Goal: Task Accomplishment & Management: Use online tool/utility

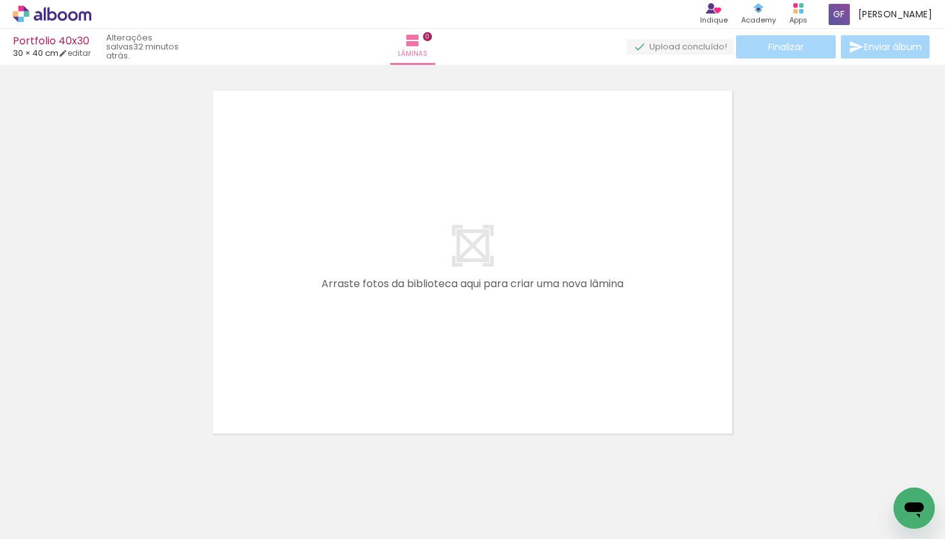
click at [44, 522] on span "Adicionar Fotos" at bounding box center [45, 522] width 39 height 14
click at [0, 0] on input "file" at bounding box center [0, 0] width 0 height 0
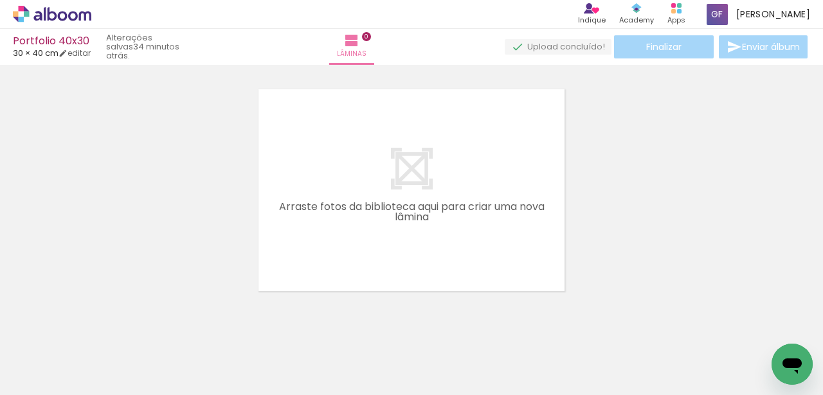
scroll to position [0, 11623]
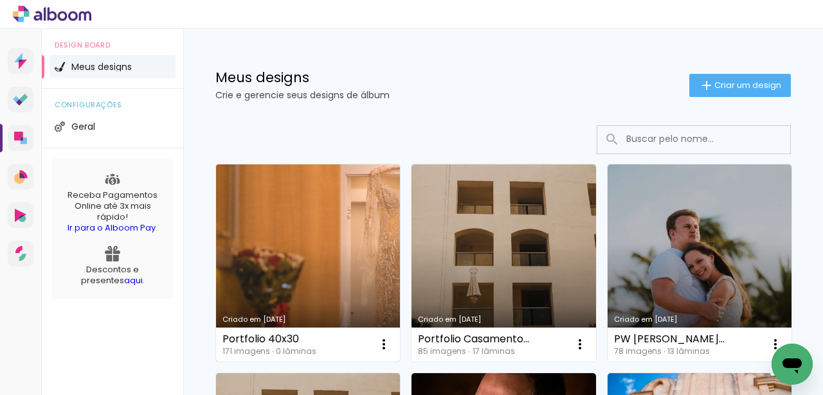
click at [280, 256] on link "Criado em [DATE]" at bounding box center [308, 263] width 184 height 197
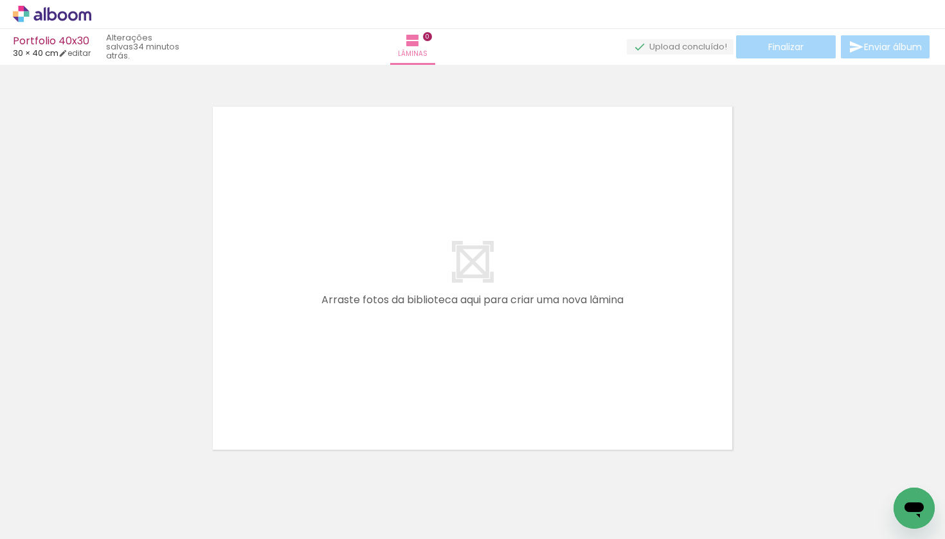
click at [29, 395] on span "Adicionar Fotos" at bounding box center [45, 522] width 39 height 14
click at [0, 0] on input "file" at bounding box center [0, 0] width 0 height 0
click at [543, 359] on quentale-layouter at bounding box center [472, 278] width 528 height 352
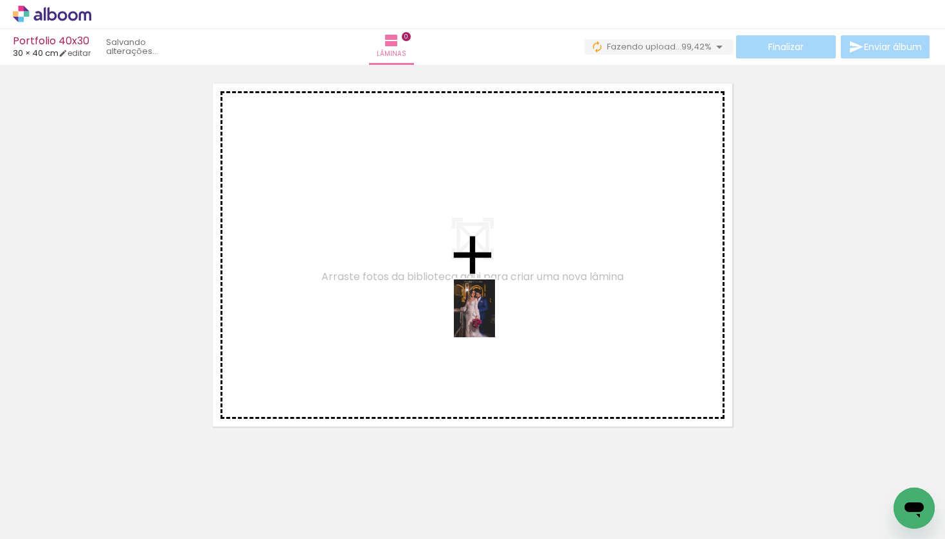
drag, startPoint x: 898, startPoint y: 480, endPoint x: 492, endPoint y: 318, distance: 436.8
click at [492, 318] on quentale-workspace at bounding box center [472, 269] width 945 height 539
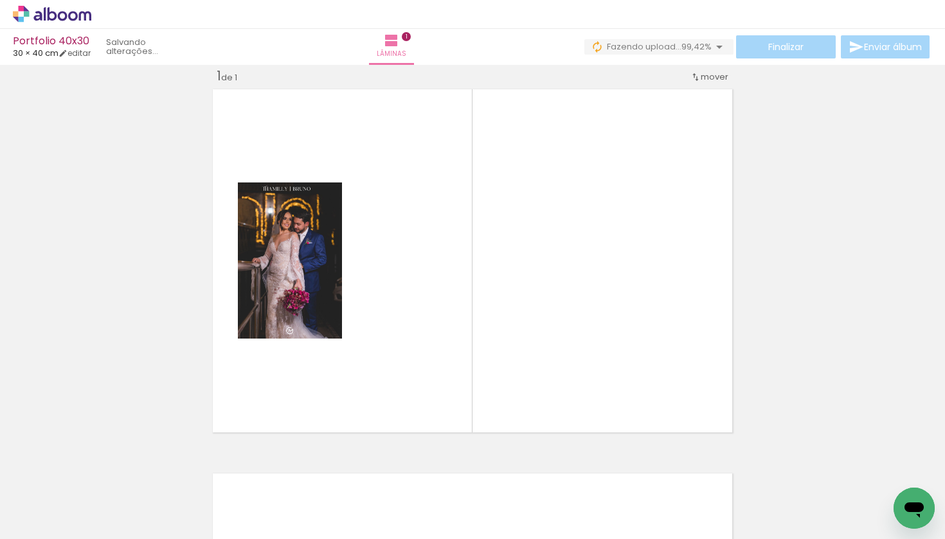
scroll to position [16, 0]
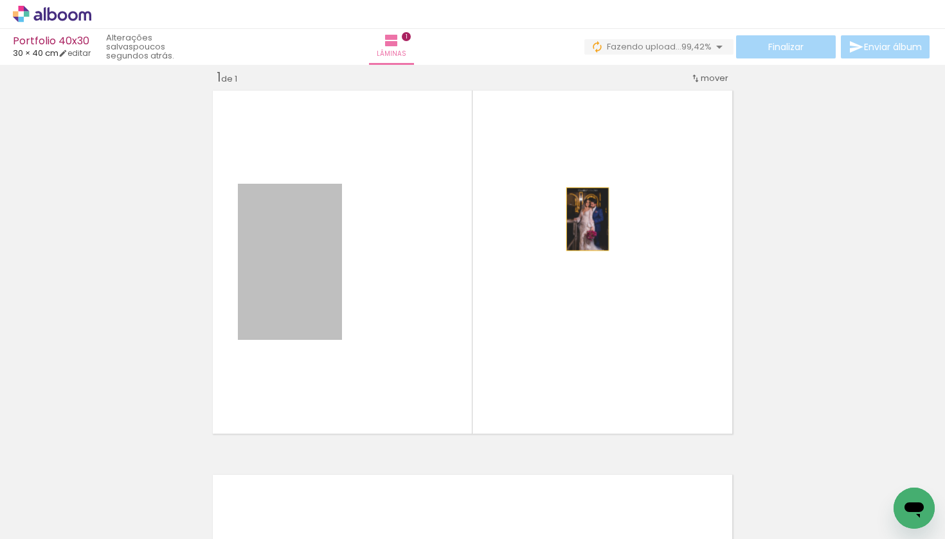
drag, startPoint x: 296, startPoint y: 253, endPoint x: 591, endPoint y: 219, distance: 297.1
click at [591, 219] on quentale-layouter at bounding box center [472, 262] width 528 height 352
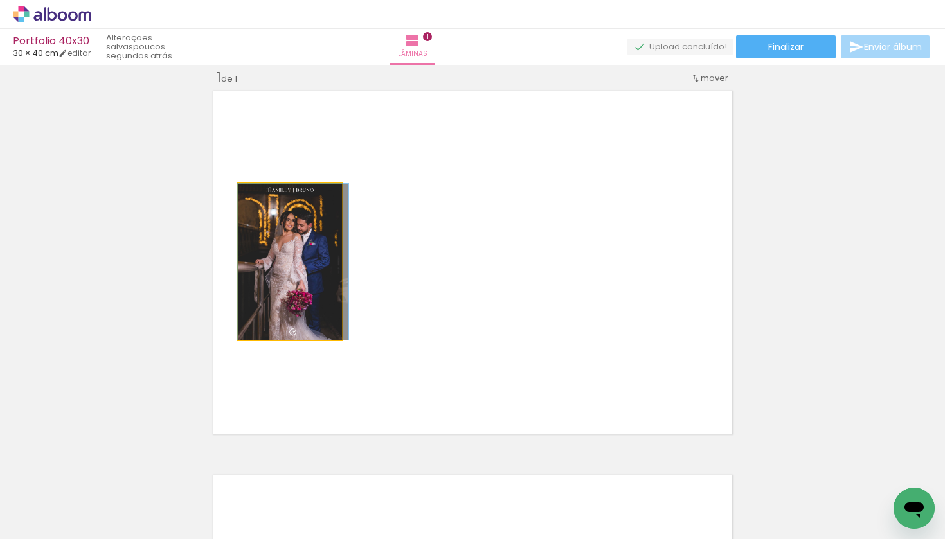
click at [314, 256] on quentale-photo at bounding box center [290, 262] width 104 height 156
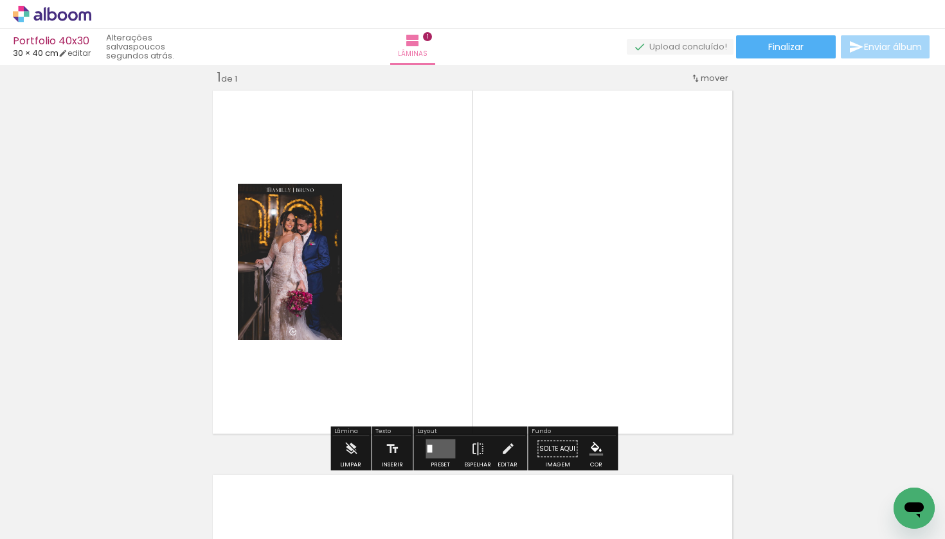
click at [434, 395] on quentale-layouter at bounding box center [441, 449] width 30 height 19
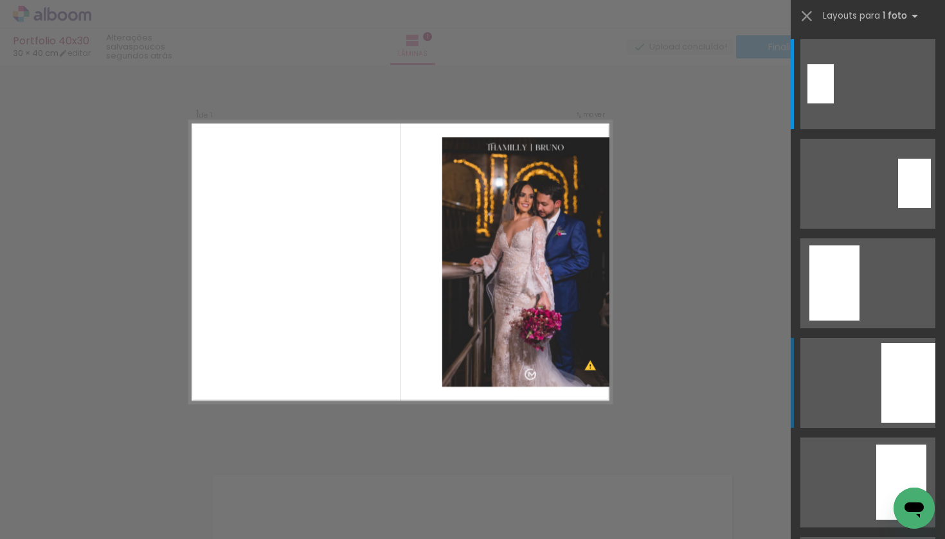
click at [822, 361] on div at bounding box center [908, 383] width 54 height 80
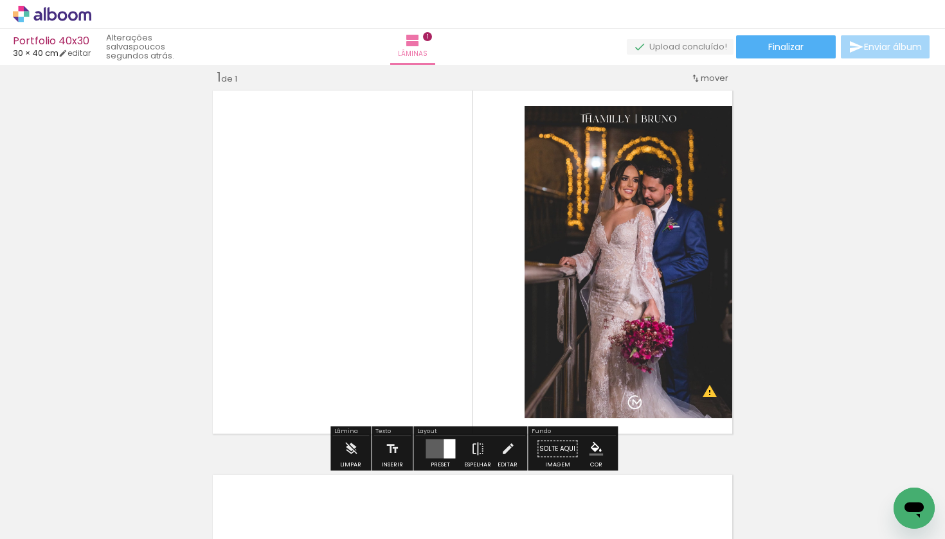
click at [609, 208] on quentale-photo at bounding box center [631, 262] width 212 height 312
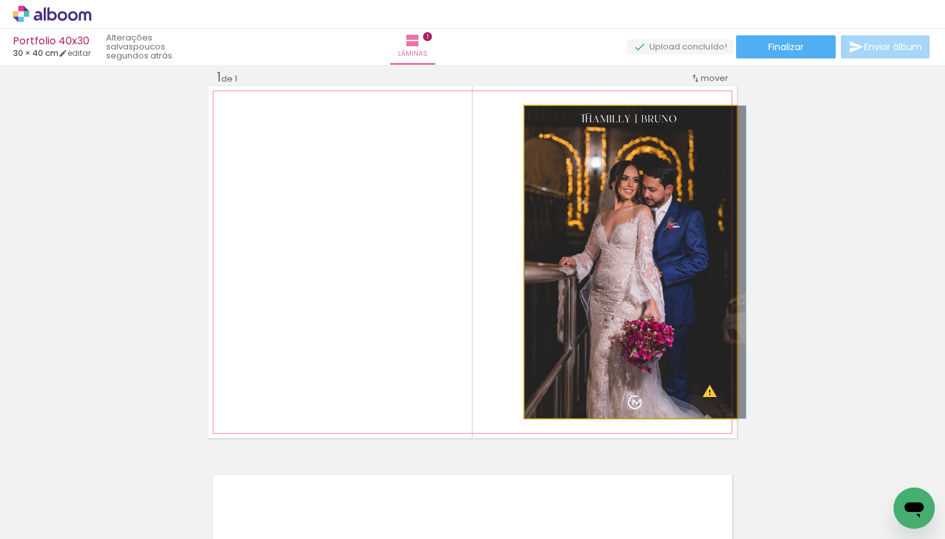
click at [614, 226] on quentale-photo at bounding box center [631, 262] width 212 height 312
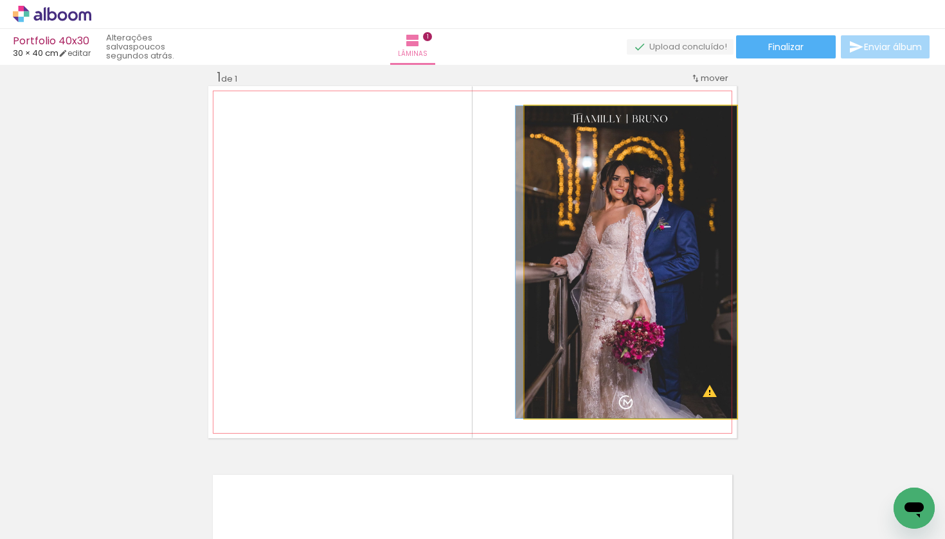
drag, startPoint x: 614, startPoint y: 226, endPoint x: 578, endPoint y: 225, distance: 36.0
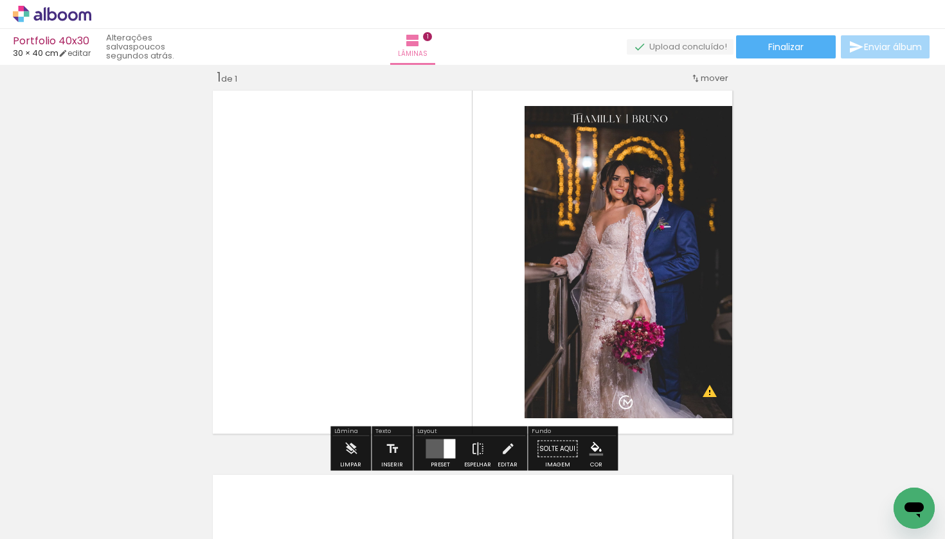
click at [645, 315] on quentale-photo at bounding box center [631, 262] width 212 height 312
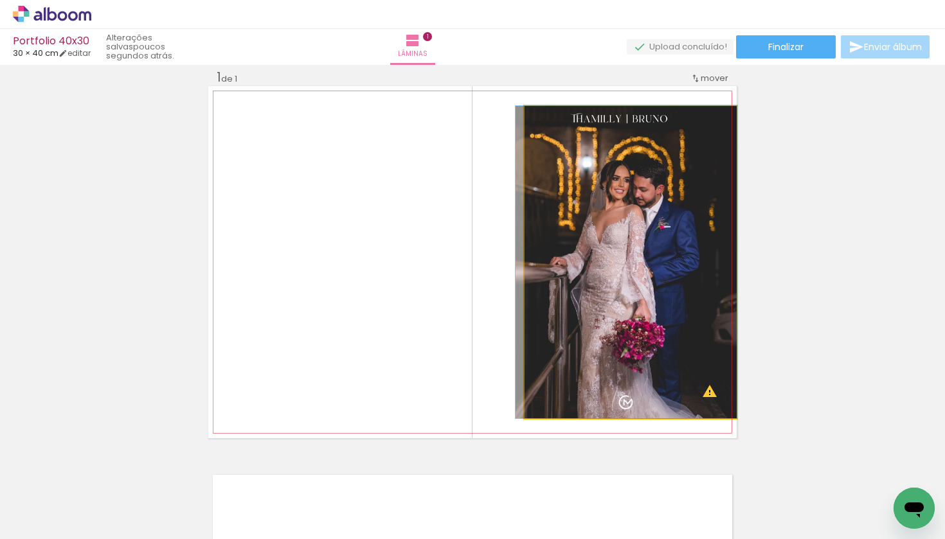
click at [599, 221] on quentale-photo at bounding box center [631, 262] width 212 height 312
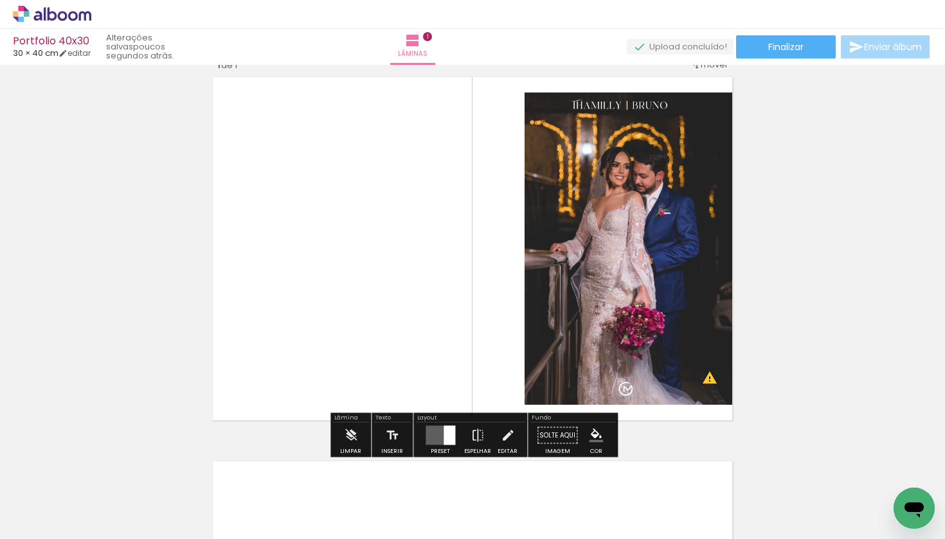
scroll to position [29, 0]
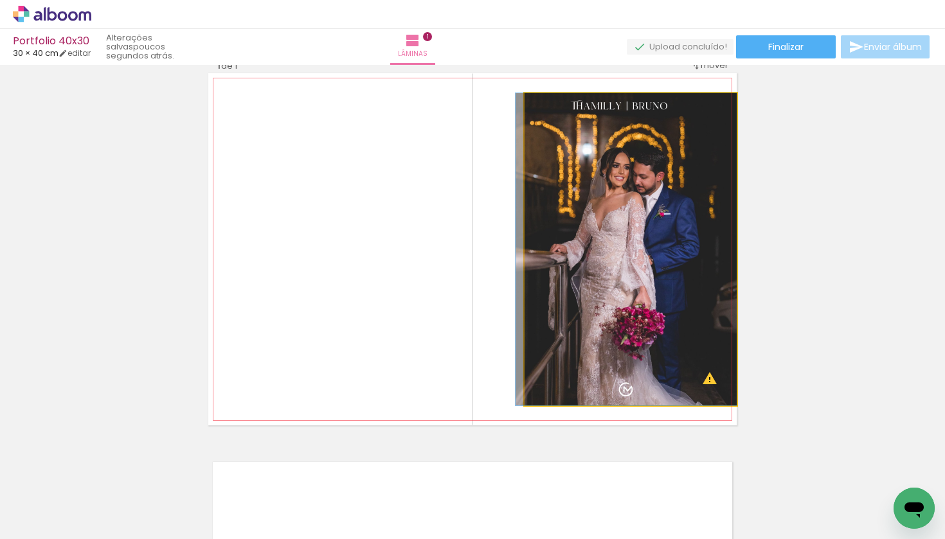
click at [616, 199] on quentale-photo at bounding box center [631, 249] width 212 height 312
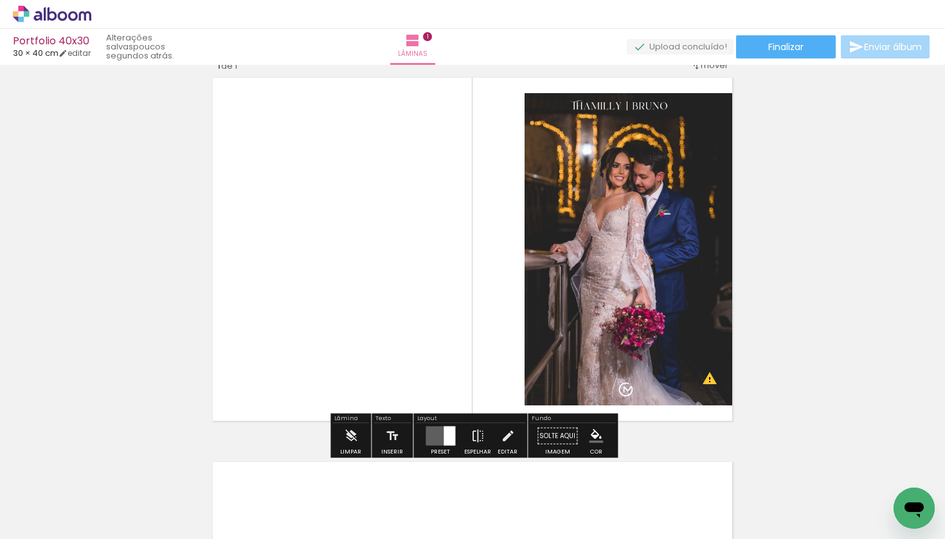
click at [594, 174] on quentale-photo at bounding box center [631, 249] width 212 height 312
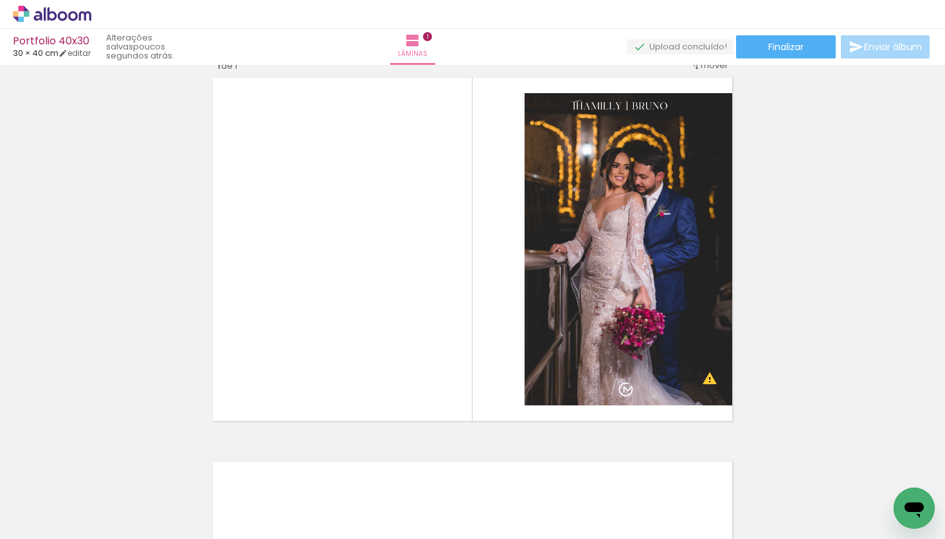
scroll to position [0, 2479]
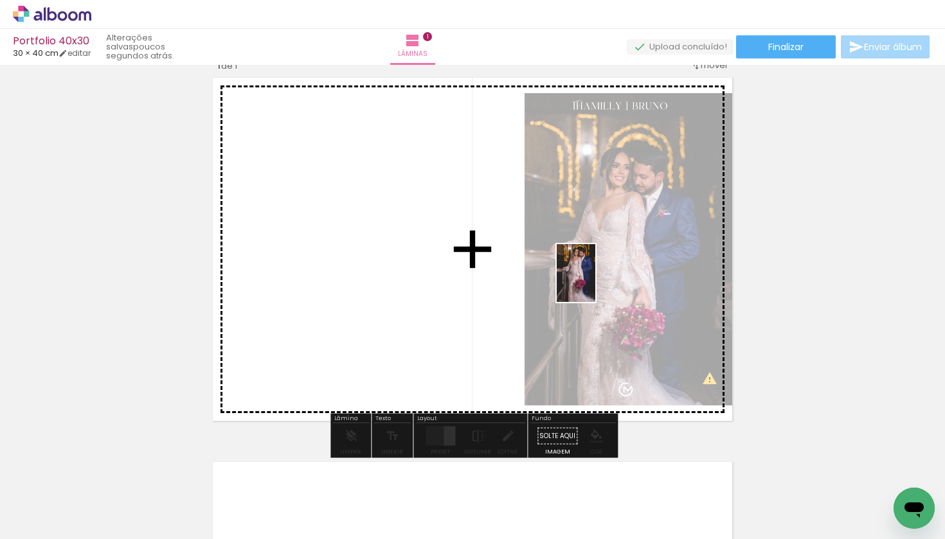
drag, startPoint x: 311, startPoint y: 489, endPoint x: 595, endPoint y: 283, distance: 351.2
click at [595, 283] on quentale-workspace at bounding box center [472, 269] width 945 height 539
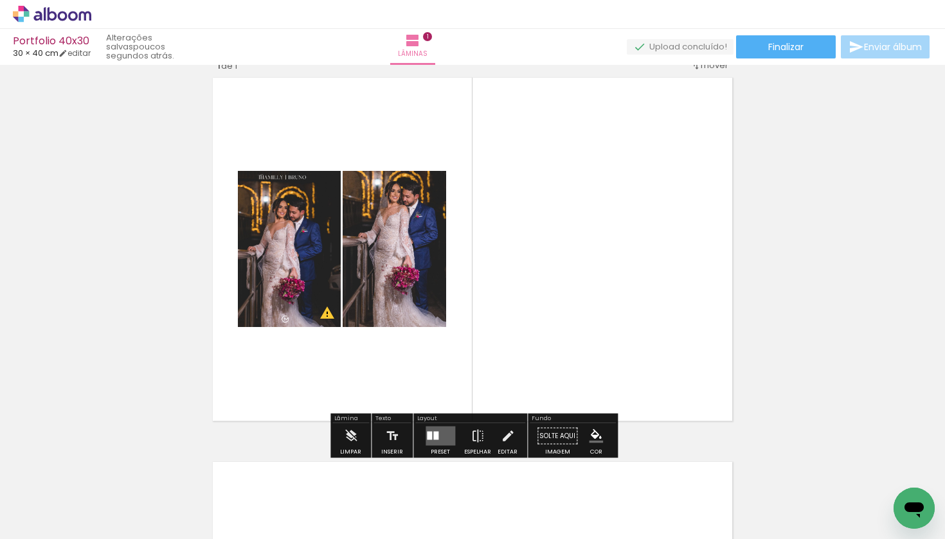
click at [300, 258] on quentale-photo at bounding box center [290, 249] width 104 height 156
click at [501, 395] on iron-icon at bounding box center [508, 437] width 14 height 26
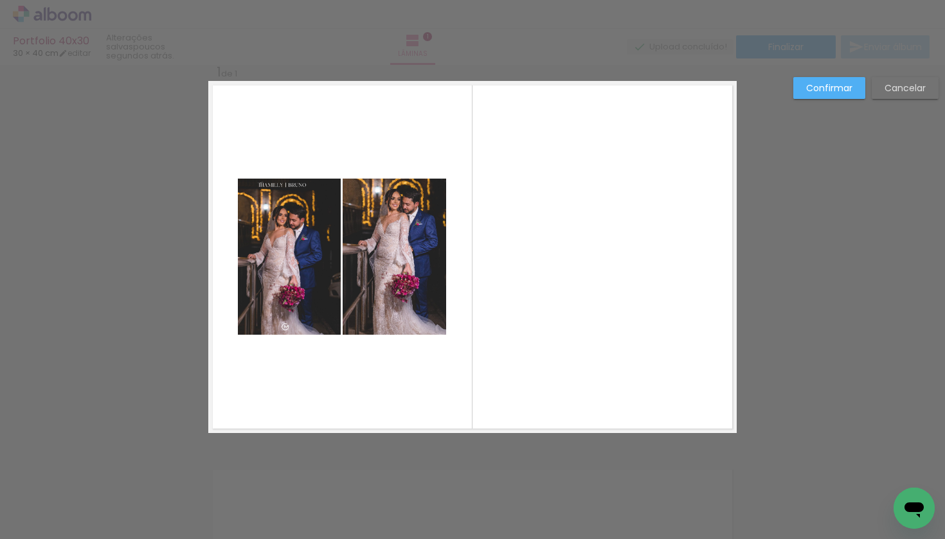
scroll to position [16, 0]
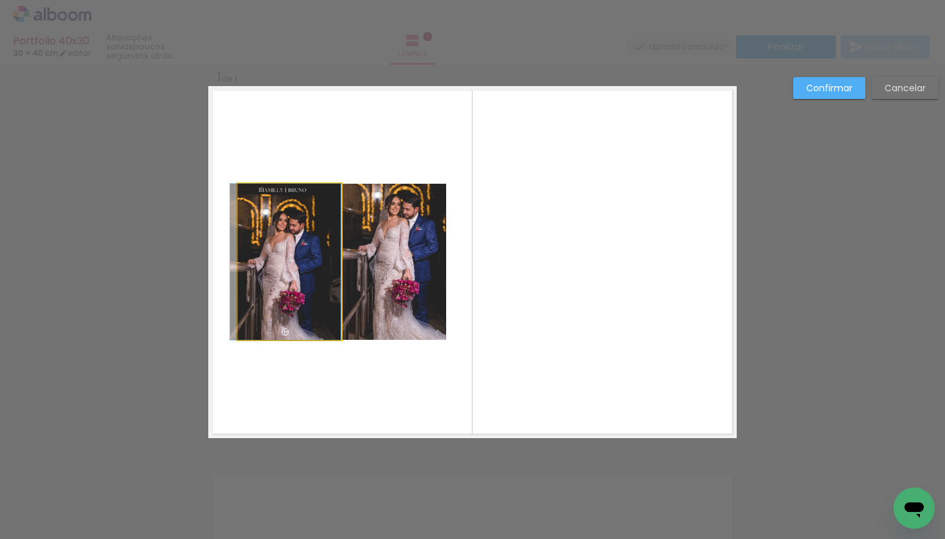
click at [287, 280] on quentale-photo at bounding box center [290, 262] width 104 height 156
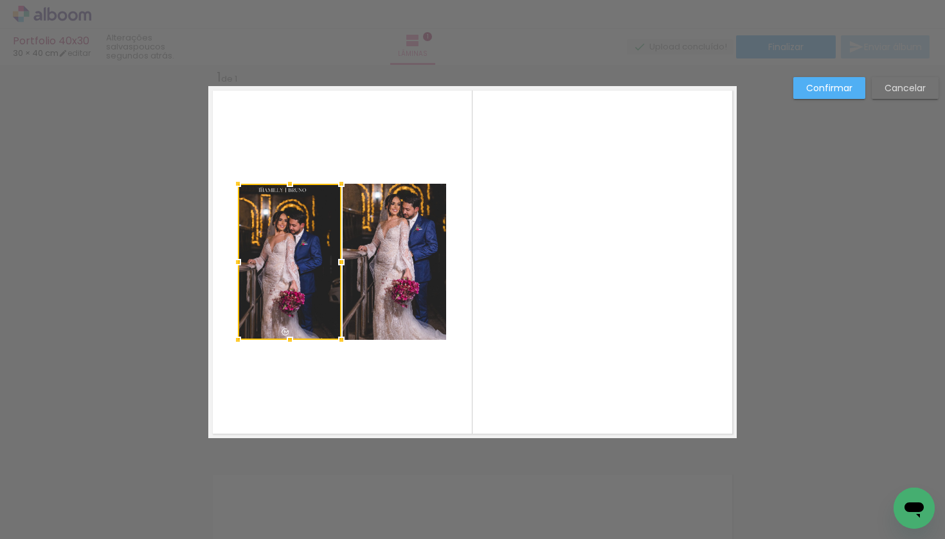
click at [822, 98] on paper-button "Confirmar" at bounding box center [829, 88] width 72 height 22
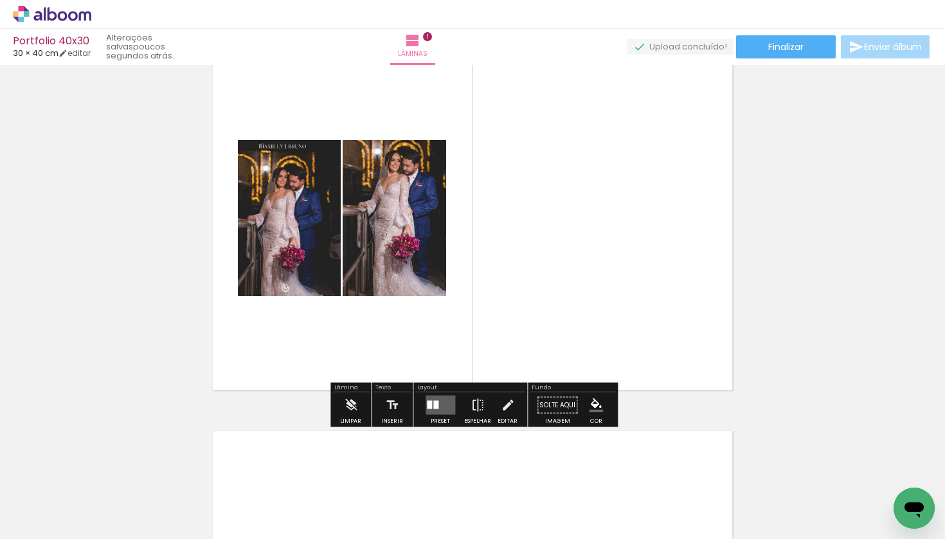
scroll to position [62, 0]
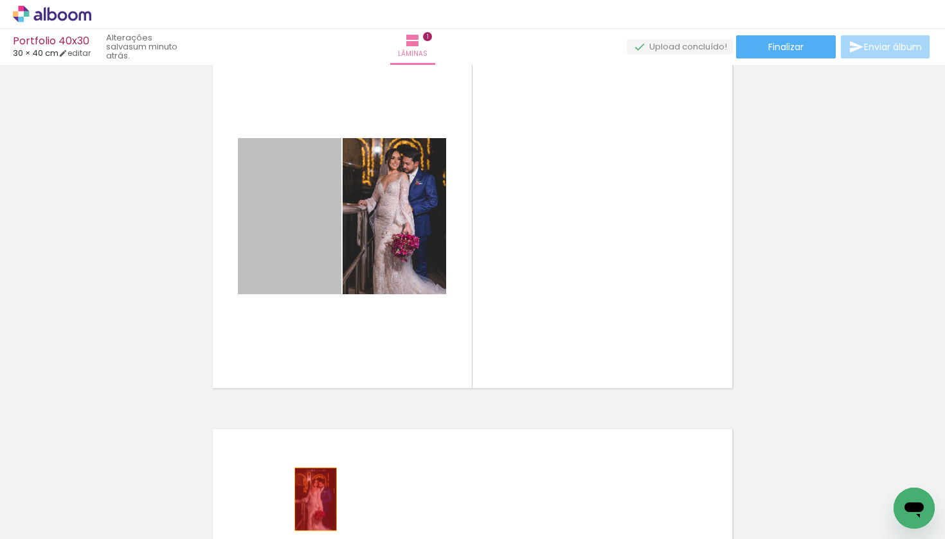
drag, startPoint x: 278, startPoint y: 218, endPoint x: 316, endPoint y: 500, distance: 284.0
click at [316, 395] on quentale-workspace at bounding box center [472, 269] width 945 height 539
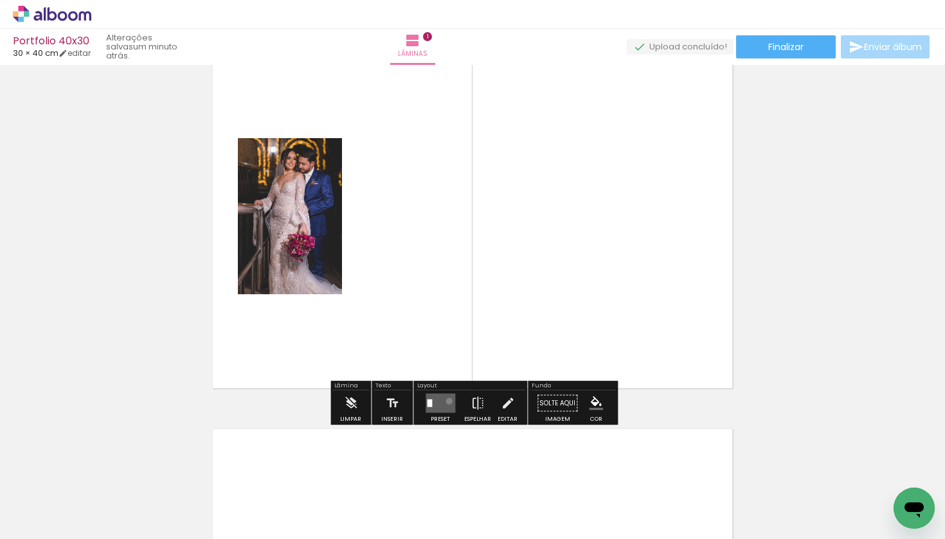
click at [446, 395] on quentale-layouter at bounding box center [441, 403] width 30 height 19
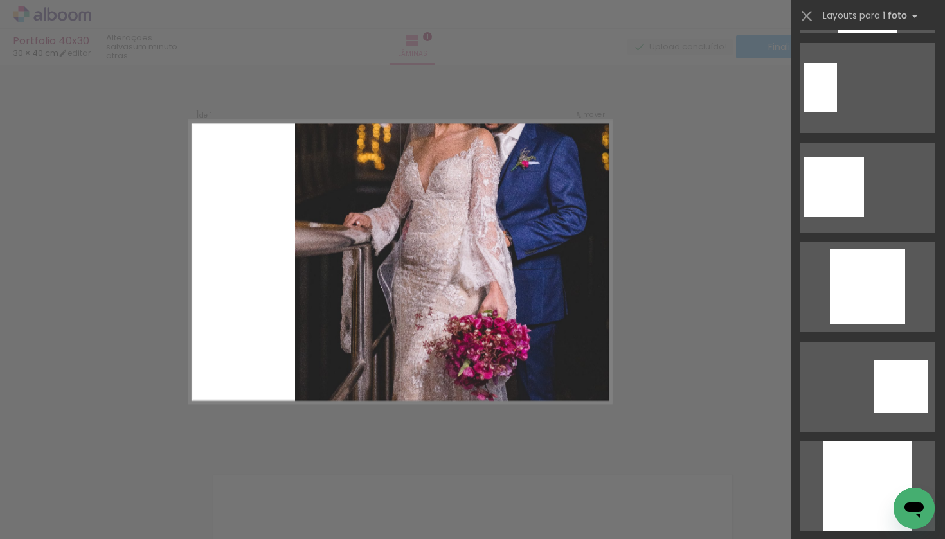
scroll to position [987, 0]
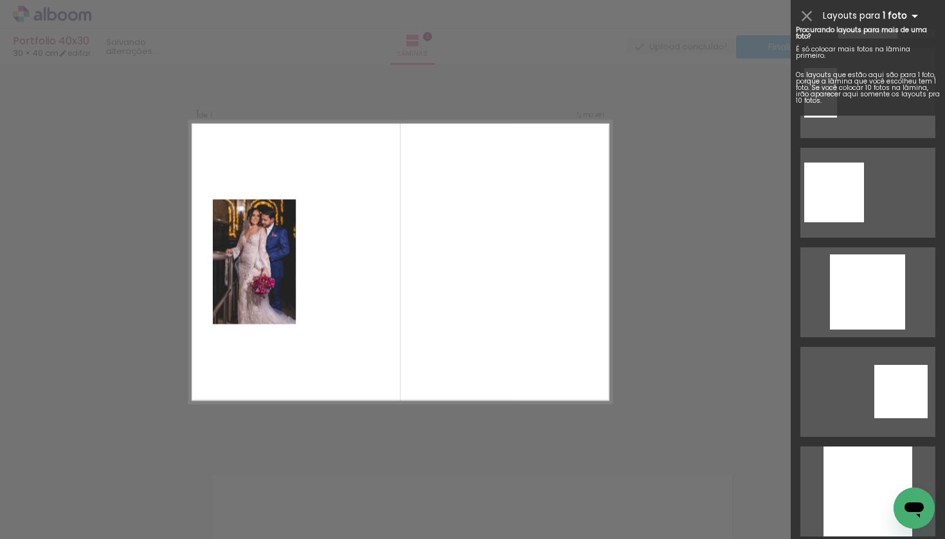
click at [822, 18] on iron-icon at bounding box center [914, 15] width 15 height 15
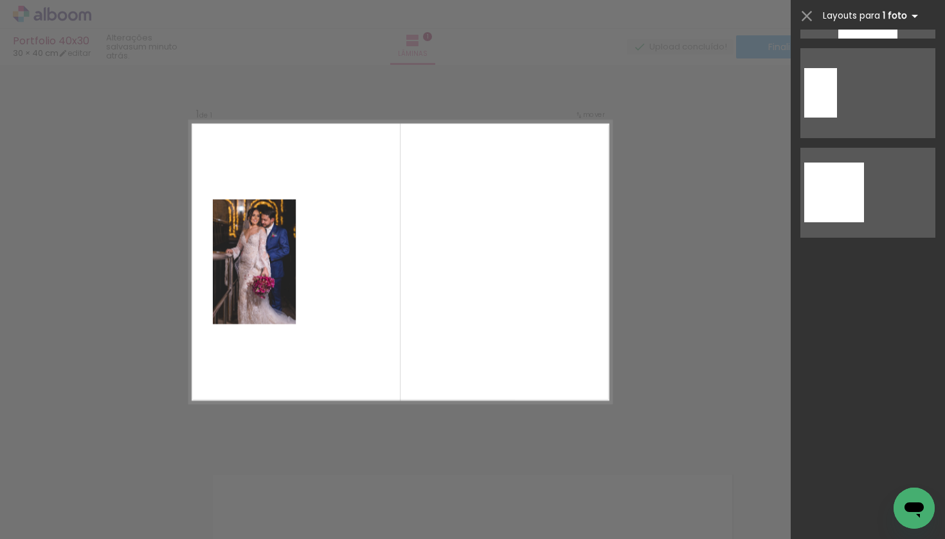
scroll to position [0, 0]
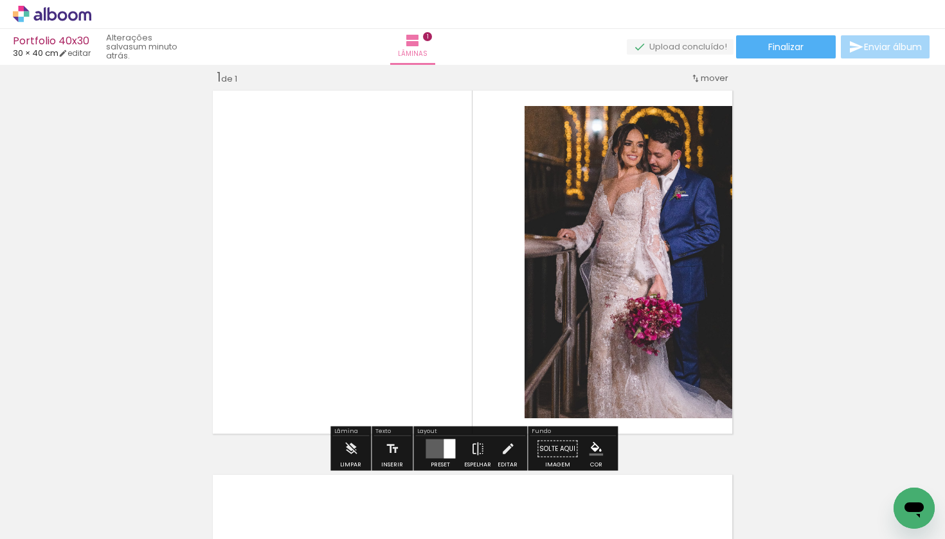
click at [796, 309] on div "Inserir lâmina 1 de 1" at bounding box center [472, 438] width 945 height 770
click at [654, 242] on quentale-photo at bounding box center [631, 262] width 212 height 312
click at [440, 395] on quentale-layouter at bounding box center [441, 449] width 30 height 19
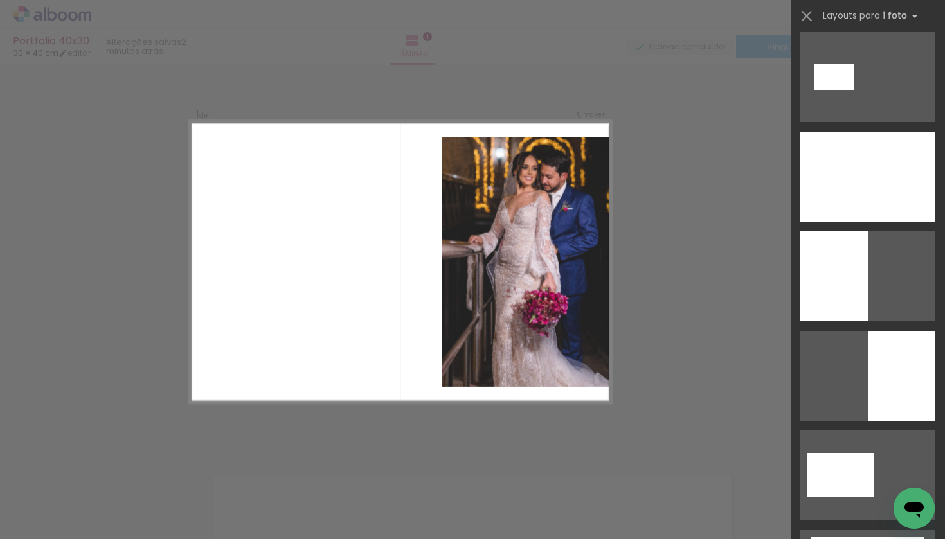
scroll to position [2591, 0]
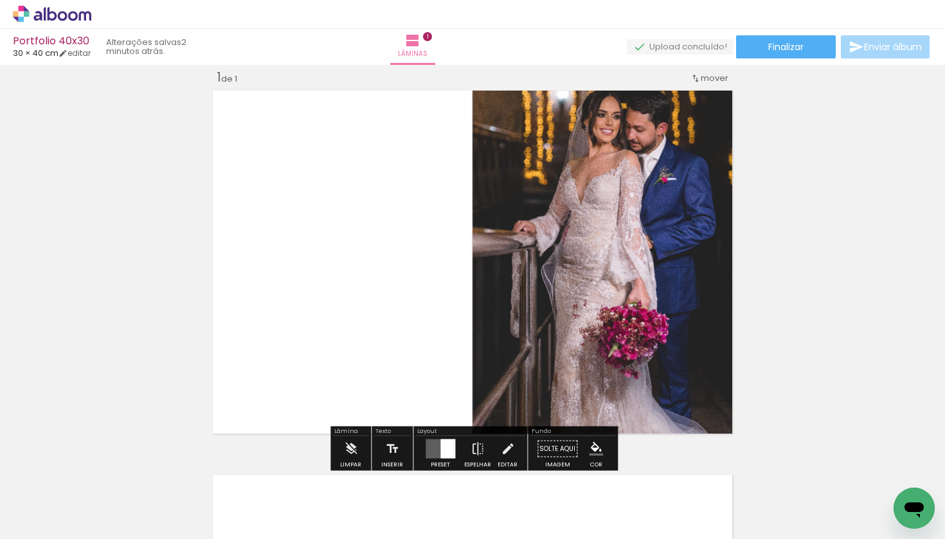
click at [815, 306] on div "Inserir lâmina 1 de 1" at bounding box center [472, 438] width 945 height 770
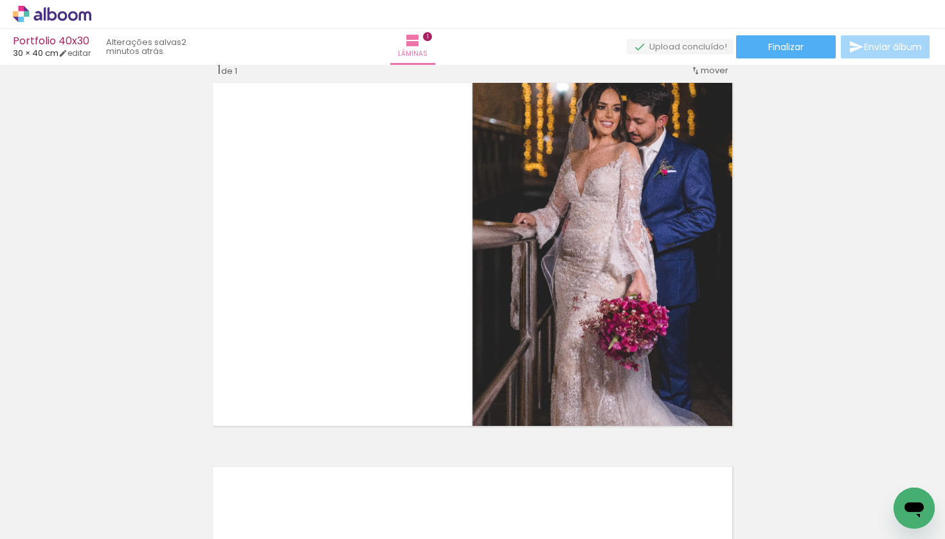
scroll to position [31, 0]
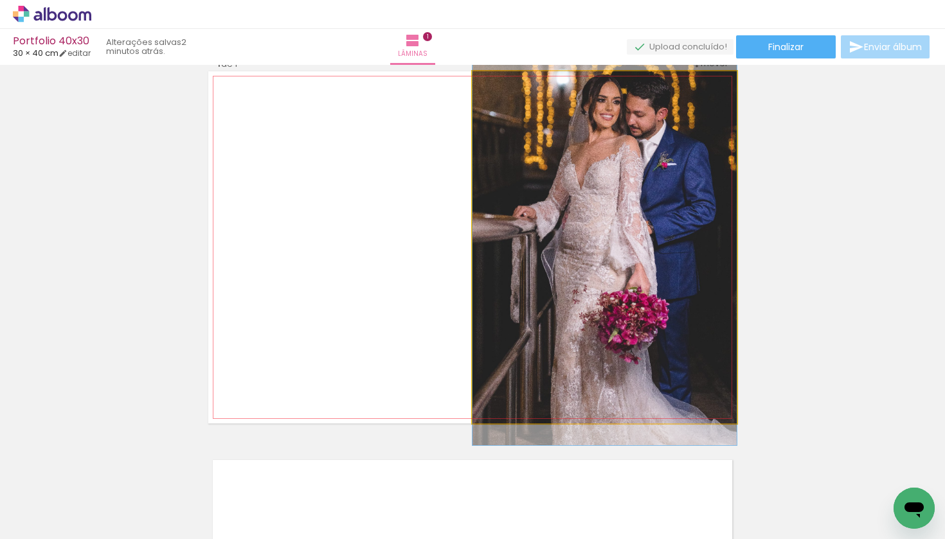
click at [714, 224] on quentale-photo at bounding box center [605, 247] width 264 height 352
click at [653, 222] on quentale-photo at bounding box center [605, 247] width 264 height 352
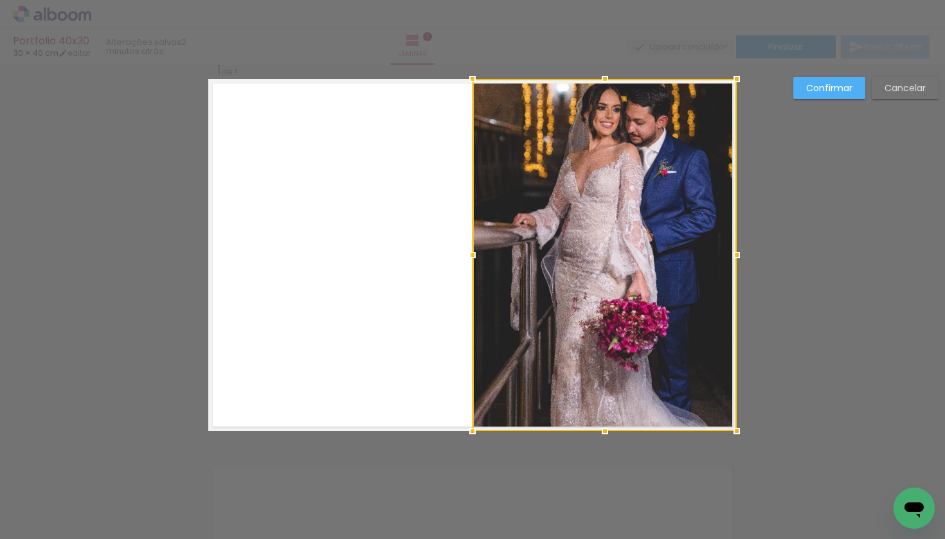
scroll to position [16, 0]
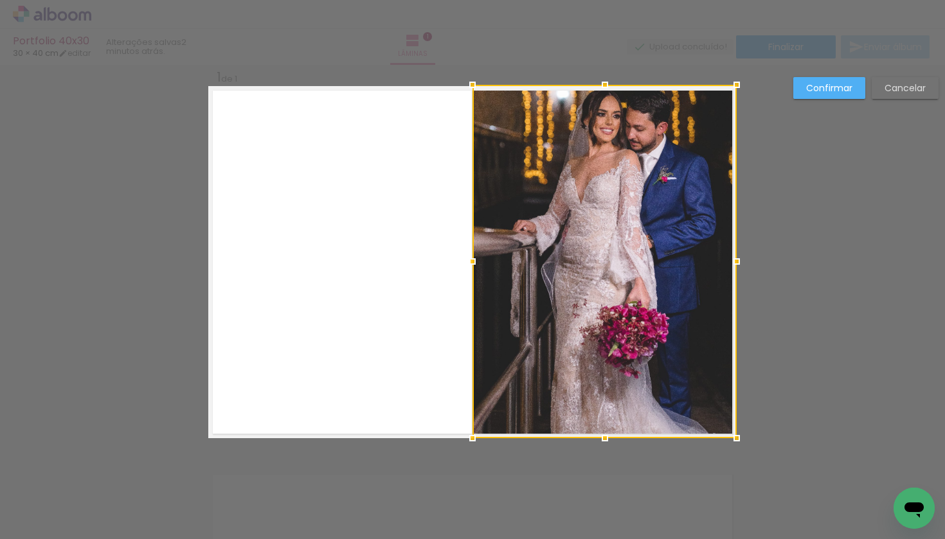
click at [606, 87] on div at bounding box center [605, 85] width 26 height 26
click at [782, 192] on div "Confirmar Cancelar" at bounding box center [472, 449] width 945 height 800
click at [822, 96] on paper-button "Confirmar" at bounding box center [829, 88] width 72 height 22
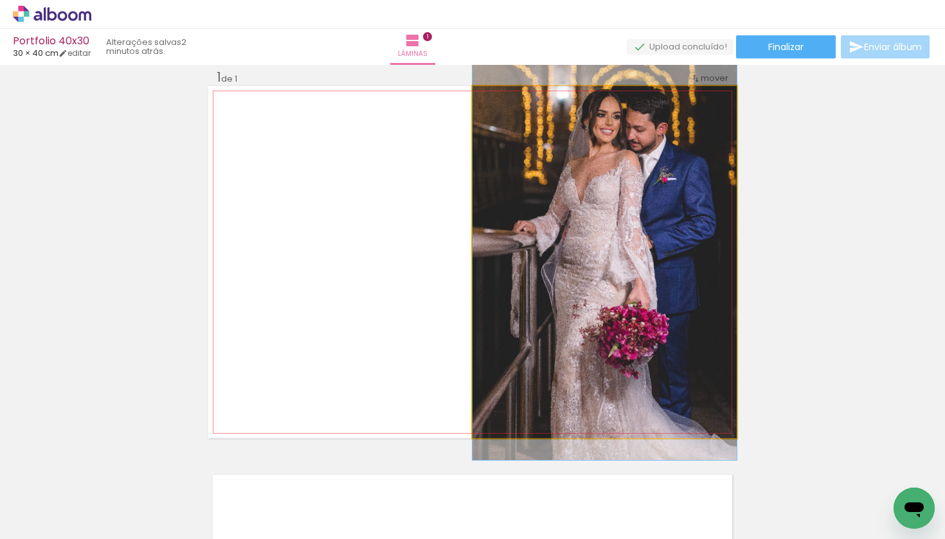
click at [629, 224] on quentale-photo at bounding box center [605, 262] width 264 height 352
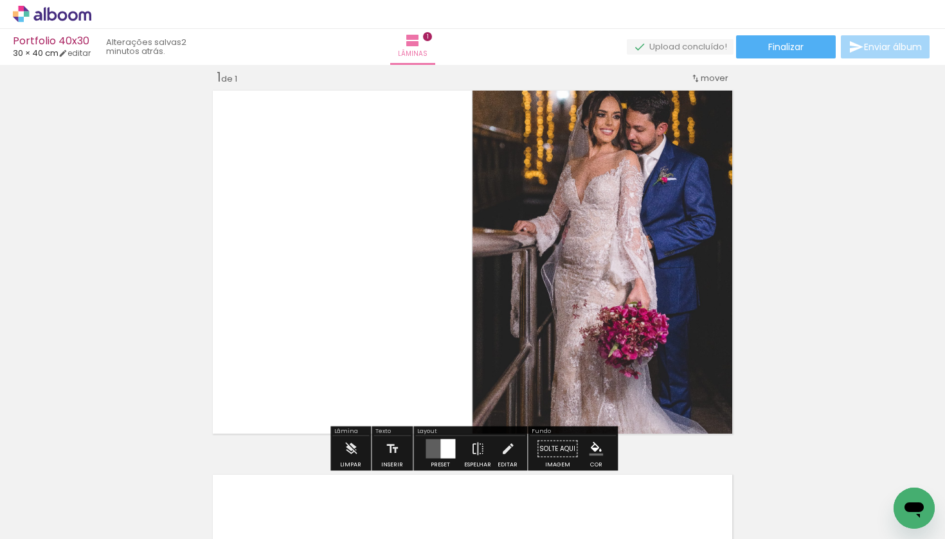
click at [444, 395] on div at bounding box center [447, 449] width 15 height 19
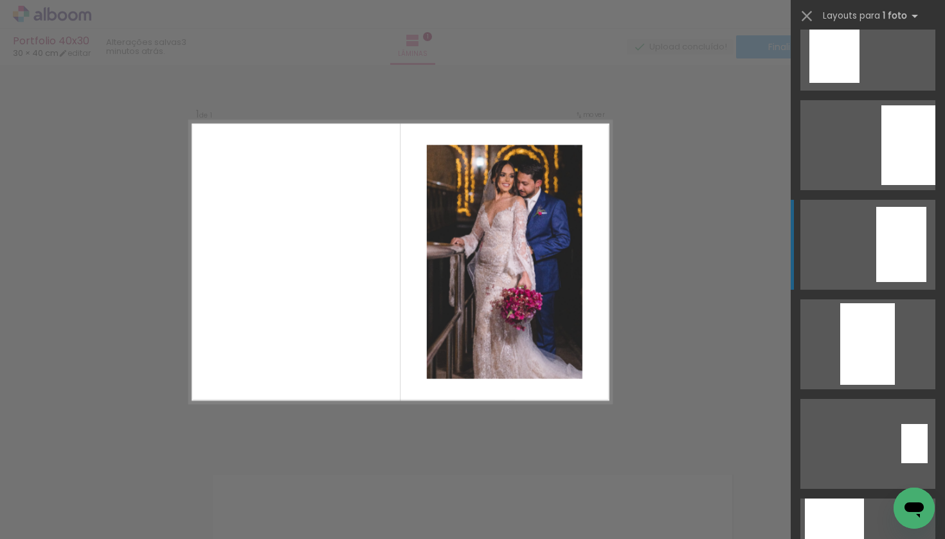
scroll to position [231, 0]
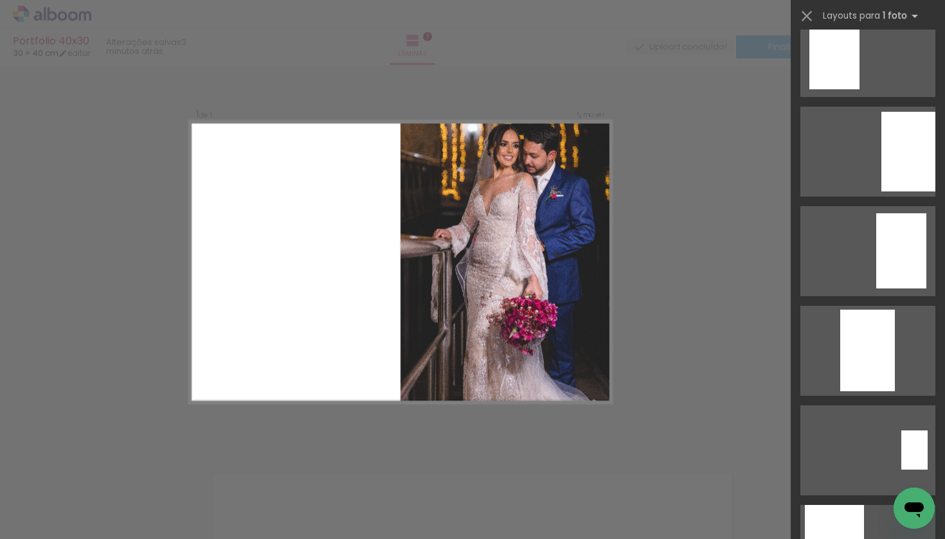
click at [680, 225] on div "Confirmar Cancelar" at bounding box center [472, 449] width 945 height 800
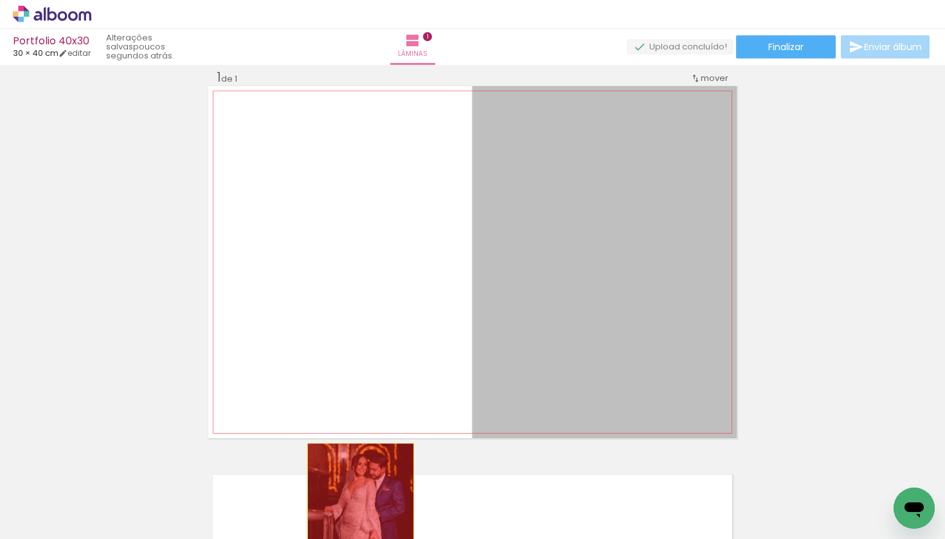
drag, startPoint x: 556, startPoint y: 221, endPoint x: 361, endPoint y: 514, distance: 352.3
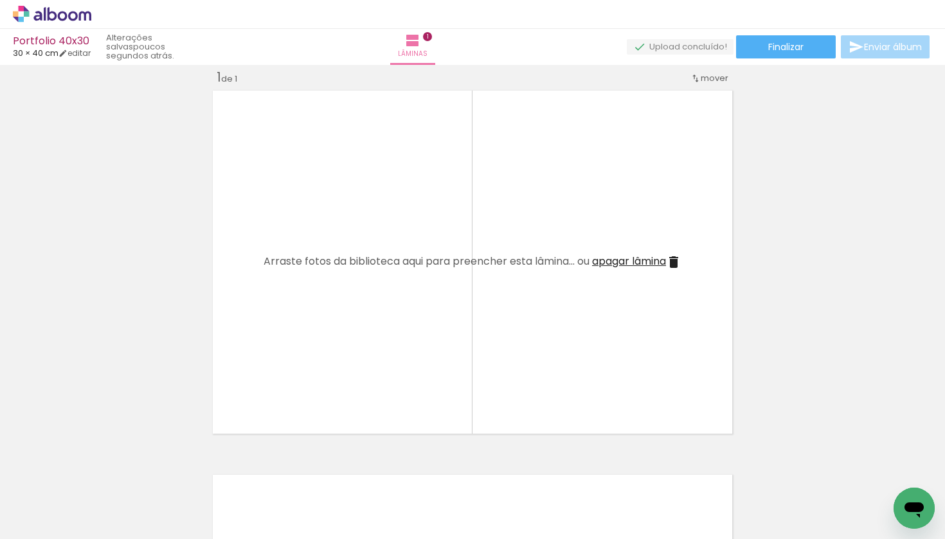
scroll to position [0, 0]
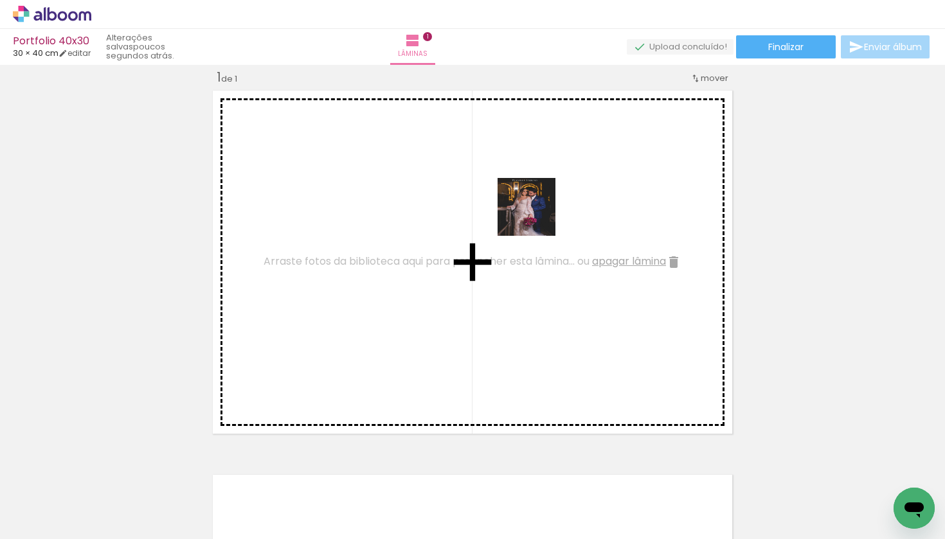
drag, startPoint x: 907, startPoint y: 476, endPoint x: 536, endPoint y: 217, distance: 452.5
click at [536, 217] on quentale-workspace at bounding box center [472, 269] width 945 height 539
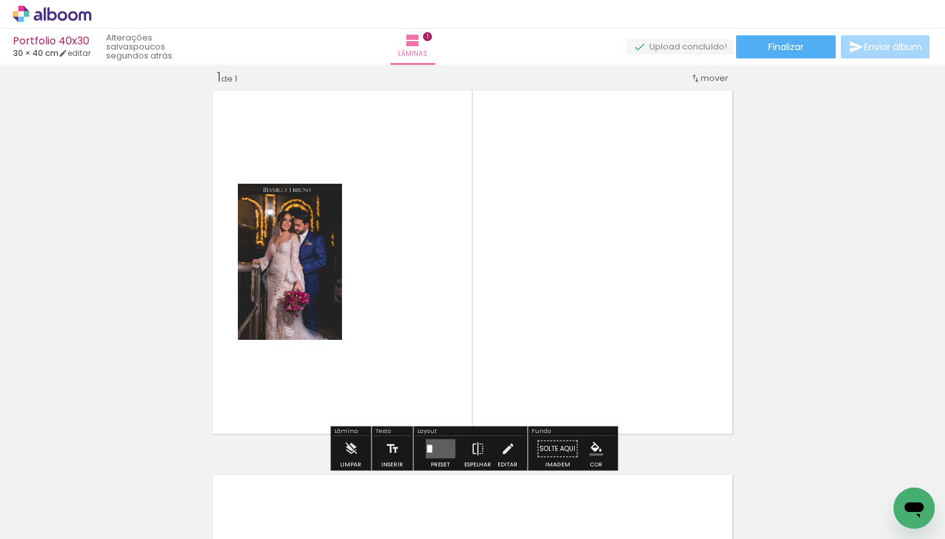
click at [311, 261] on quentale-photo at bounding box center [290, 262] width 104 height 156
click at [430, 395] on quentale-layouter at bounding box center [441, 449] width 30 height 19
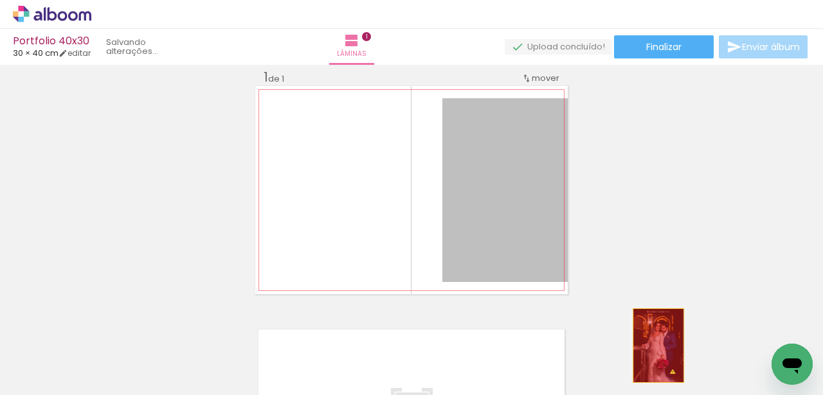
drag, startPoint x: 527, startPoint y: 190, endPoint x: 658, endPoint y: 346, distance: 203.9
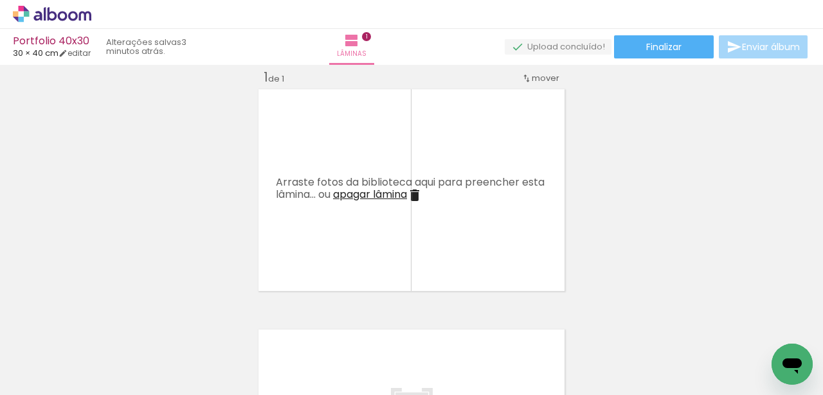
click at [37, 376] on span "Adicionar Fotos" at bounding box center [45, 378] width 39 height 14
click at [0, 0] on input "file" at bounding box center [0, 0] width 0 height 0
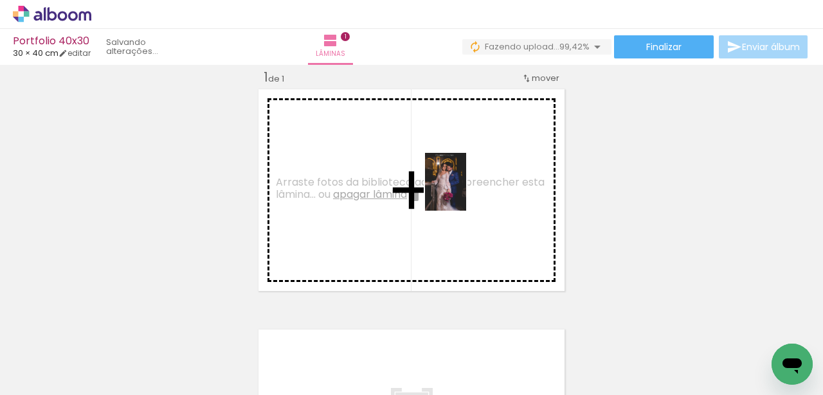
drag, startPoint x: 777, startPoint y: 333, endPoint x: 462, endPoint y: 192, distance: 345.3
click at [462, 192] on quentale-workspace at bounding box center [411, 197] width 823 height 395
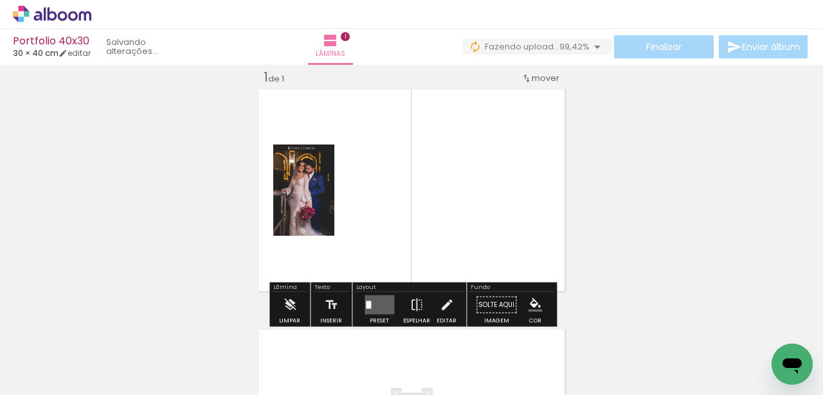
click at [379, 305] on quentale-layouter at bounding box center [380, 305] width 30 height 19
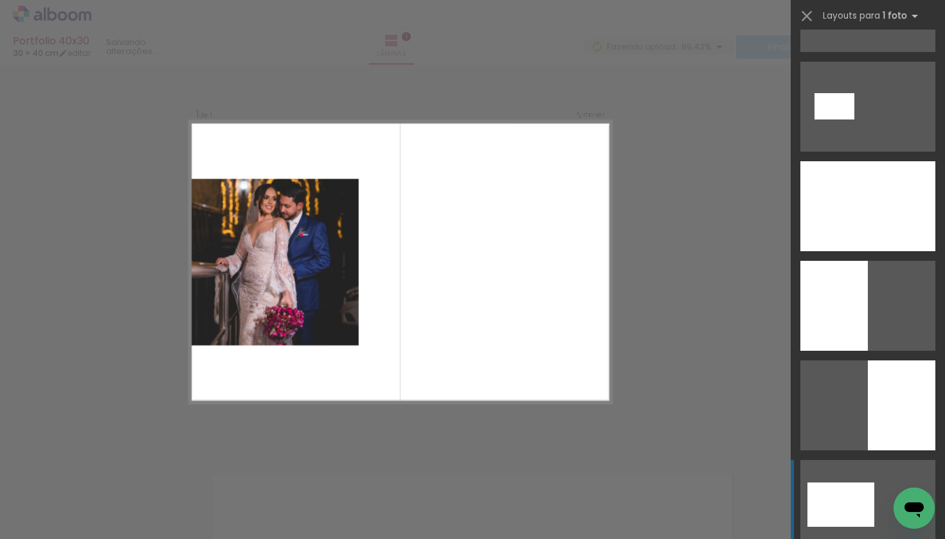
scroll to position [2574, 0]
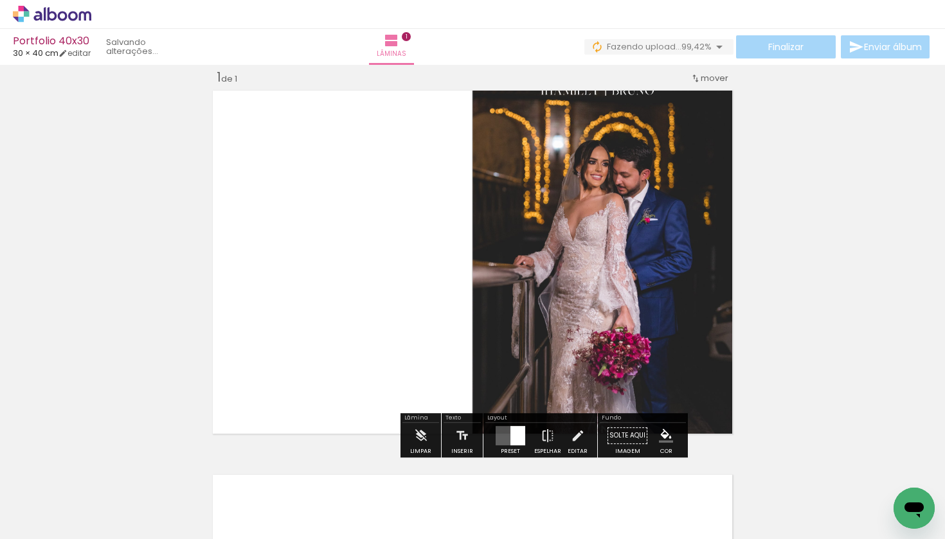
click at [658, 240] on quentale-photo at bounding box center [605, 262] width 264 height 352
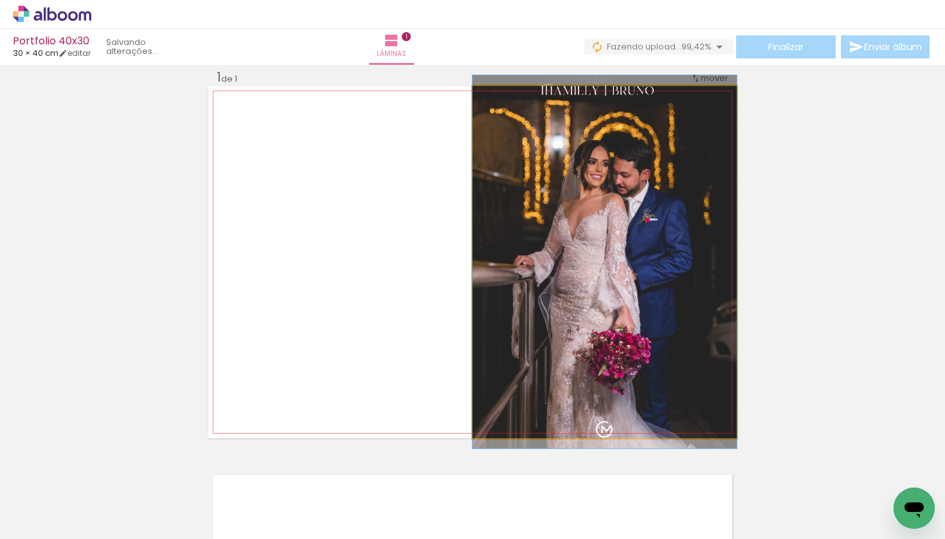
type paper-slider "100"
click at [501, 99] on div at bounding box center [503, 100] width 12 height 12
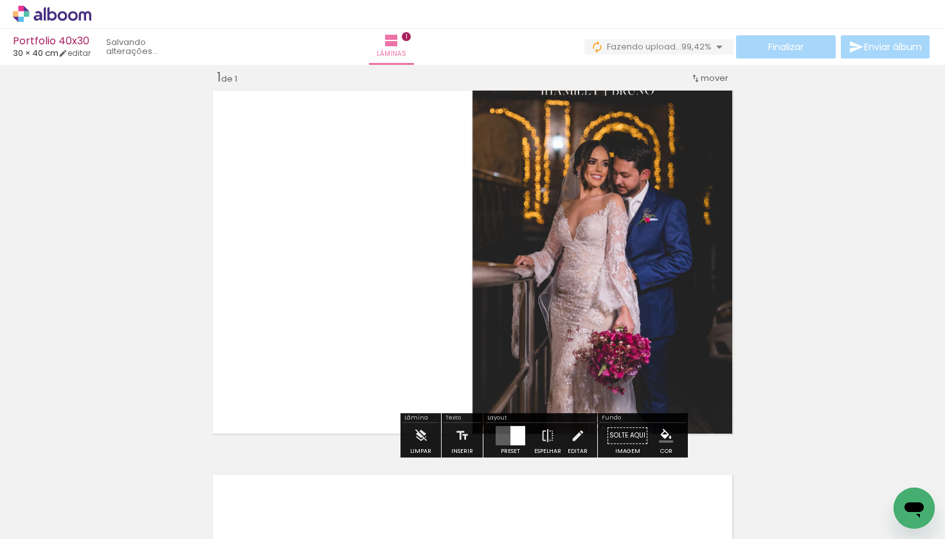
click at [622, 198] on quentale-photo at bounding box center [605, 262] width 264 height 352
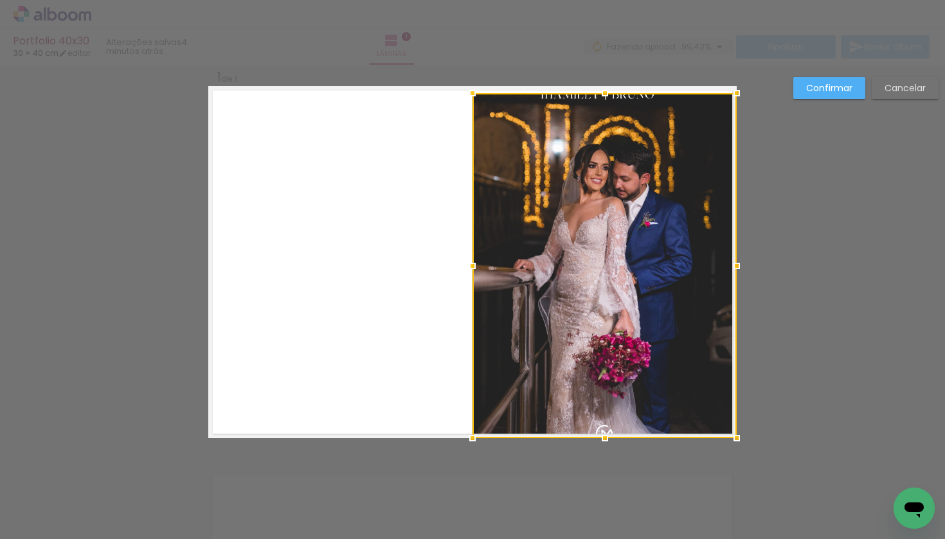
drag, startPoint x: 608, startPoint y: 84, endPoint x: 606, endPoint y: 91, distance: 7.2
click at [606, 91] on div at bounding box center [605, 93] width 26 height 26
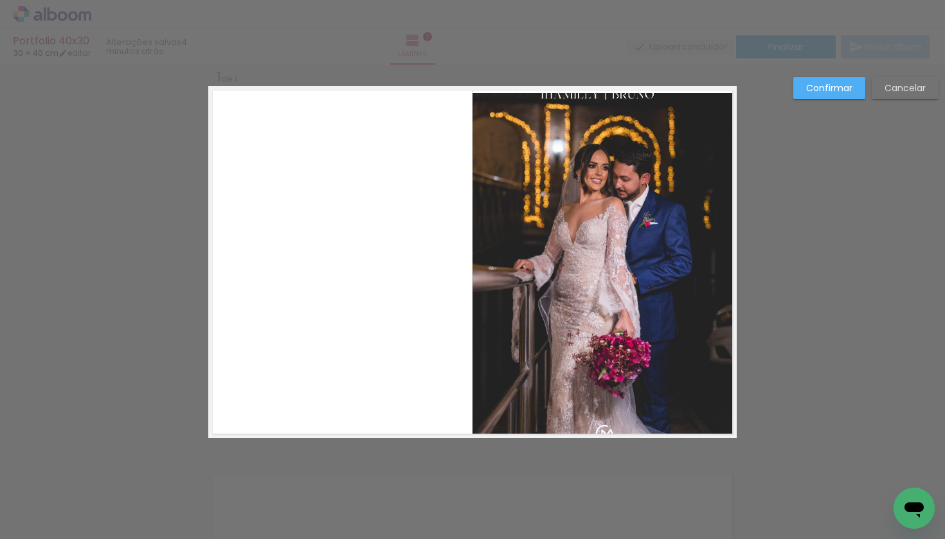
click at [703, 125] on quentale-photo at bounding box center [605, 265] width 264 height 345
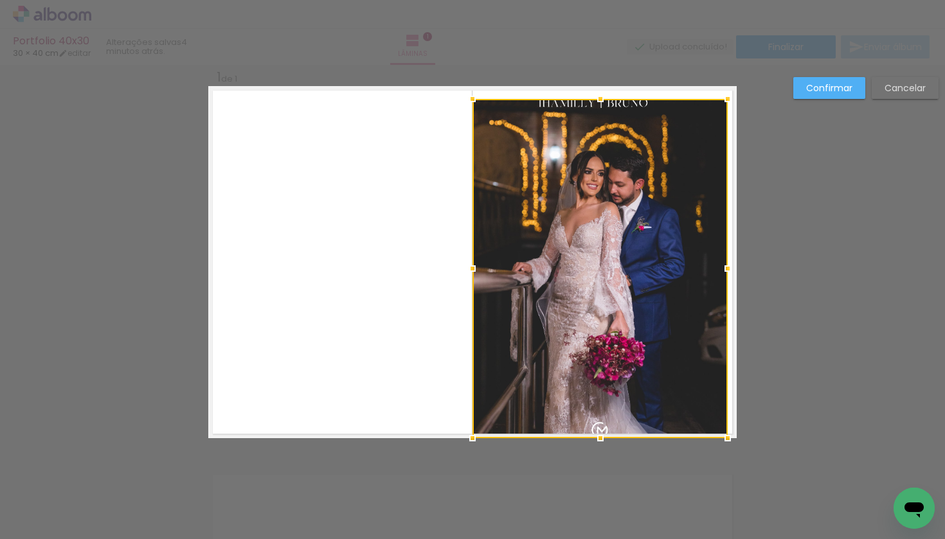
drag, startPoint x: 738, startPoint y: 93, endPoint x: 729, endPoint y: 98, distance: 10.7
click at [729, 98] on div at bounding box center [728, 99] width 26 height 26
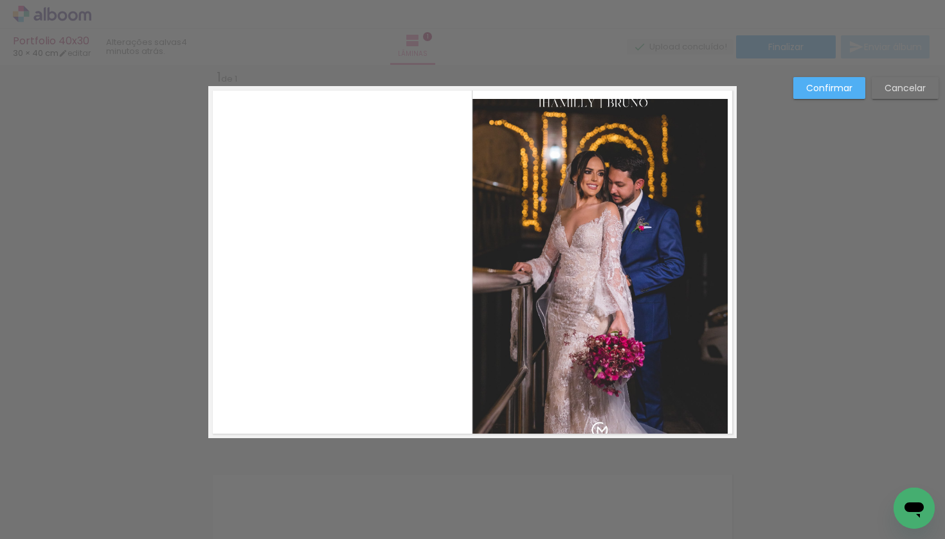
click at [766, 156] on div "Confirmar Cancelar" at bounding box center [472, 449] width 945 height 800
click at [0, 0] on slot "Confirmar" at bounding box center [0, 0] width 0 height 0
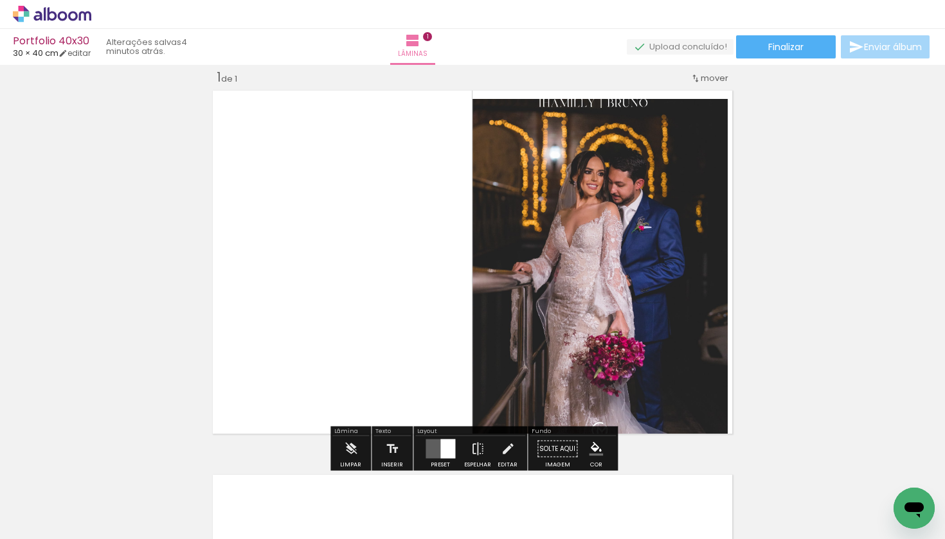
click at [683, 207] on quentale-photo at bounding box center [600, 268] width 255 height 339
click at [449, 395] on div at bounding box center [447, 449] width 15 height 19
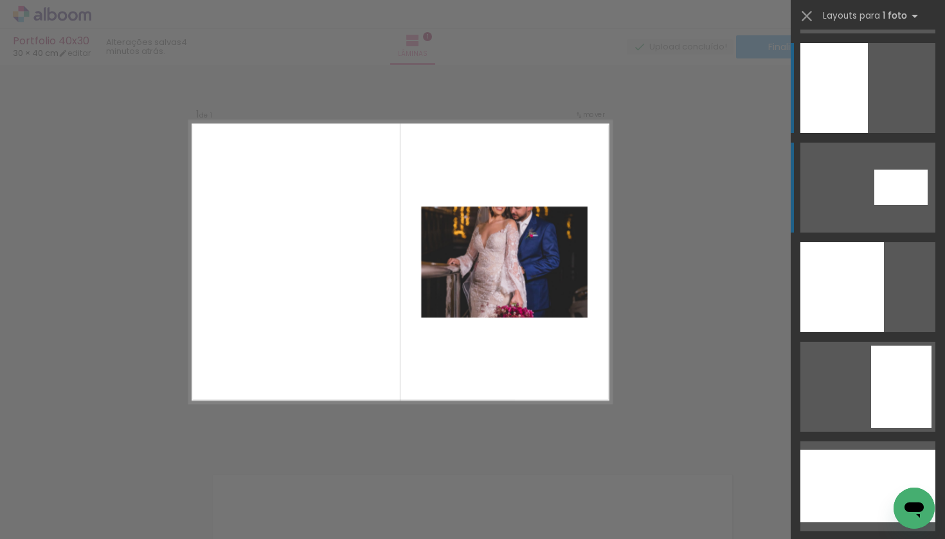
scroll to position [3486, 0]
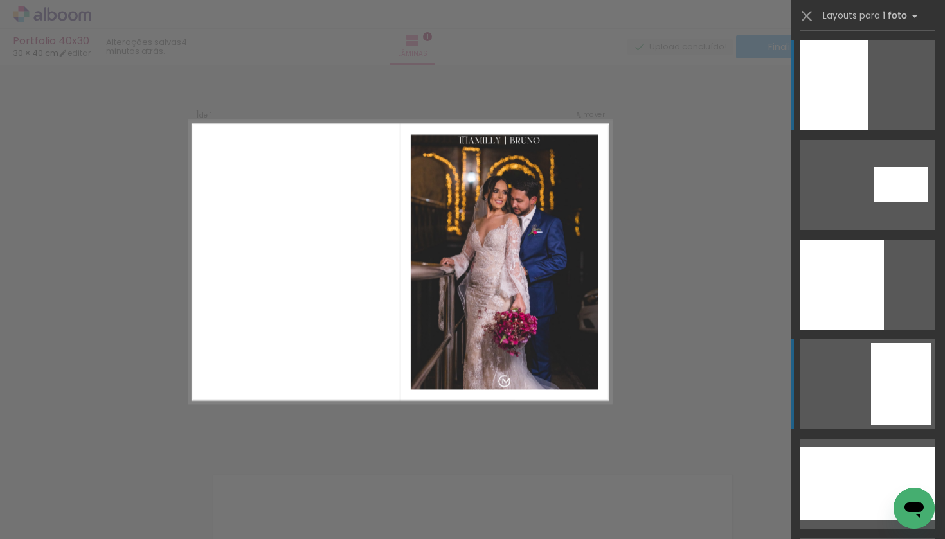
click at [822, 203] on div at bounding box center [900, 184] width 53 height 35
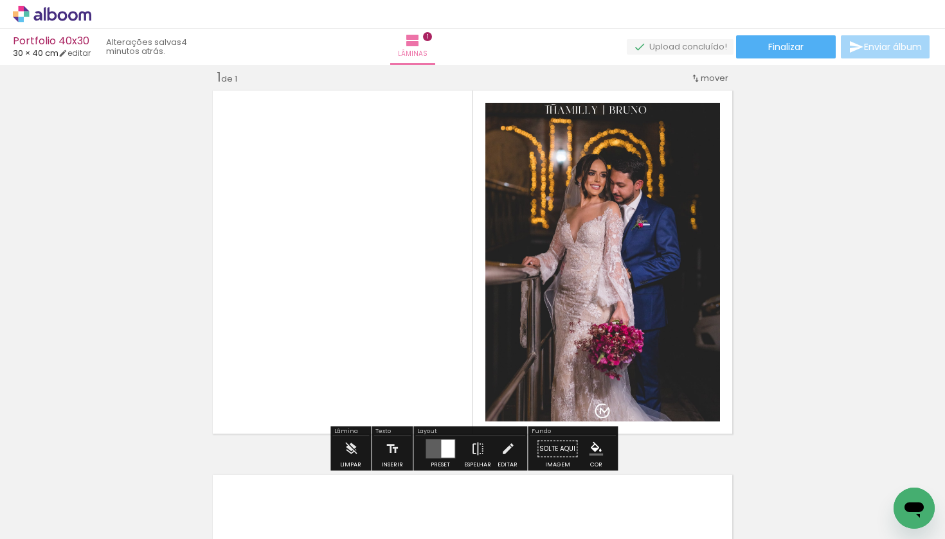
click at [822, 330] on div "Inserir lâmina 1 de 1 O Designbox precisará aumentar a sua imagem em 208% para …" at bounding box center [472, 438] width 945 height 770
click at [380, 245] on quentale-layouter at bounding box center [472, 262] width 528 height 352
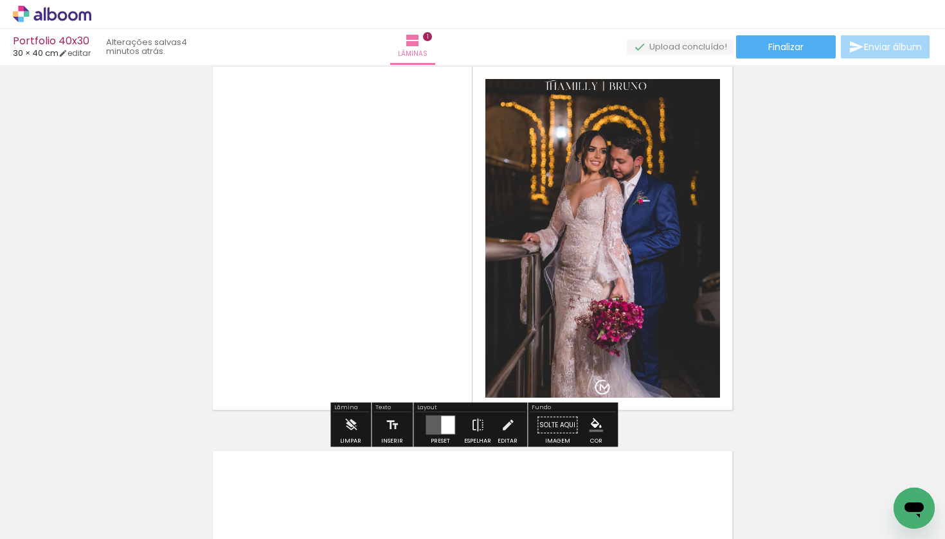
scroll to position [37, 0]
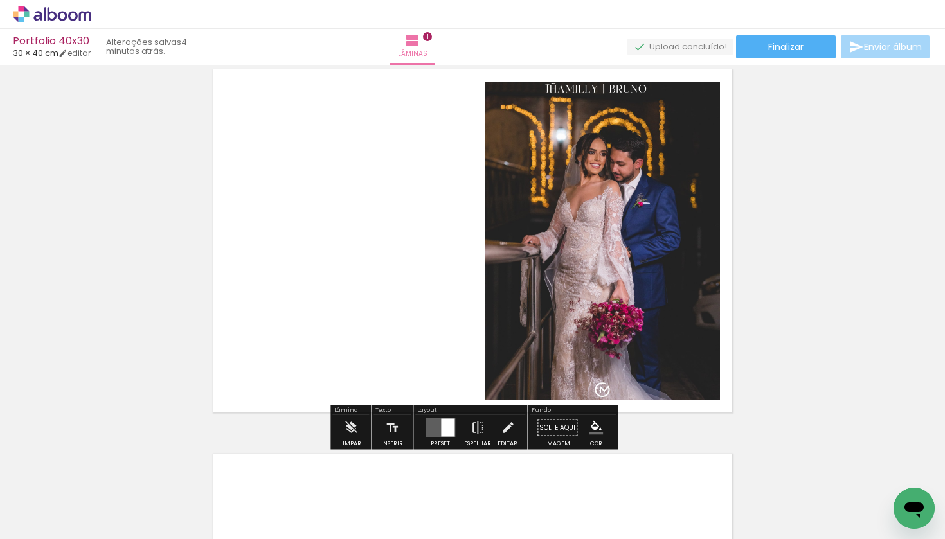
click at [593, 395] on iron-icon "color picker" at bounding box center [596, 428] width 14 height 14
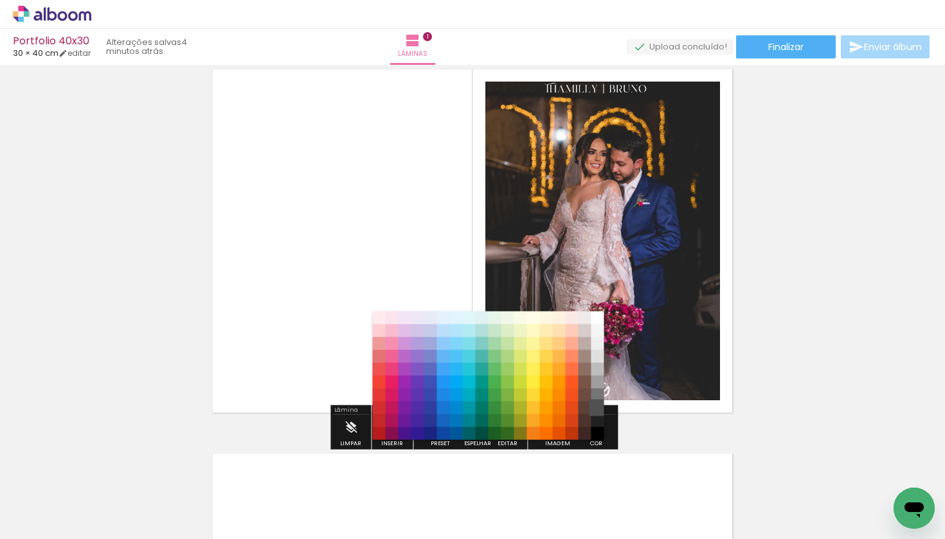
click at [597, 395] on paper-item "#515151" at bounding box center [597, 408] width 13 height 13
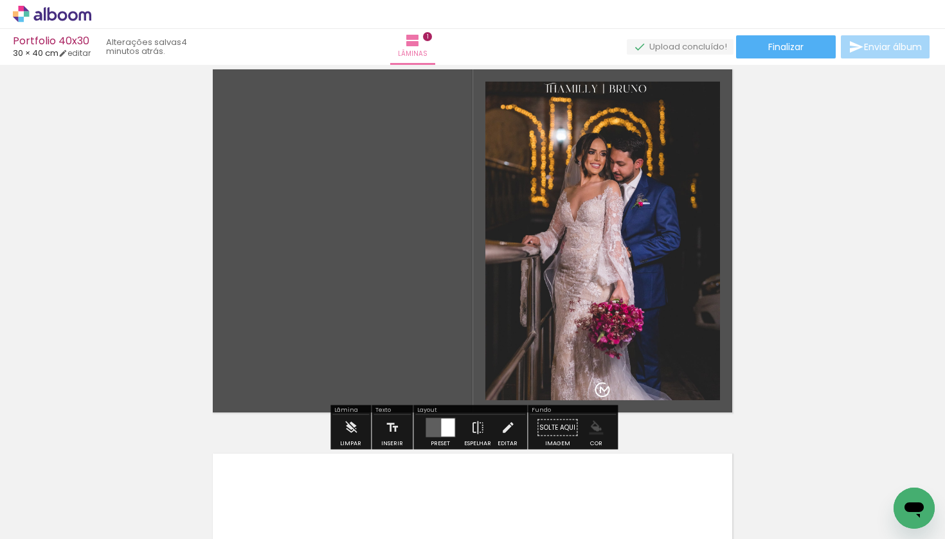
click at [593, 395] on iron-icon "color picker" at bounding box center [596, 428] width 14 height 14
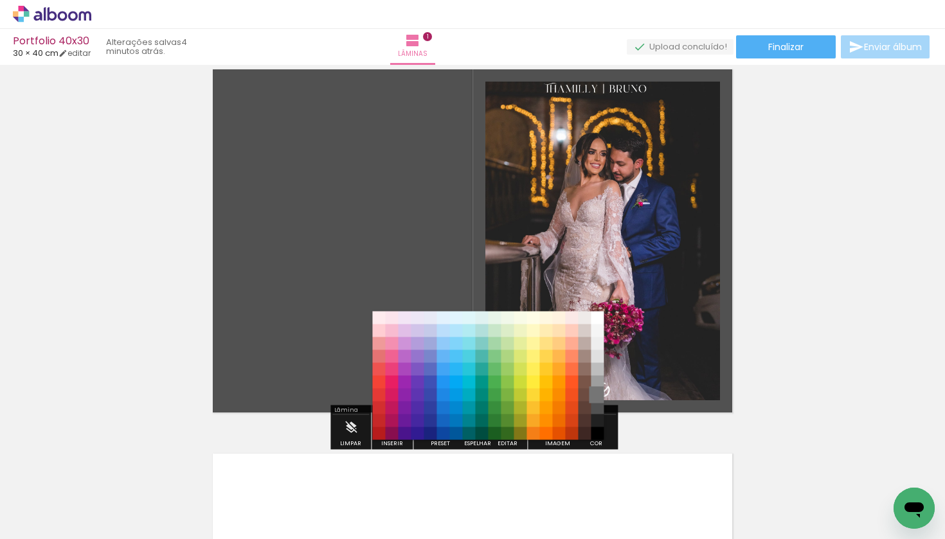
click at [599, 395] on paper-item "#757575" at bounding box center [597, 395] width 13 height 13
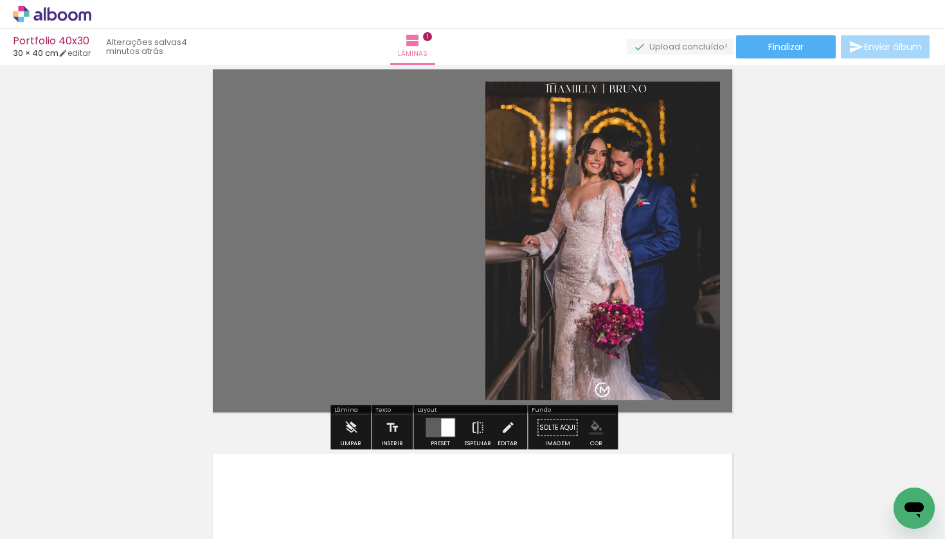
click at [597, 395] on iron-icon "color picker" at bounding box center [596, 428] width 14 height 14
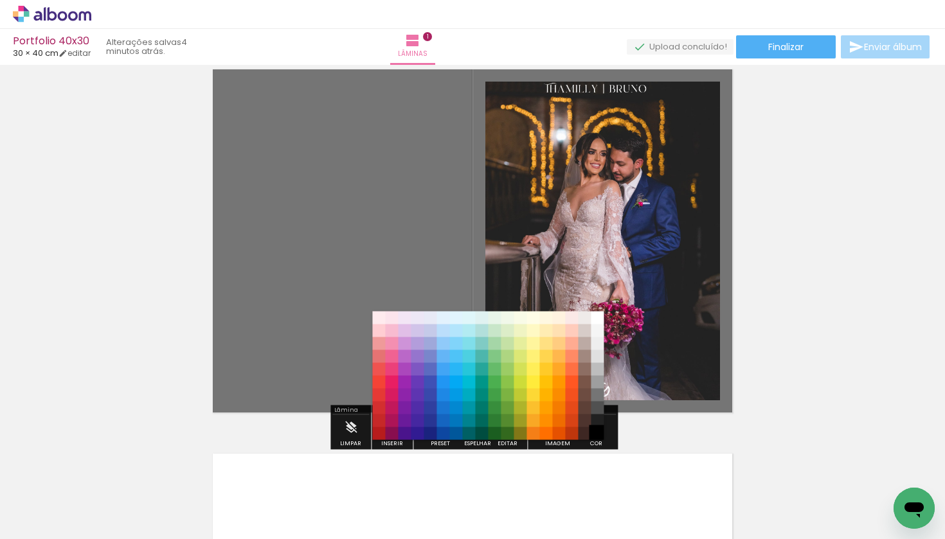
click at [598, 395] on paper-item "#000000" at bounding box center [597, 434] width 13 height 13
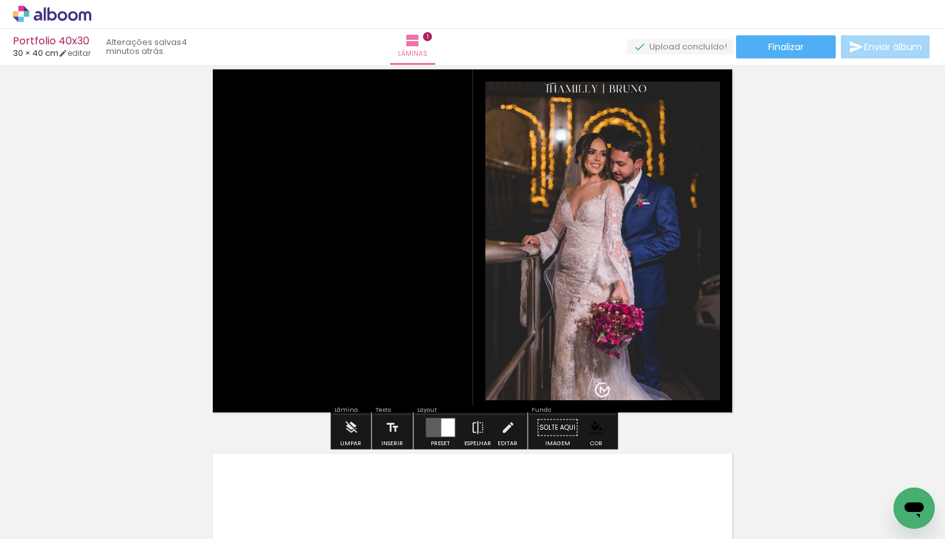
click at [598, 395] on paper-menu-button "#ffebee #ffcdd2 #ef9a9a #e57373 #ef5350 #f44336 #e53935 #d32f2f #c62828 #b71c1c…" at bounding box center [596, 428] width 24 height 24
click at [595, 395] on iron-icon "color picker" at bounding box center [596, 428] width 14 height 14
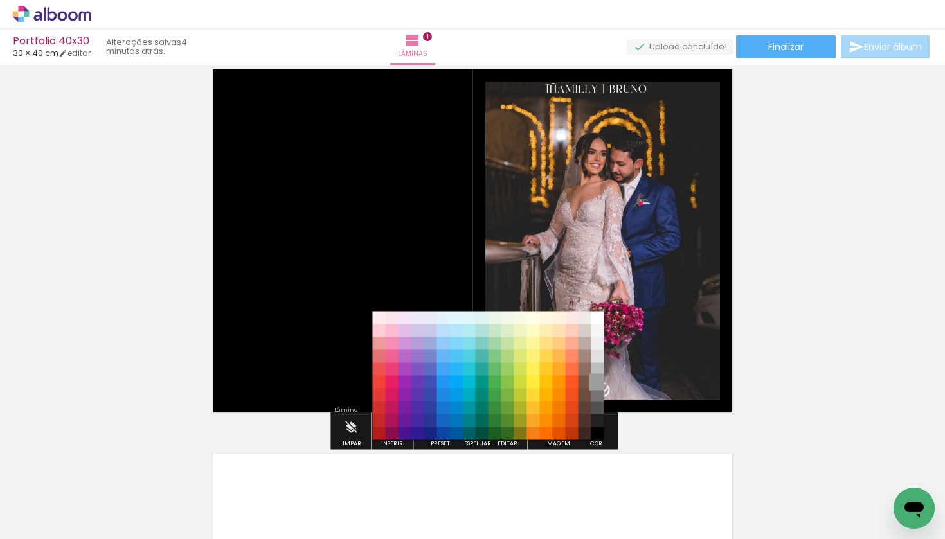
click at [602, 381] on paper-item "#9e9e9e" at bounding box center [597, 382] width 13 height 13
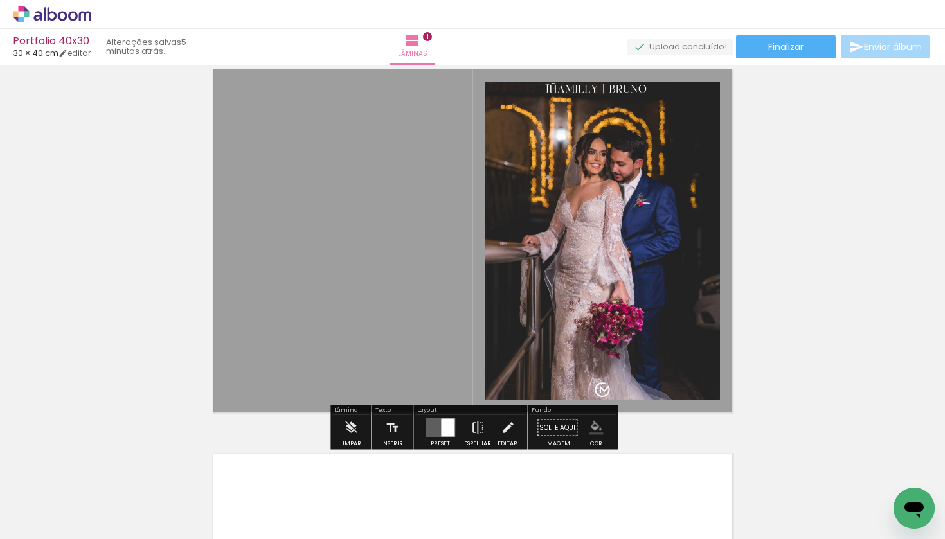
click at [799, 353] on div "Inserir lâmina 1 de 1 O Designbox precisará aumentar a sua imagem em 208% para …" at bounding box center [472, 417] width 945 height 770
click at [589, 395] on iron-icon "color picker" at bounding box center [596, 428] width 14 height 14
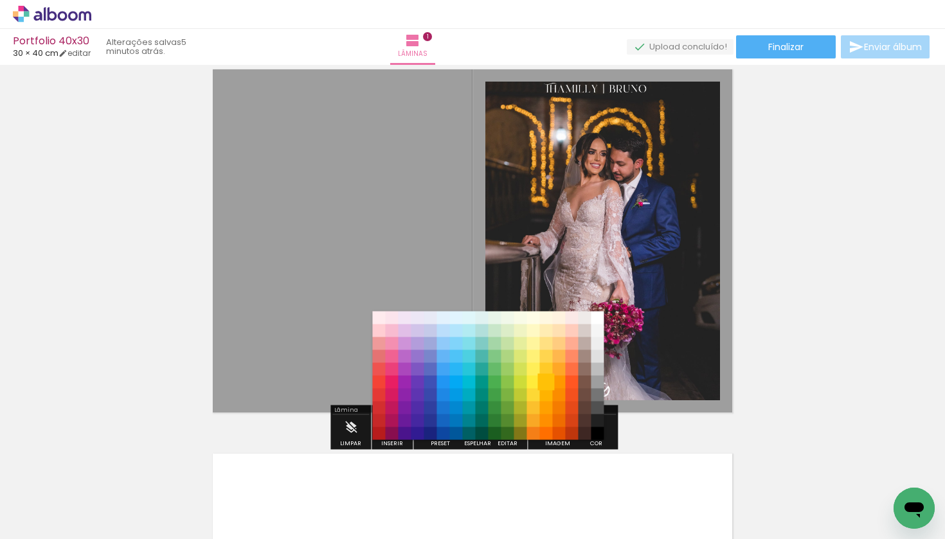
click at [543, 380] on paper-item "#ffc107" at bounding box center [546, 382] width 13 height 13
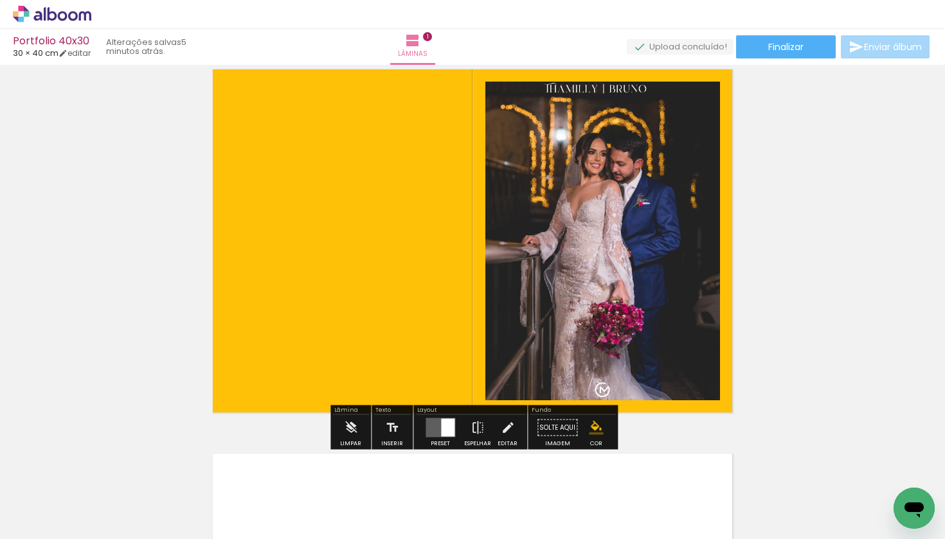
click at [592, 395] on iron-icon "color picker" at bounding box center [596, 428] width 14 height 14
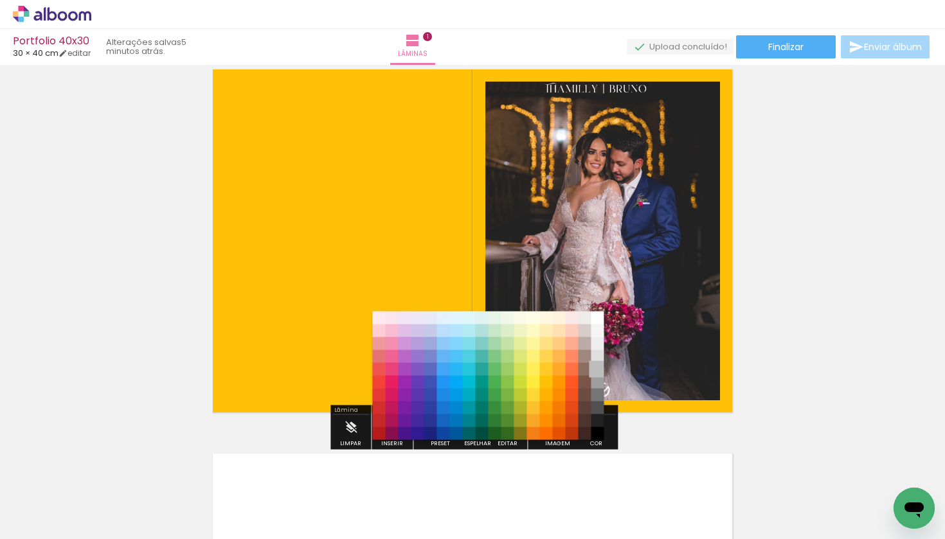
click at [597, 368] on paper-item "#bdbdbd" at bounding box center [597, 369] width 13 height 13
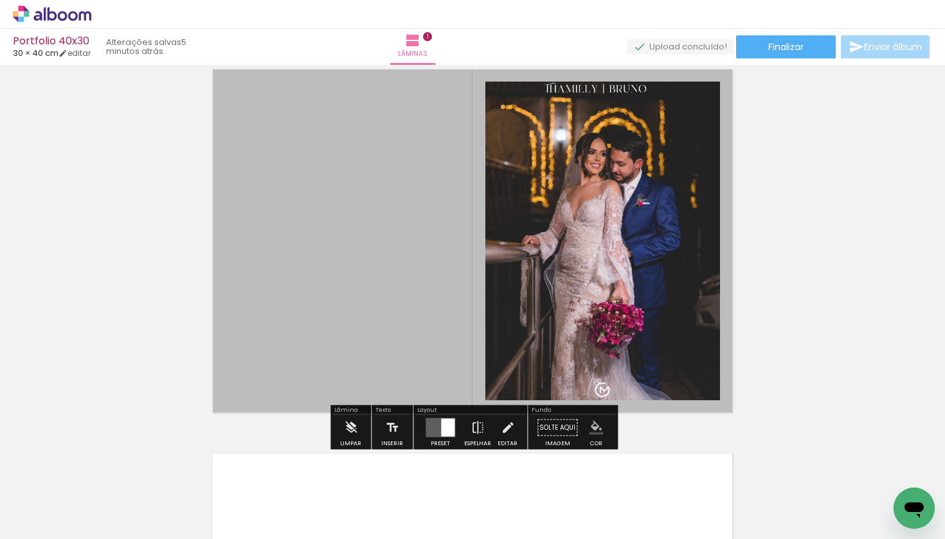
click at [822, 333] on div "Inserir lâmina 1 de 1 O Designbox precisará aumentar a sua imagem em 208% para …" at bounding box center [472, 417] width 945 height 770
click at [794, 268] on div "Inserir lâmina 1 de 1 O Designbox precisará aumentar a sua imagem em 208% para …" at bounding box center [472, 417] width 945 height 770
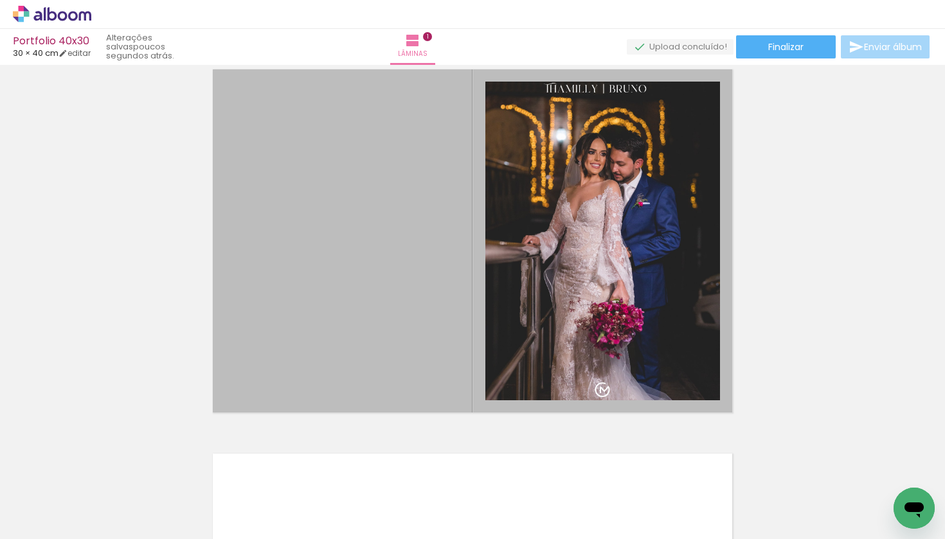
click at [48, 395] on span "Adicionar Fotos" at bounding box center [45, 522] width 39 height 14
click at [0, 0] on input "file" at bounding box center [0, 0] width 0 height 0
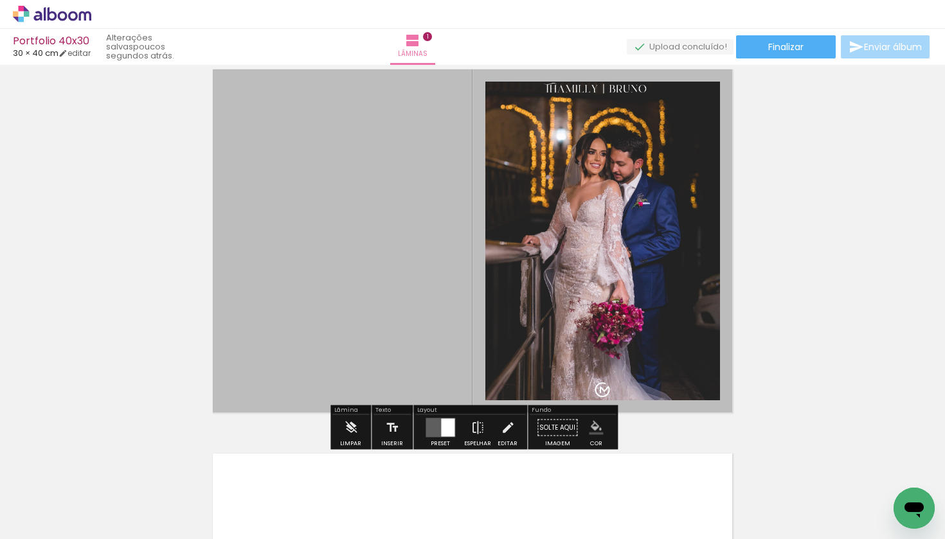
click at [807, 254] on div "Inserir lâmina 1 de 1 O Designbox precisará aumentar a sua imagem em 208% para …" at bounding box center [472, 417] width 945 height 770
click at [390, 395] on iron-icon at bounding box center [392, 428] width 14 height 26
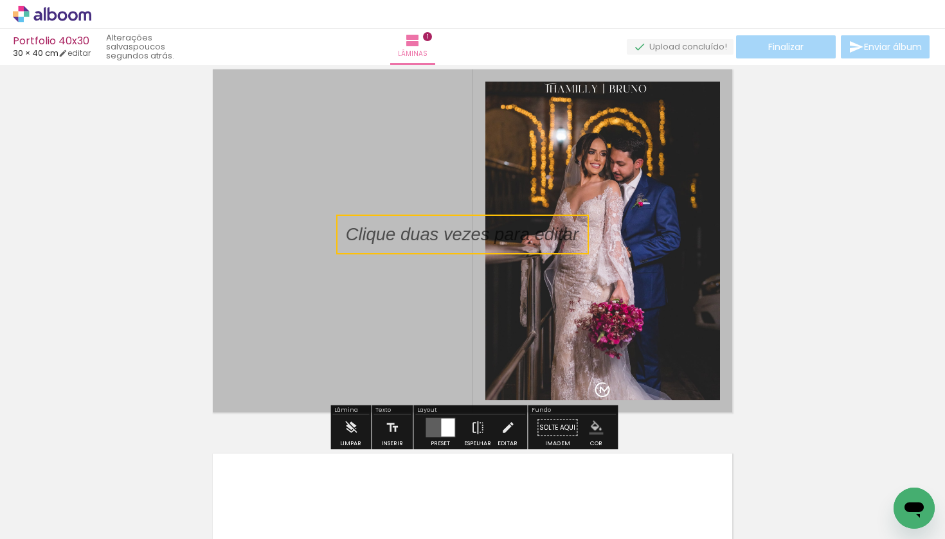
click at [435, 229] on quentale-selection at bounding box center [462, 235] width 253 height 40
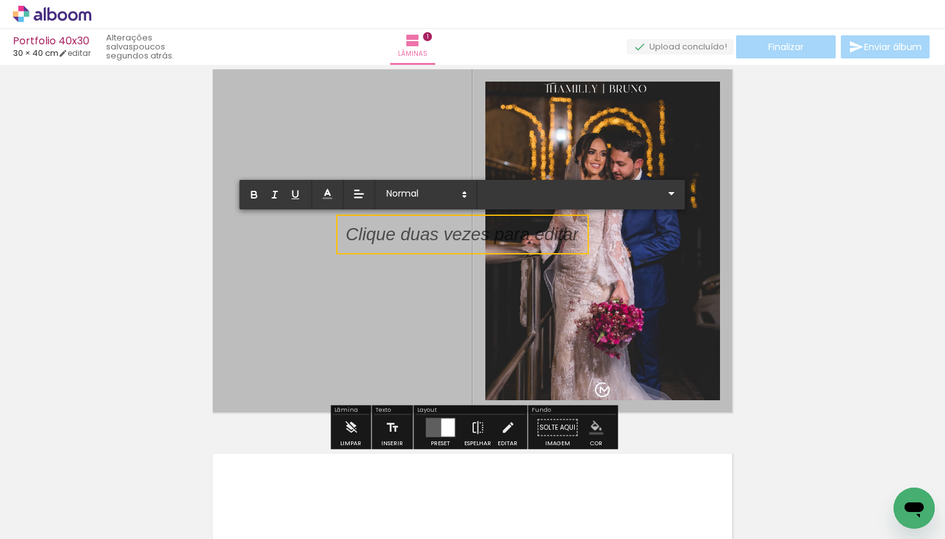
click at [435, 229] on div at bounding box center [462, 234] width 233 height 25
click at [451, 233] on p at bounding box center [462, 242] width 233 height 25
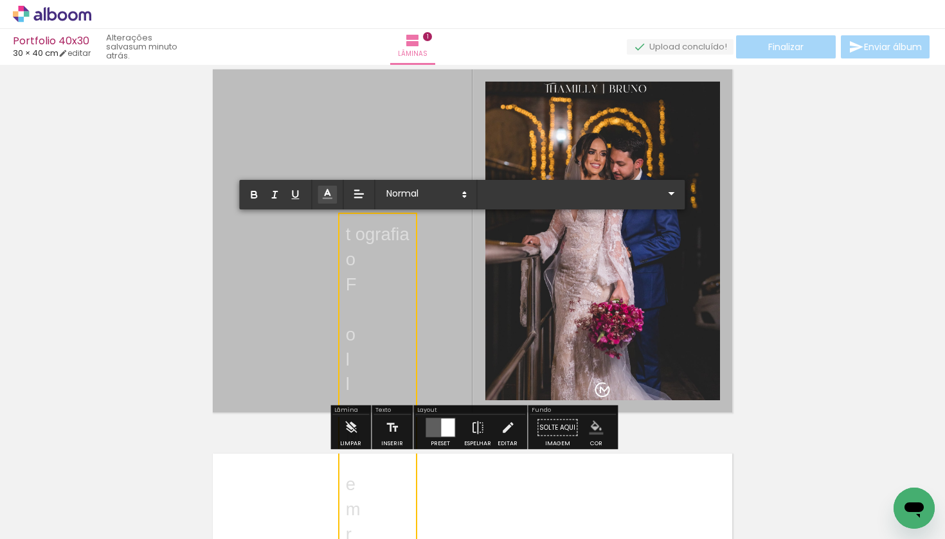
drag, startPoint x: 451, startPoint y: 233, endPoint x: 336, endPoint y: 189, distance: 123.3
click at [336, 189] on span at bounding box center [327, 195] width 19 height 18
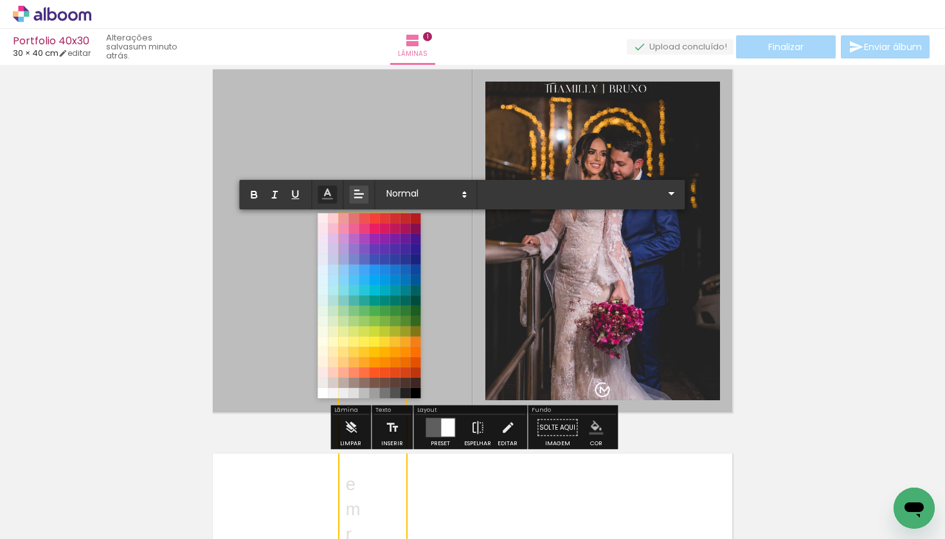
click at [356, 190] on icon at bounding box center [358, 194] width 13 height 13
click at [359, 243] on icon at bounding box center [359, 242] width 12 height 12
click at [467, 263] on quentale-layouter at bounding box center [472, 241] width 528 height 352
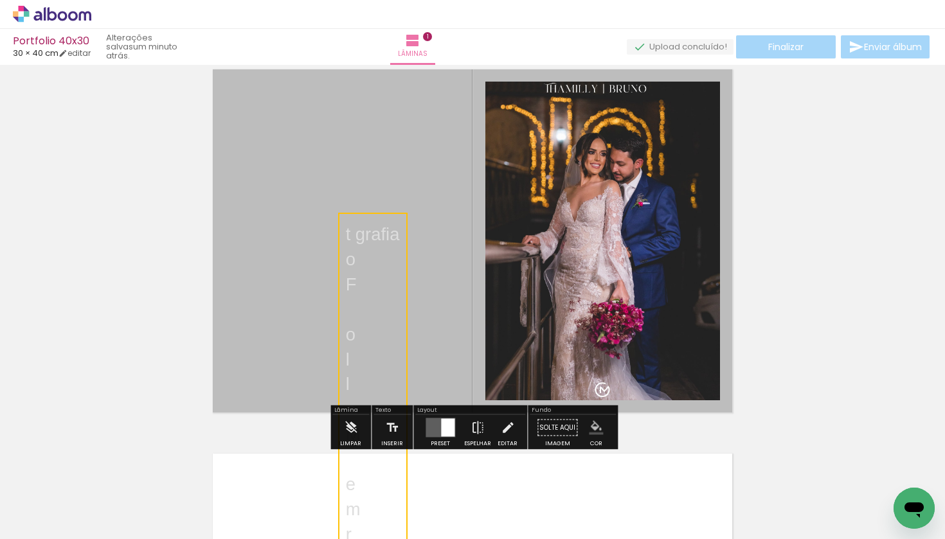
click at [406, 293] on quentale-selection at bounding box center [372, 467] width 69 height 508
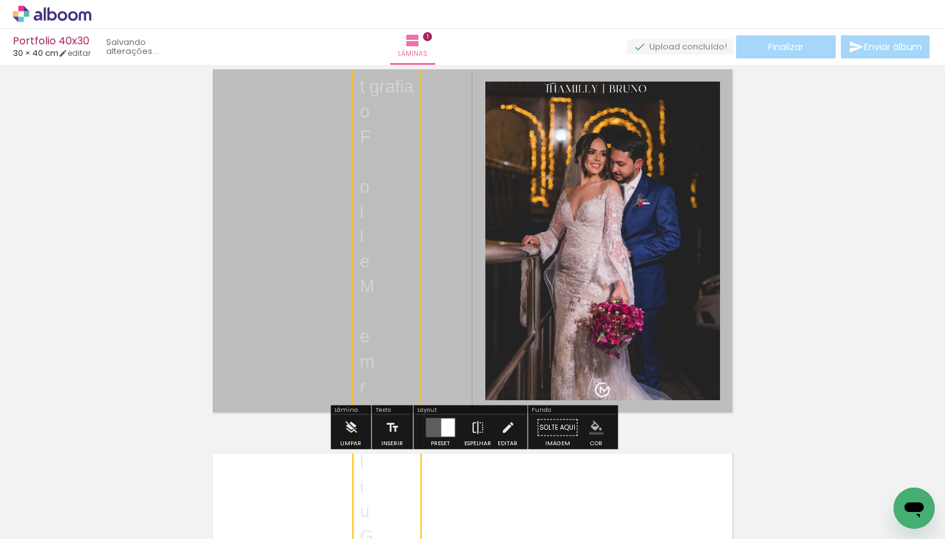
drag, startPoint x: 406, startPoint y: 293, endPoint x: 420, endPoint y: 291, distance: 14.4
click at [420, 291] on quentale-selection at bounding box center [386, 319] width 69 height 508
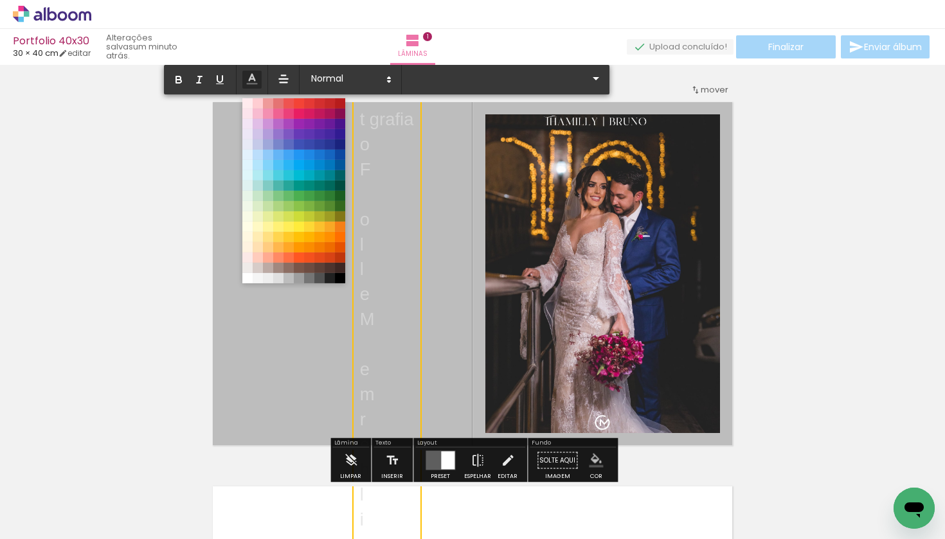
scroll to position [4, 0]
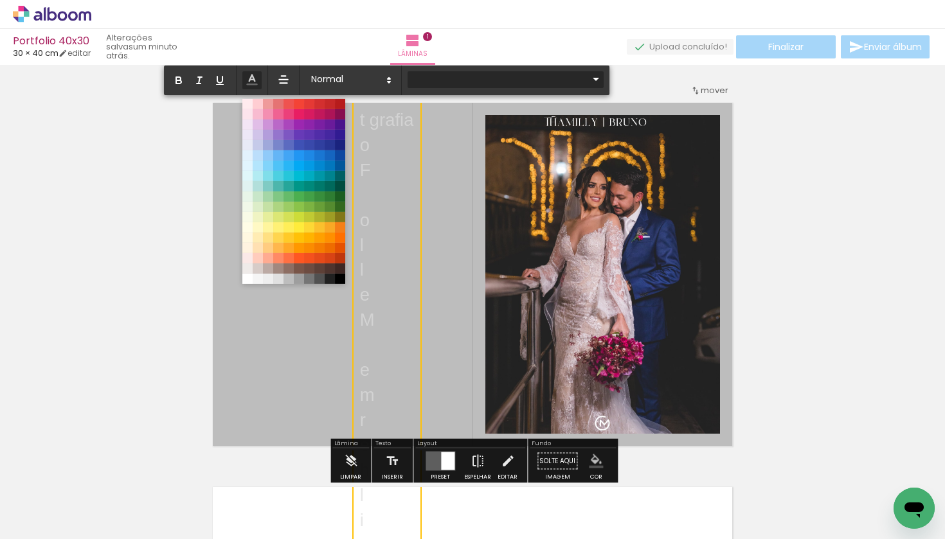
click at [593, 80] on iron-icon at bounding box center [595, 78] width 15 height 15
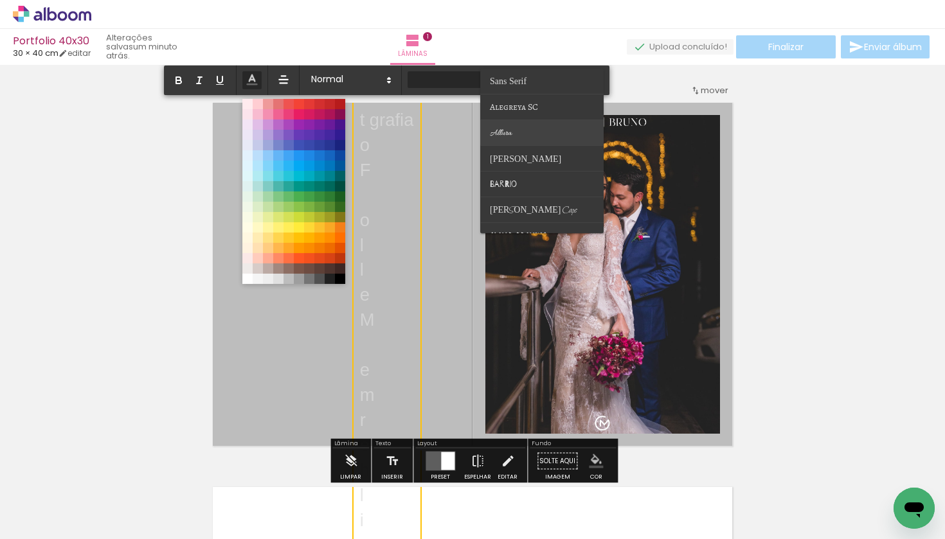
click at [504, 86] on span "Allura" at bounding box center [508, 82] width 37 height 10
type input "Allura"
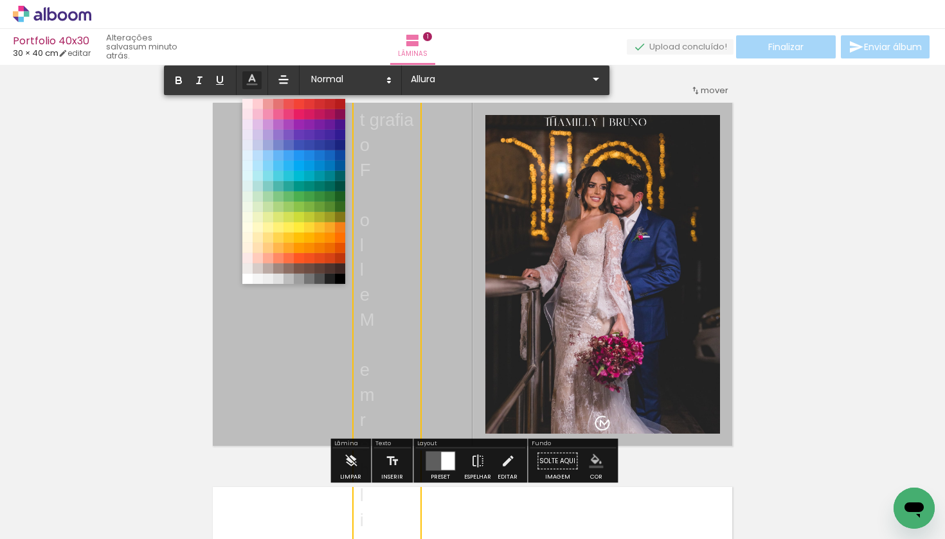
click at [445, 206] on quentale-layouter at bounding box center [472, 274] width 528 height 352
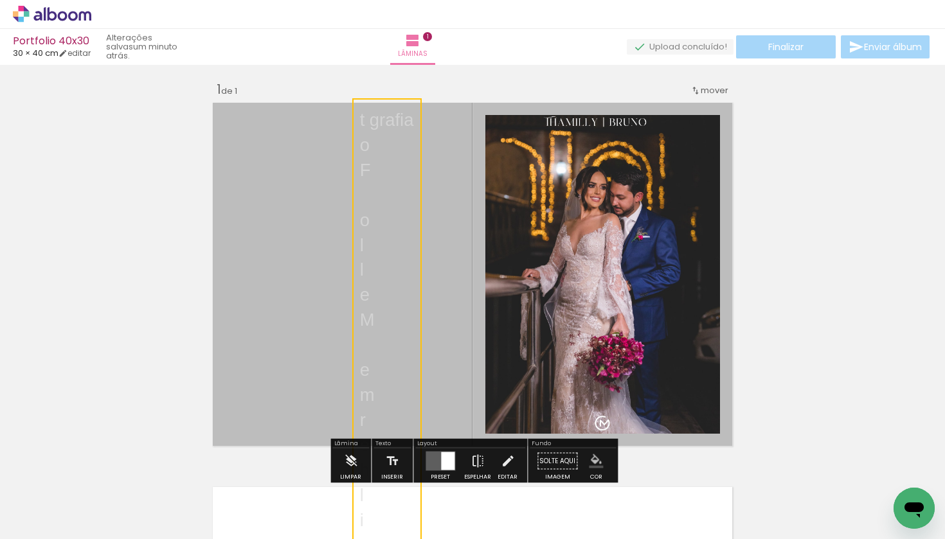
click at [406, 177] on quentale-selection at bounding box center [386, 352] width 69 height 508
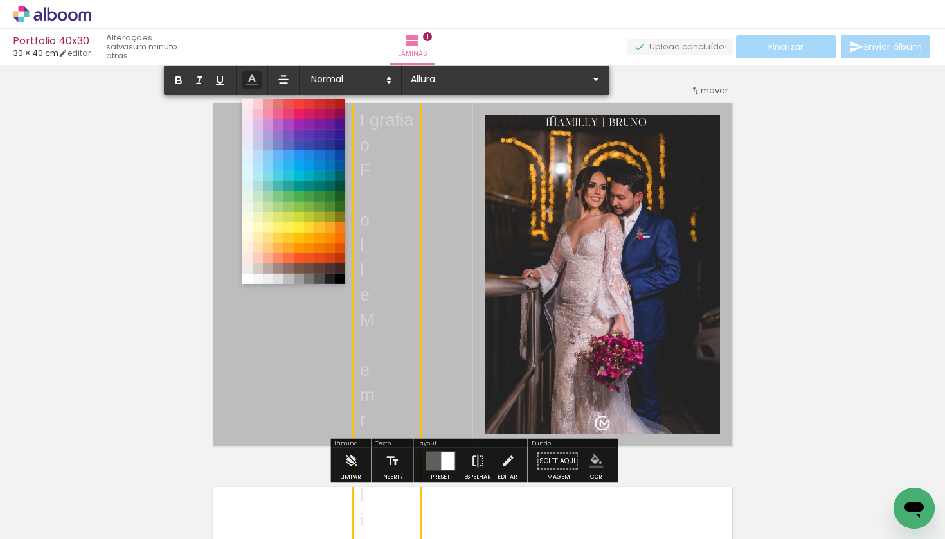
click at [438, 179] on quentale-layouter at bounding box center [472, 274] width 528 height 352
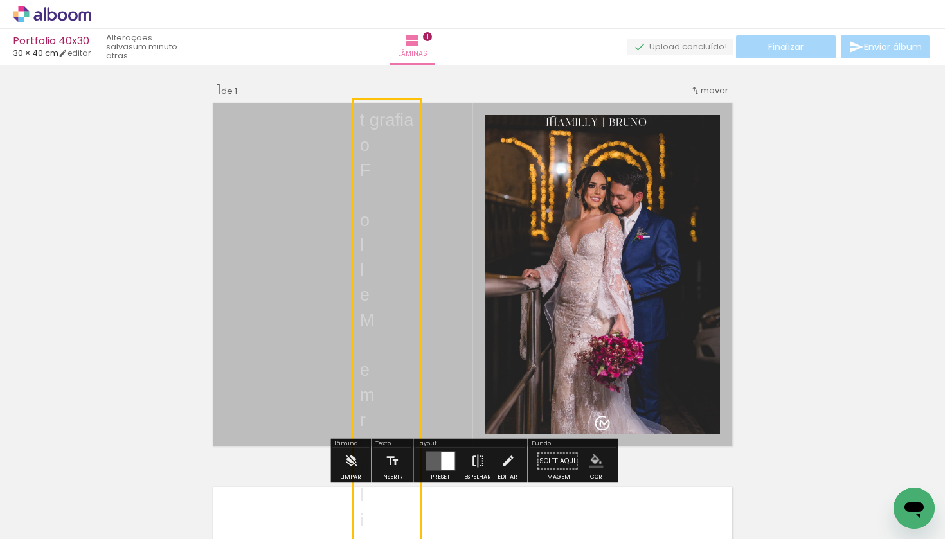
click at [420, 179] on quentale-selection at bounding box center [386, 352] width 69 height 508
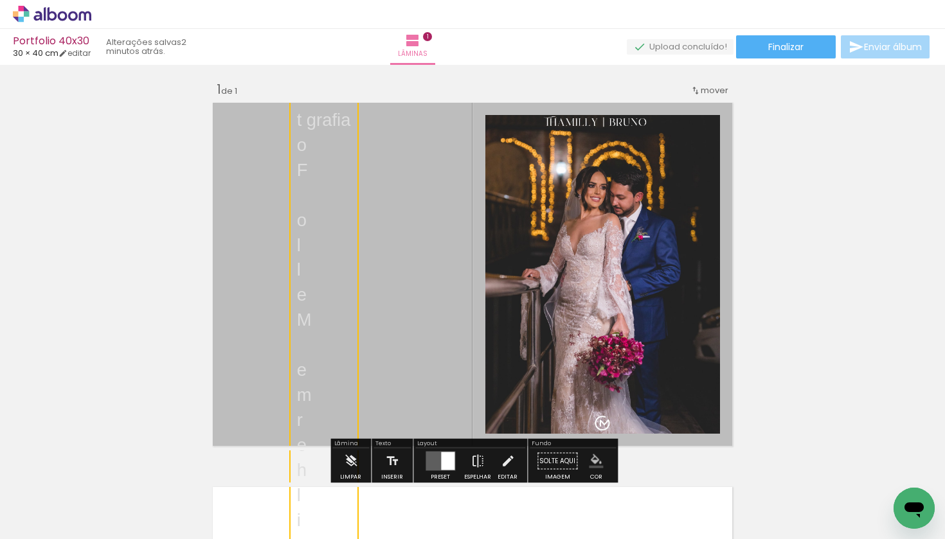
drag, startPoint x: 420, startPoint y: 179, endPoint x: 357, endPoint y: 154, distance: 67.8
click at [357, 154] on quentale-selection at bounding box center [323, 352] width 69 height 508
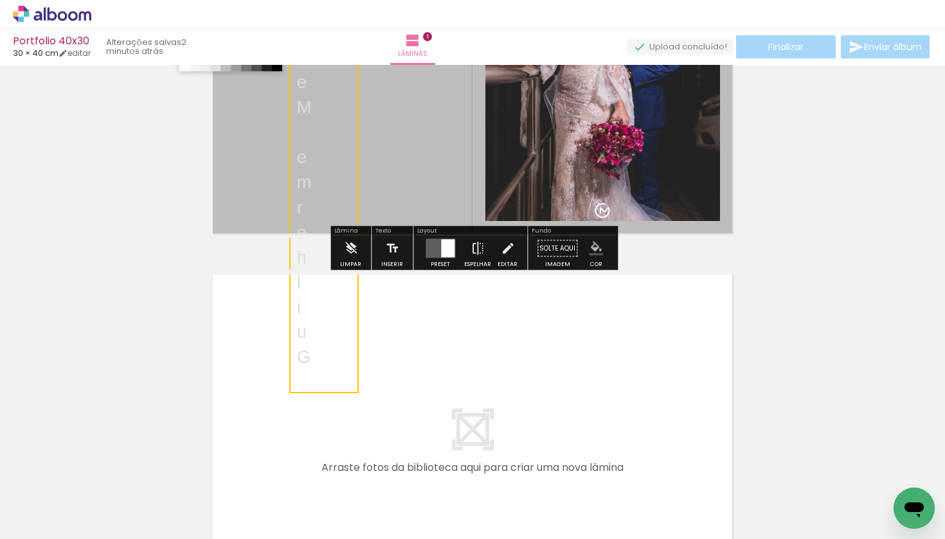
scroll to position [247, 0]
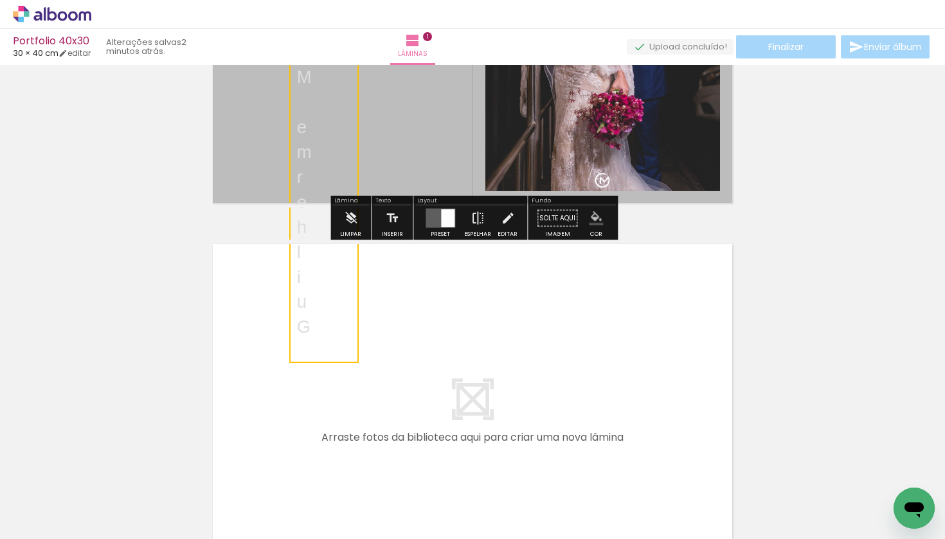
click at [354, 357] on quentale-selection at bounding box center [323, 109] width 69 height 508
drag, startPoint x: 357, startPoint y: 361, endPoint x: 361, endPoint y: 325, distance: 35.5
click at [361, 325] on quentale-selection at bounding box center [327, 109] width 69 height 508
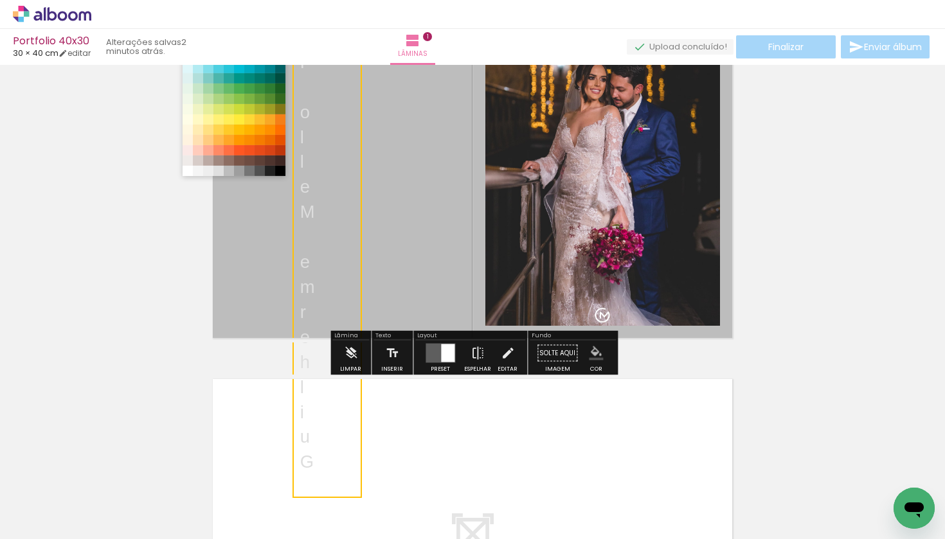
scroll to position [131, 0]
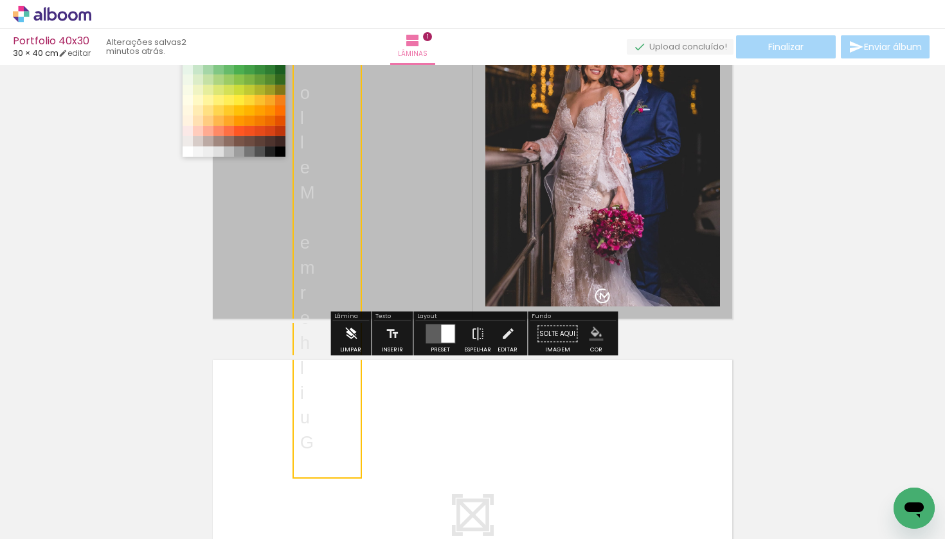
click at [348, 330] on iron-icon at bounding box center [351, 334] width 14 height 26
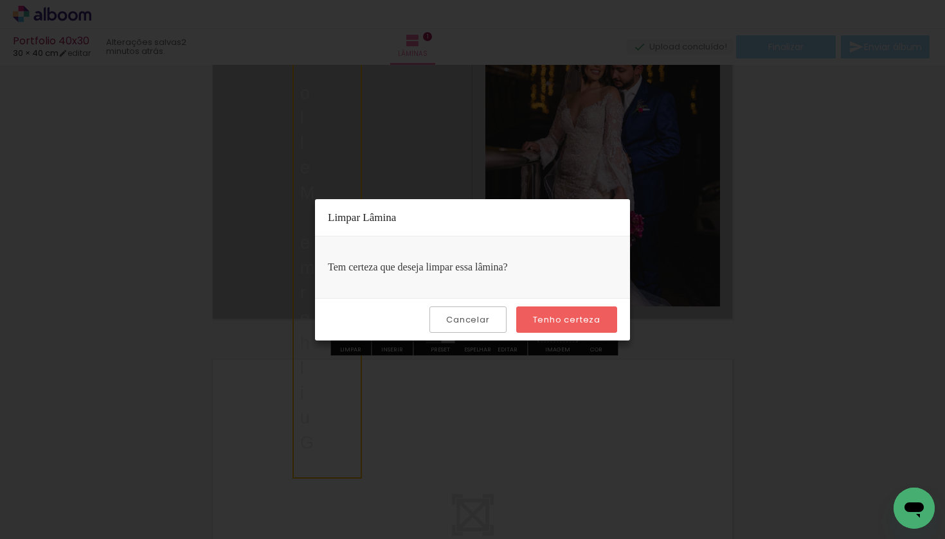
click at [0, 0] on slot "Cancelar" at bounding box center [0, 0] width 0 height 0
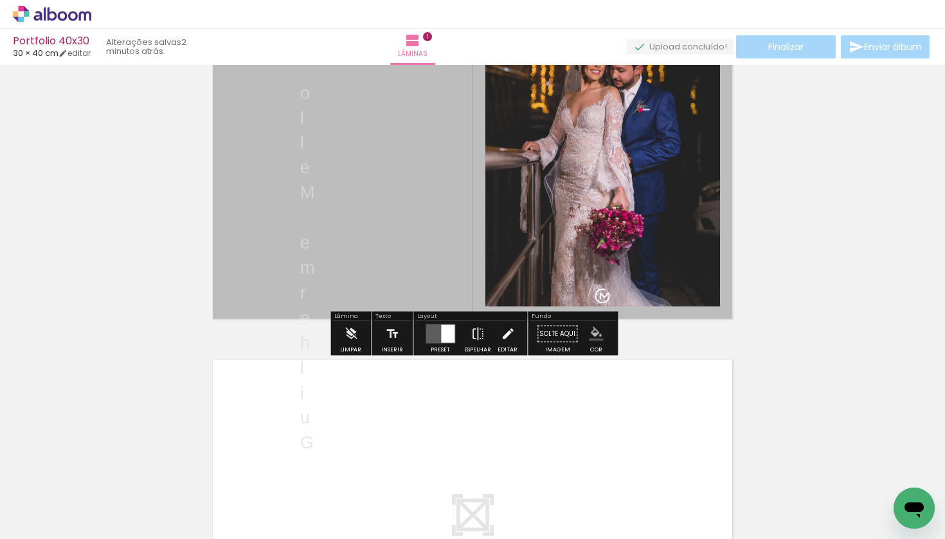
click at [501, 338] on iron-icon at bounding box center [508, 334] width 14 height 26
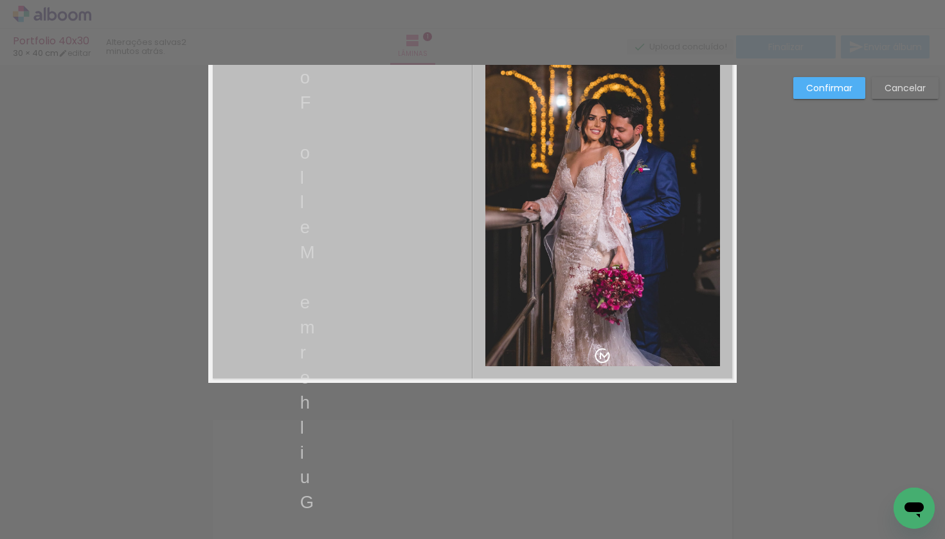
scroll to position [16, 0]
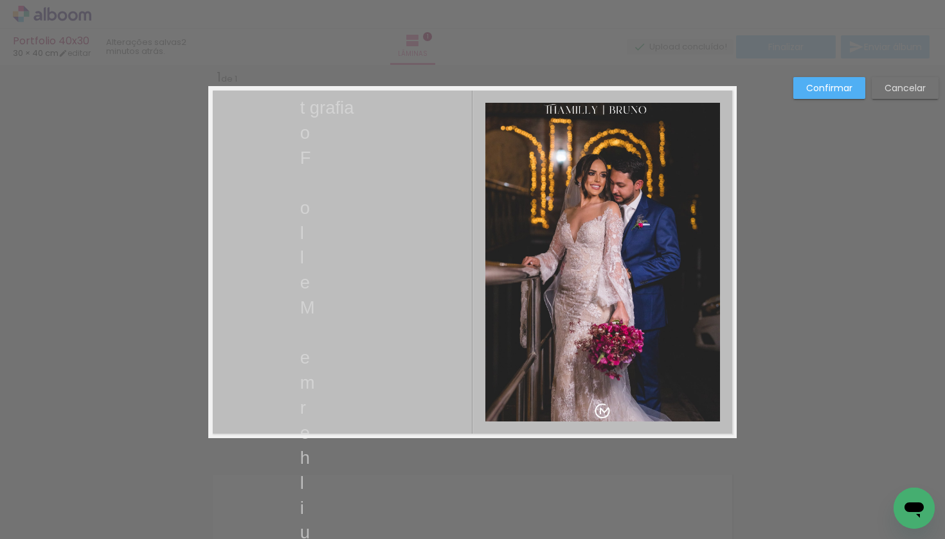
click at [290, 279] on quentale-layouter at bounding box center [472, 262] width 528 height 352
click at [316, 281] on p "e" at bounding box center [327, 283] width 54 height 25
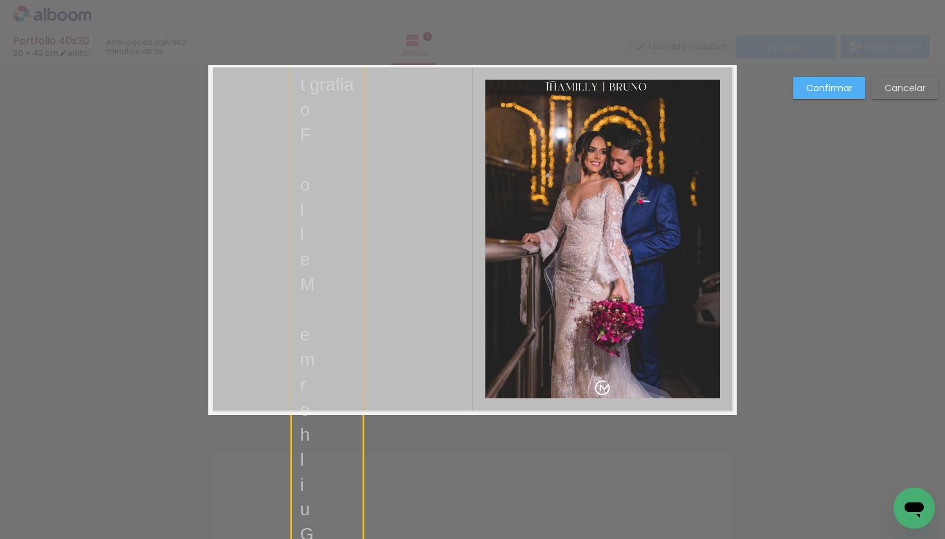
drag, startPoint x: 363, startPoint y: 233, endPoint x: 361, endPoint y: 285, distance: 52.1
click at [361, 285] on div "t grafia o F o l l e M e m r e h l i u G" at bounding box center [327, 323] width 73 height 516
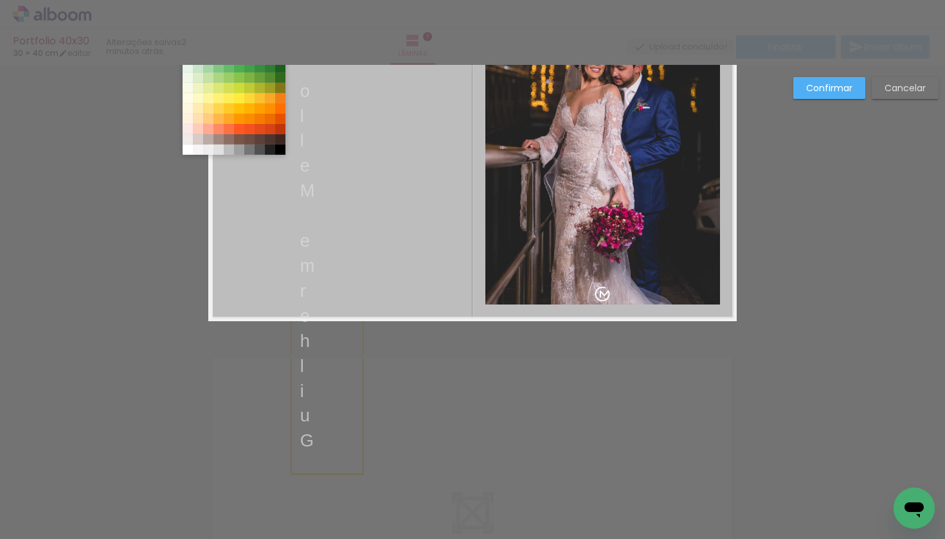
scroll to position [158, 0]
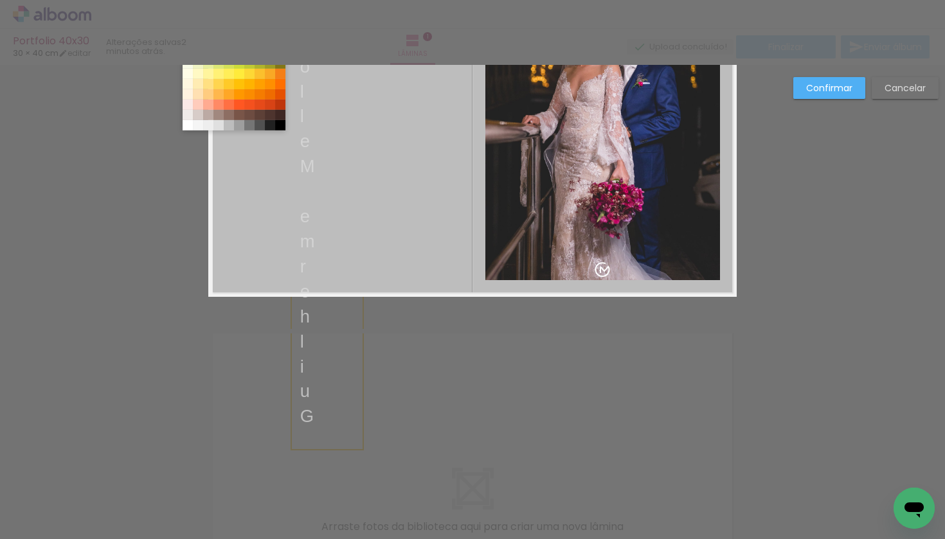
click at [366, 395] on div "Confirmar Cancelar" at bounding box center [472, 307] width 945 height 800
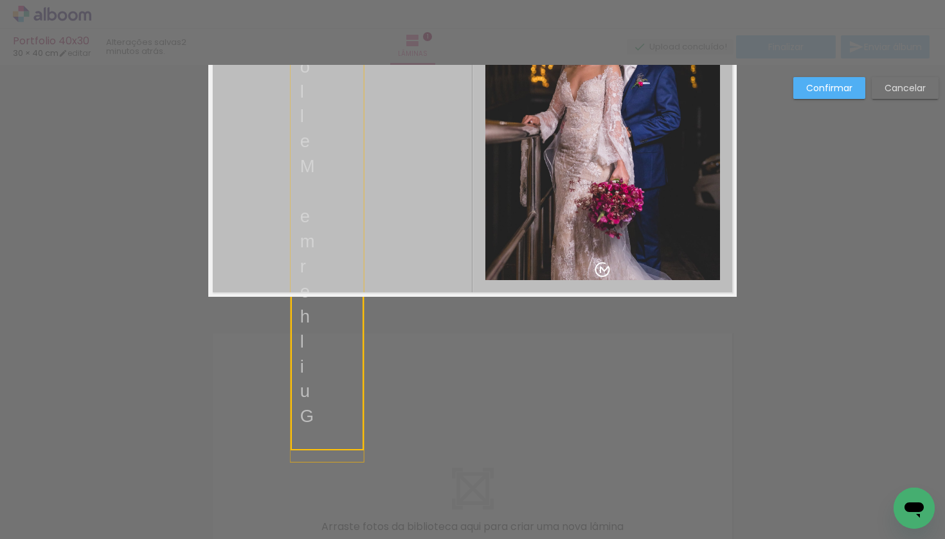
click at [361, 395] on div "t grafia o F o l l e M e m r e h l i u G" at bounding box center [327, 205] width 73 height 516
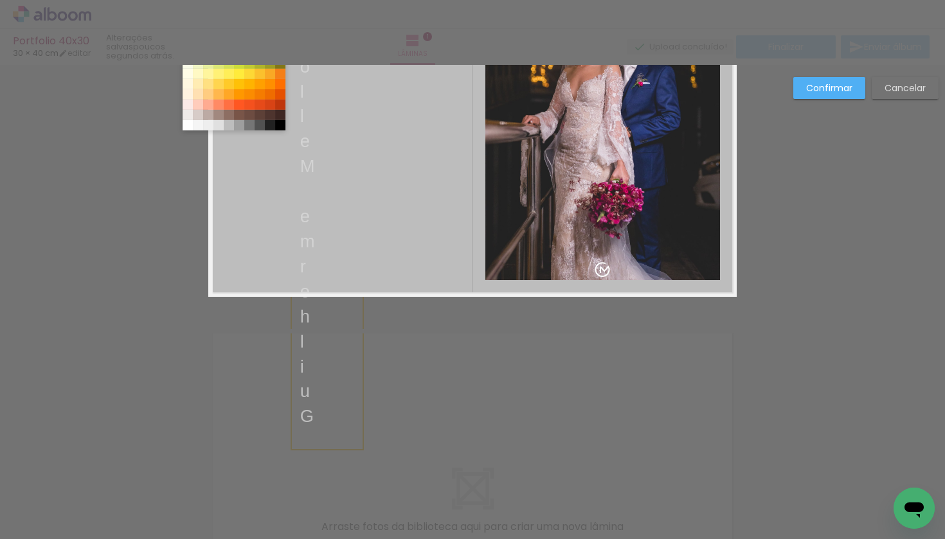
click at [364, 395] on div "Confirmar Cancelar" at bounding box center [472, 307] width 945 height 800
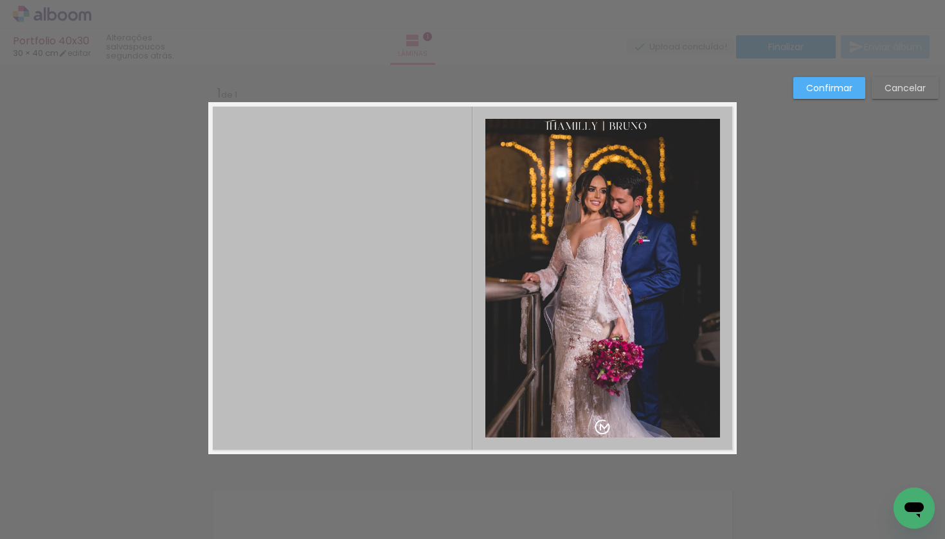
scroll to position [1, 0]
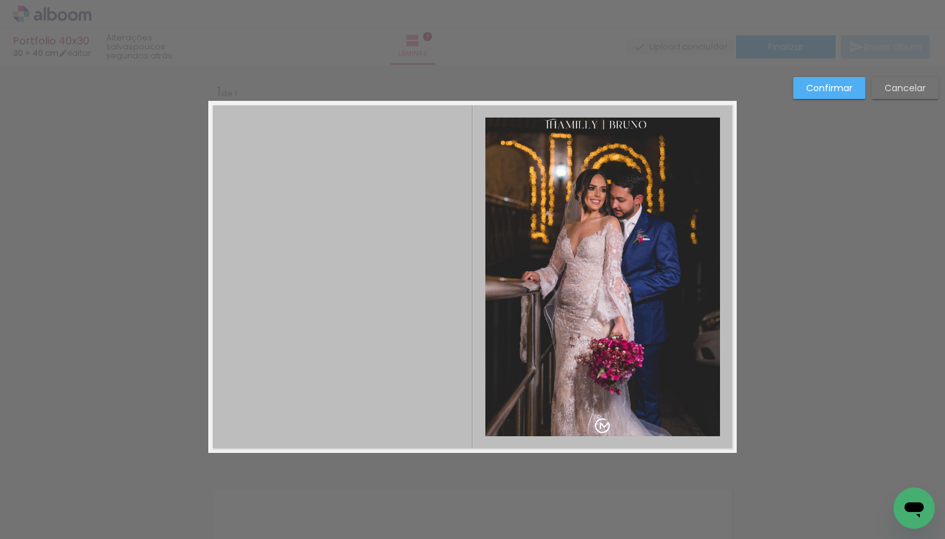
click at [0, 0] on slot "Confirmar" at bounding box center [0, 0] width 0 height 0
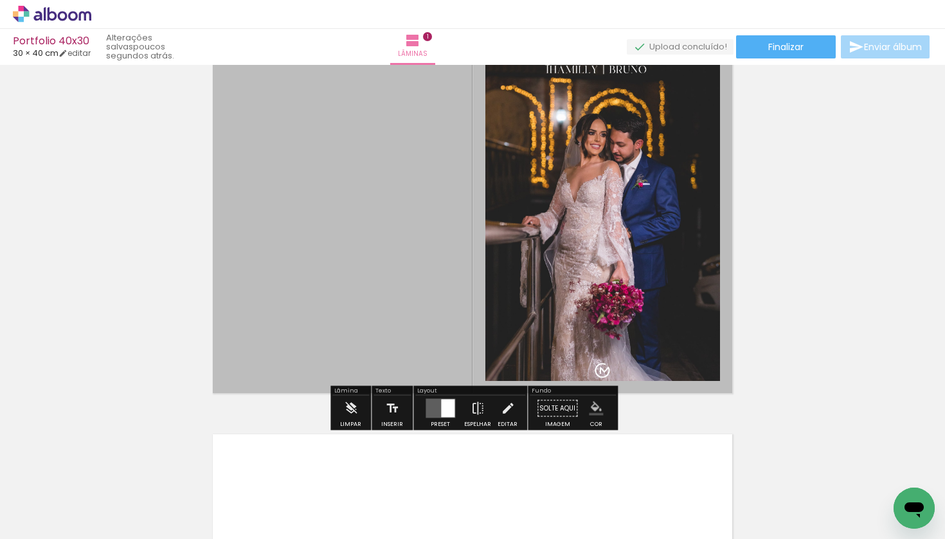
scroll to position [73, 0]
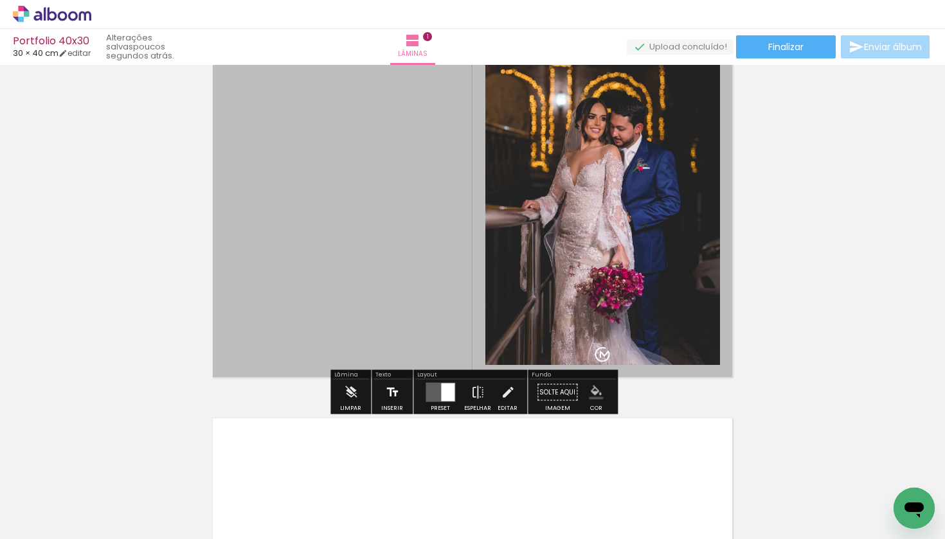
click at [397, 395] on iron-icon at bounding box center [392, 393] width 14 height 26
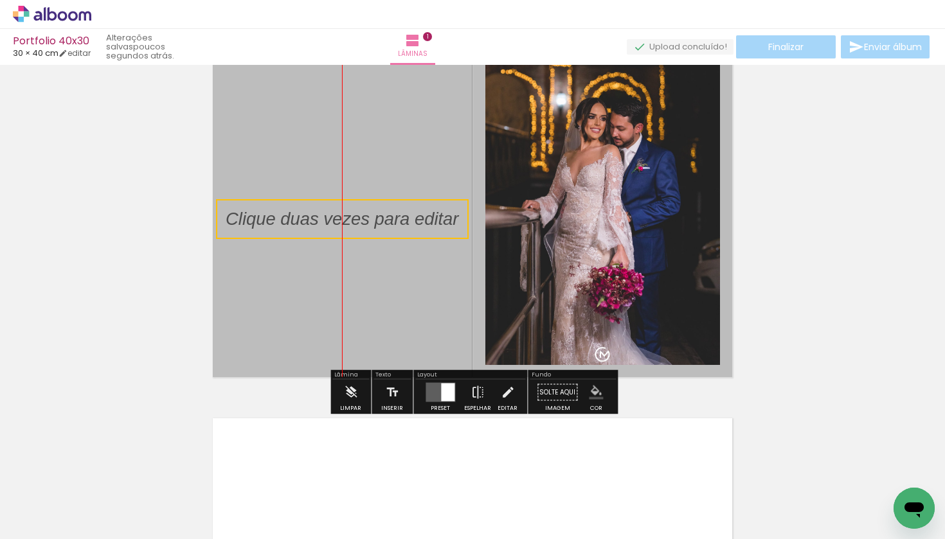
drag, startPoint x: 415, startPoint y: 179, endPoint x: 293, endPoint y: 199, distance: 123.8
click at [293, 199] on quentale-selection at bounding box center [342, 219] width 253 height 40
click at [262, 223] on quentale-selection at bounding box center [342, 219] width 253 height 40
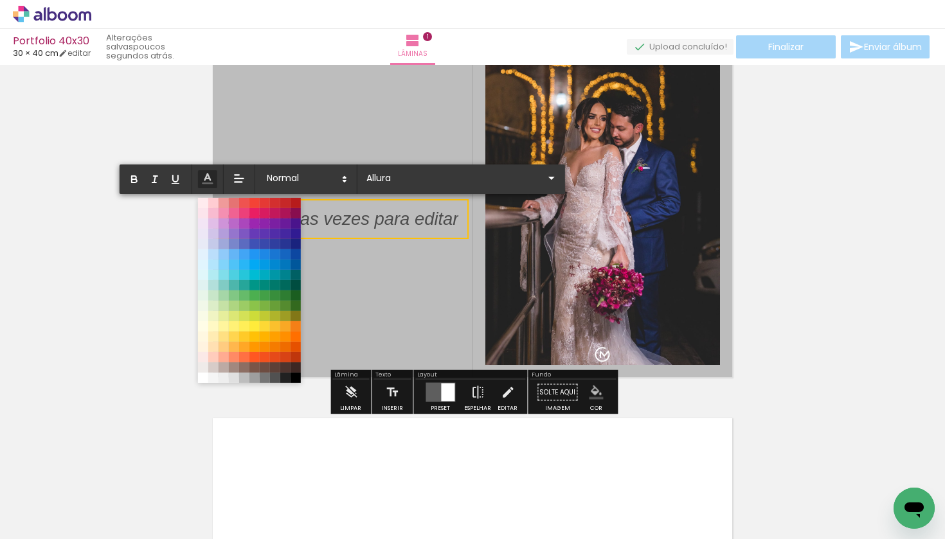
click at [400, 225] on p at bounding box center [342, 227] width 233 height 25
click at [301, 176] on span at bounding box center [306, 179] width 90 height 18
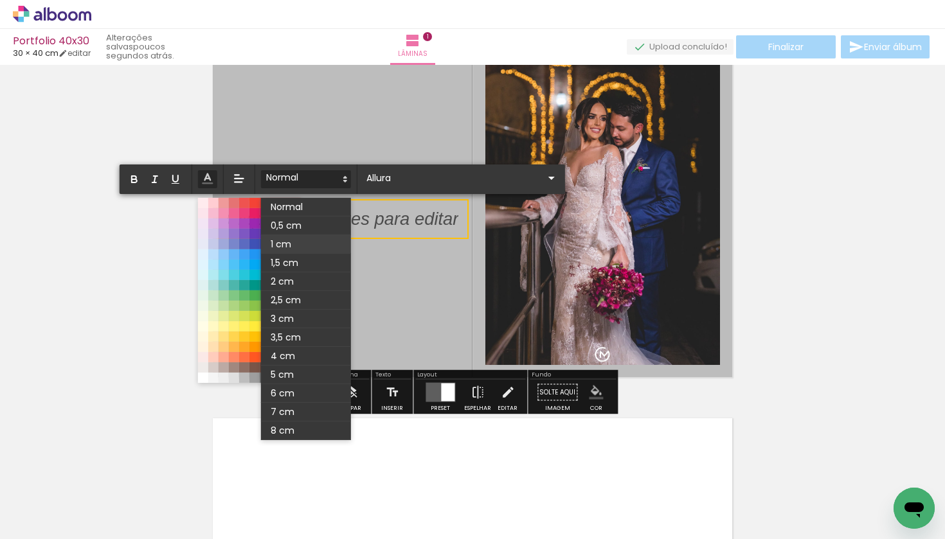
click at [291, 239] on span at bounding box center [306, 244] width 90 height 19
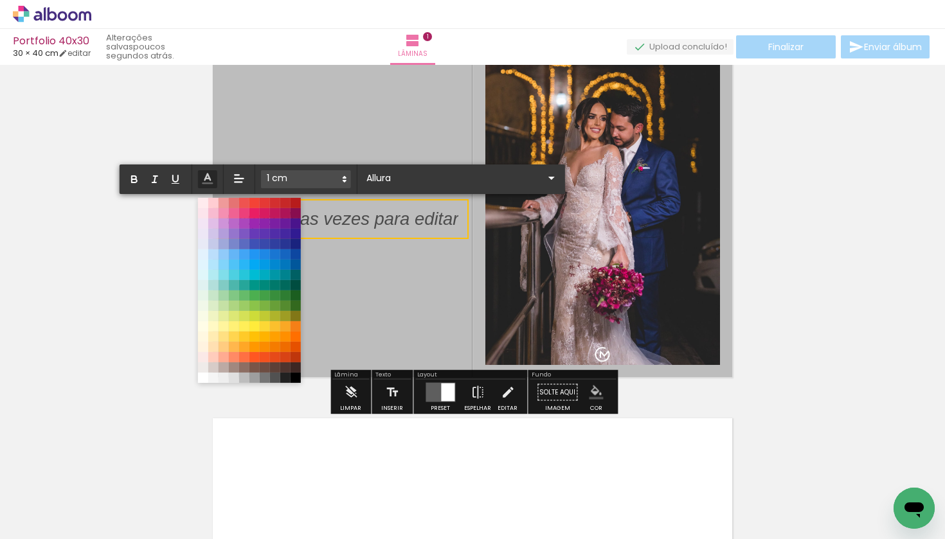
scroll to position [5, 0]
click at [416, 226] on p at bounding box center [342, 222] width 233 height 25
click at [458, 216] on p at bounding box center [342, 222] width 233 height 25
click at [428, 213] on p at bounding box center [342, 222] width 233 height 25
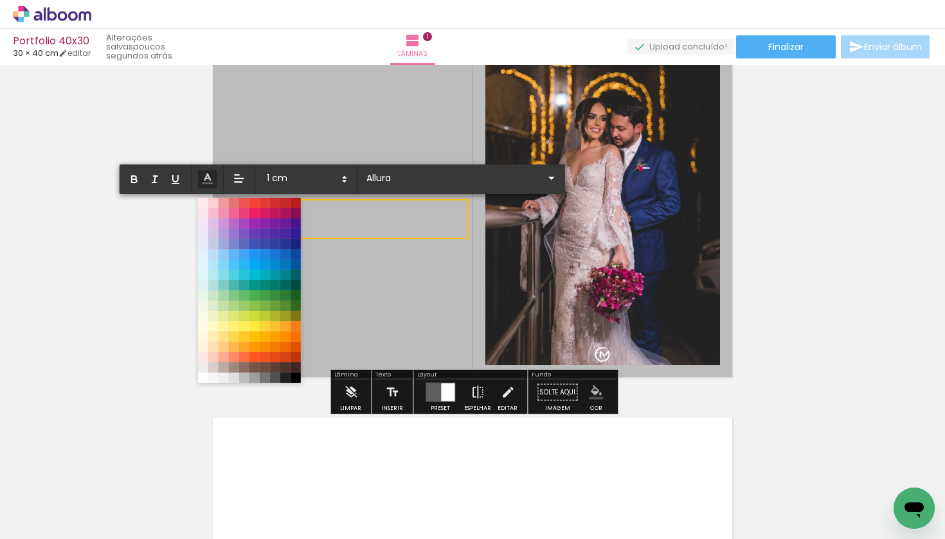
scroll to position [0, 0]
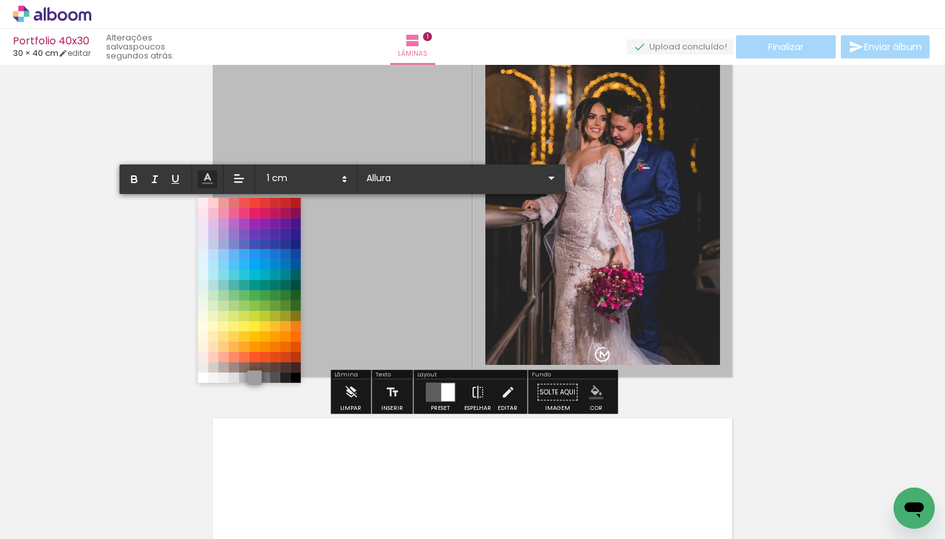
click at [254, 381] on span at bounding box center [255, 378] width 14 height 14
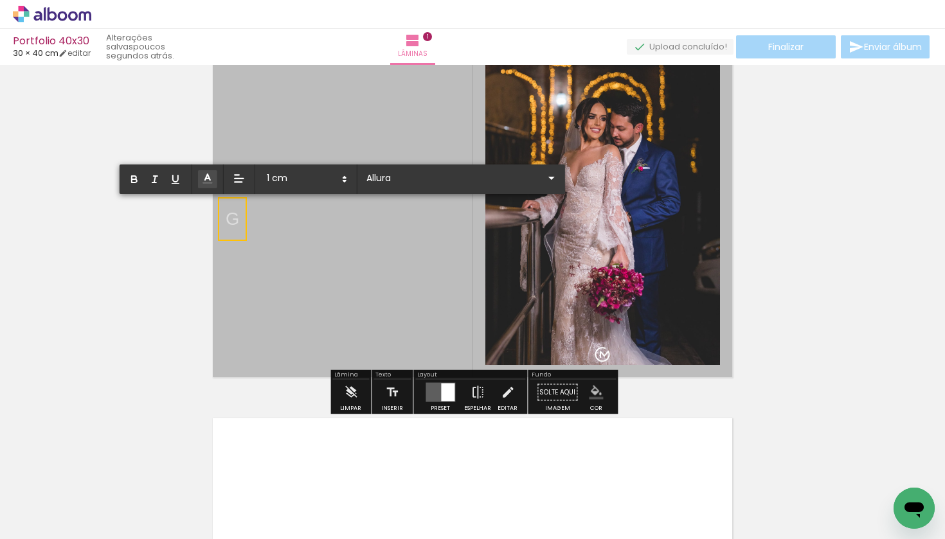
click at [237, 221] on p "G" at bounding box center [233, 219] width 14 height 25
click at [330, 279] on quentale-layouter at bounding box center [472, 206] width 528 height 352
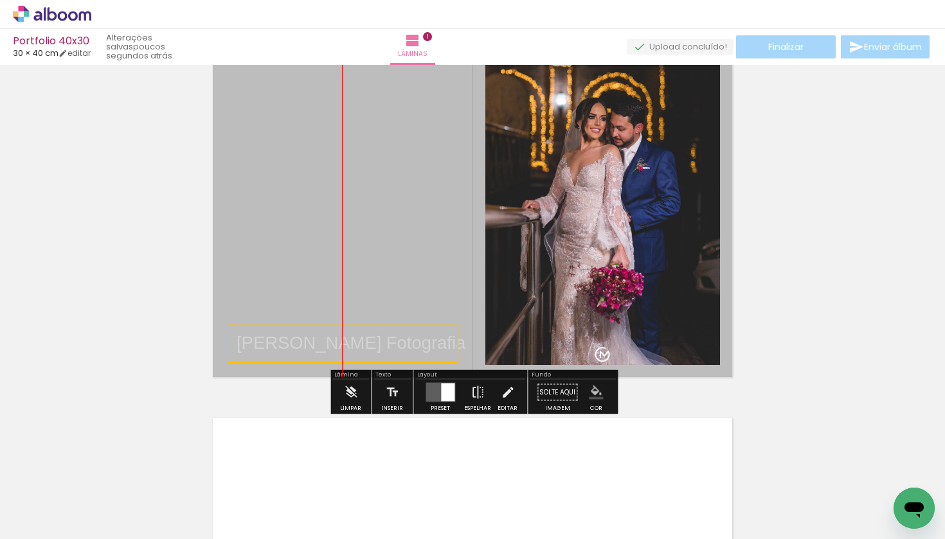
drag, startPoint x: 324, startPoint y: 240, endPoint x: 338, endPoint y: 364, distance: 124.9
click at [338, 364] on div "Inserir lâmina 1 de 1 O Designbox precisará aumentar a sua imagem em 208% para …" at bounding box center [472, 382] width 945 height 770
click at [348, 344] on quentale-selection at bounding box center [342, 343] width 231 height 40
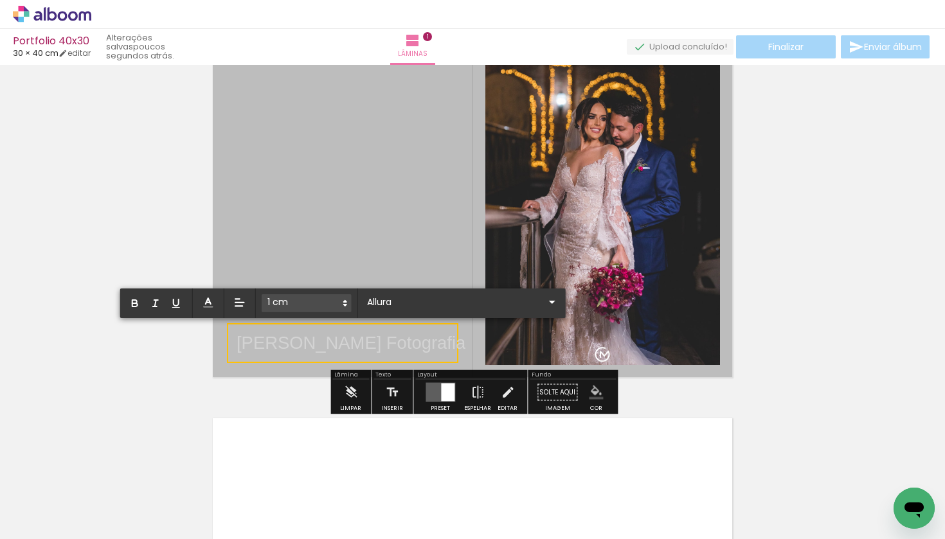
click at [345, 305] on polygon at bounding box center [345, 305] width 3 height 1
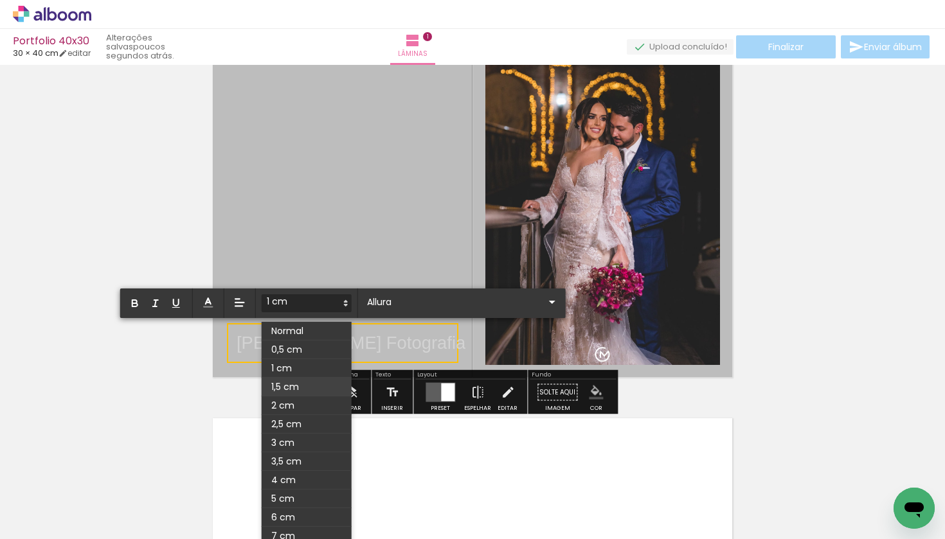
click at [299, 386] on span at bounding box center [307, 387] width 90 height 19
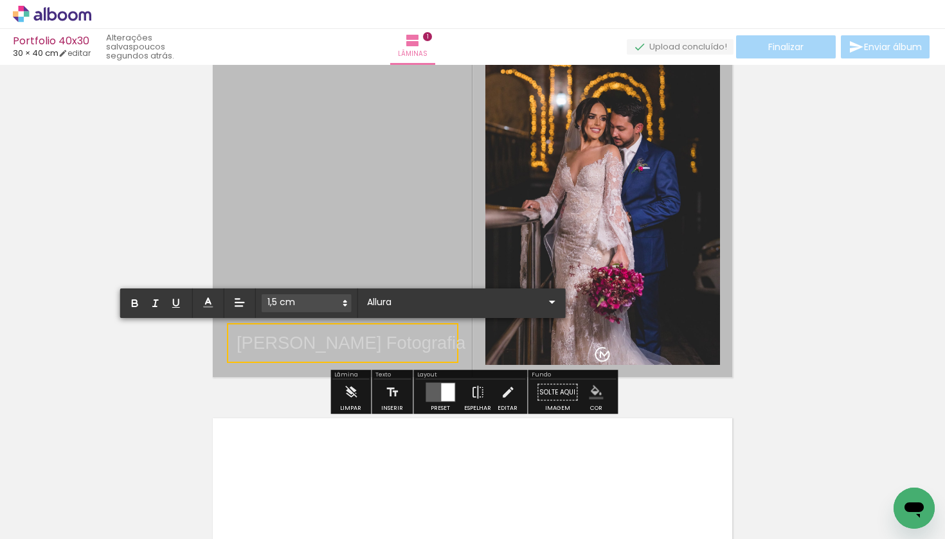
click at [334, 338] on p "Guilherme Mello Fotografia" at bounding box center [351, 343] width 229 height 25
click at [444, 347] on p "Guilherme Mello Fotografia" at bounding box center [351, 343] width 229 height 25
drag, startPoint x: 449, startPoint y: 347, endPoint x: 239, endPoint y: 335, distance: 210.5
click at [239, 335] on p "Guilherme Mello Fotografia" at bounding box center [351, 343] width 229 height 25
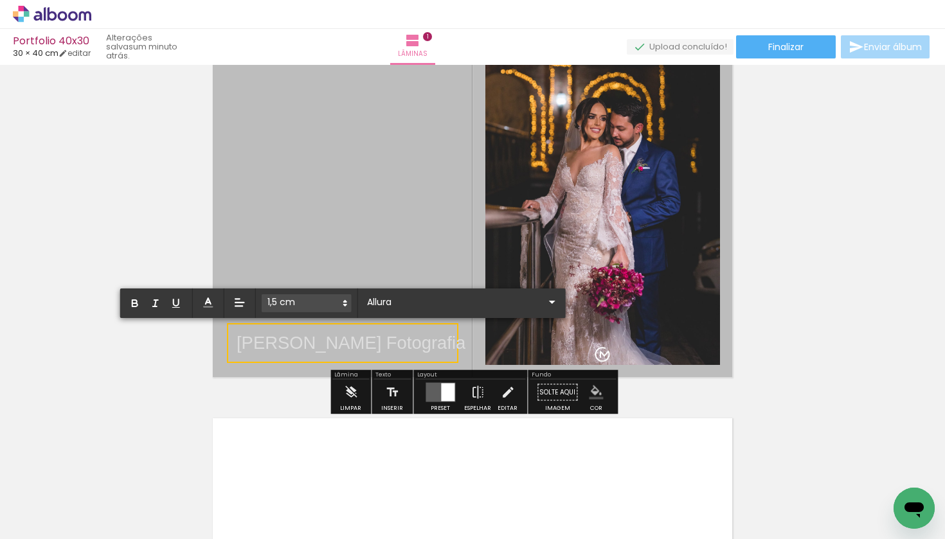
click at [347, 302] on polygon at bounding box center [345, 301] width 3 height 1
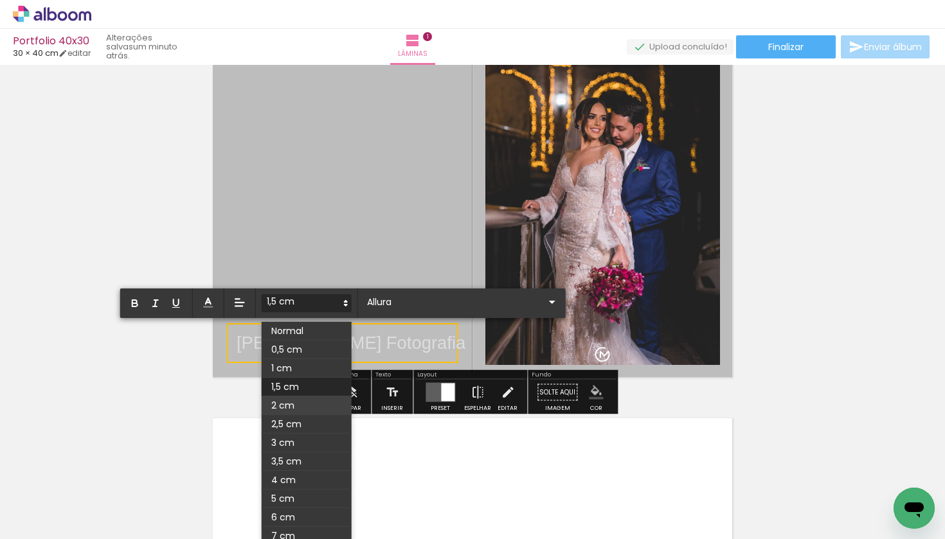
click at [294, 395] on span at bounding box center [307, 406] width 90 height 19
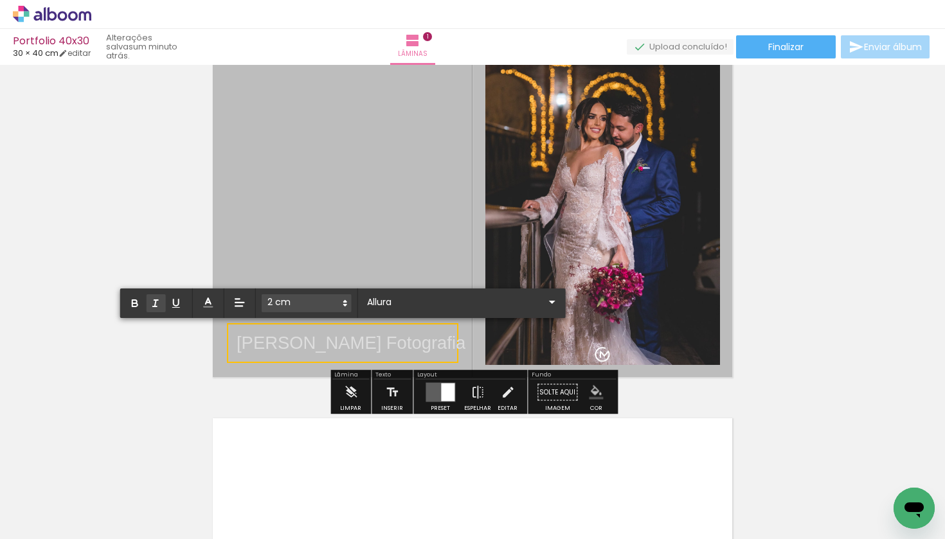
click at [154, 305] on icon "button" at bounding box center [156, 304] width 12 height 12
click at [450, 345] on quentale-selection at bounding box center [342, 343] width 231 height 40
drag, startPoint x: 447, startPoint y: 344, endPoint x: 233, endPoint y: 337, distance: 214.8
click at [233, 337] on div "Inserir lâmina 1 de 1 O Designbox precisará aumentar a sua imagem em 208% para …" at bounding box center [472, 382] width 945 height 770
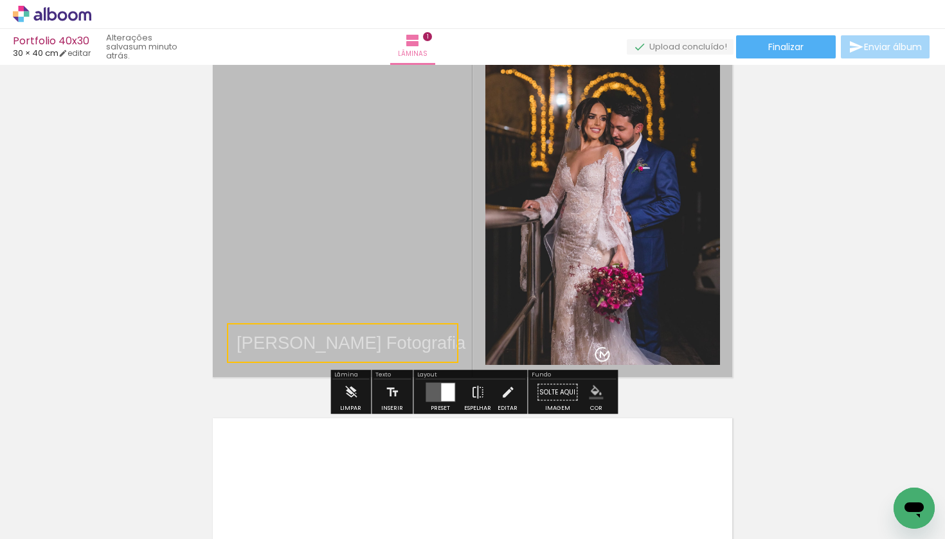
click at [437, 343] on quentale-selection at bounding box center [342, 343] width 231 height 40
click at [437, 343] on p "Guilherme Mello Fotografia" at bounding box center [351, 343] width 229 height 25
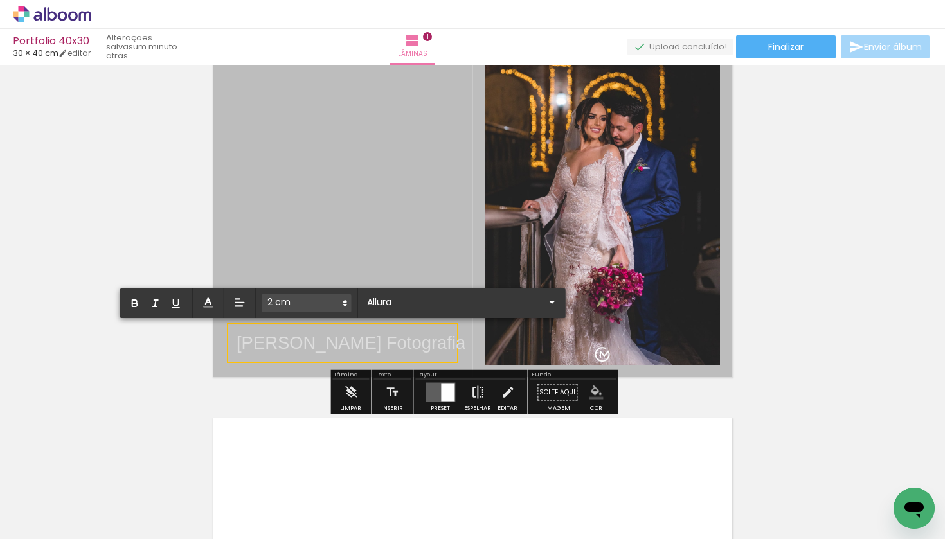
click at [439, 343] on p "Guilherme Mello Fotografia" at bounding box center [351, 343] width 229 height 25
drag, startPoint x: 449, startPoint y: 343, endPoint x: 235, endPoint y: 340, distance: 213.5
click at [235, 340] on div "Inserir lâmina 1 de 1 O Designbox precisará aumentar a sua imagem em 208% para …" at bounding box center [472, 382] width 945 height 770
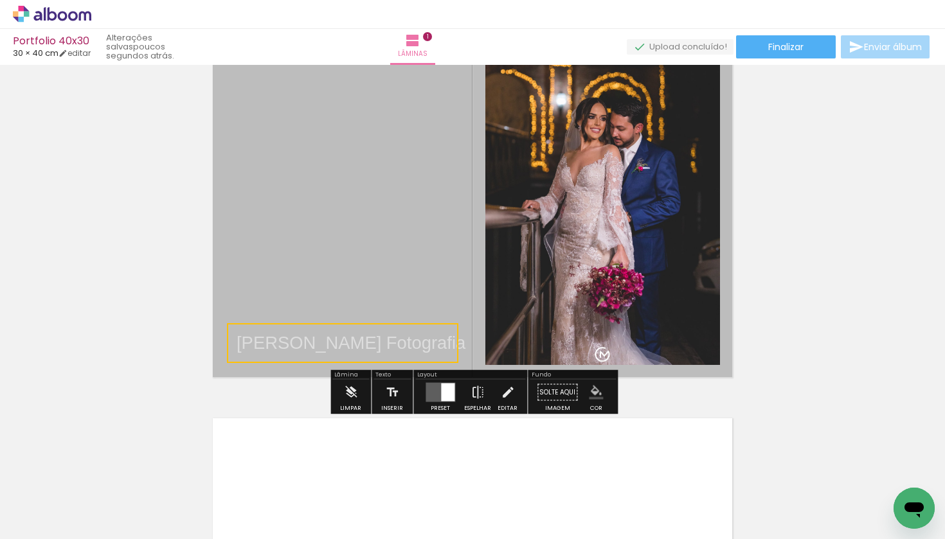
click at [406, 338] on quentale-selection at bounding box center [342, 343] width 231 height 40
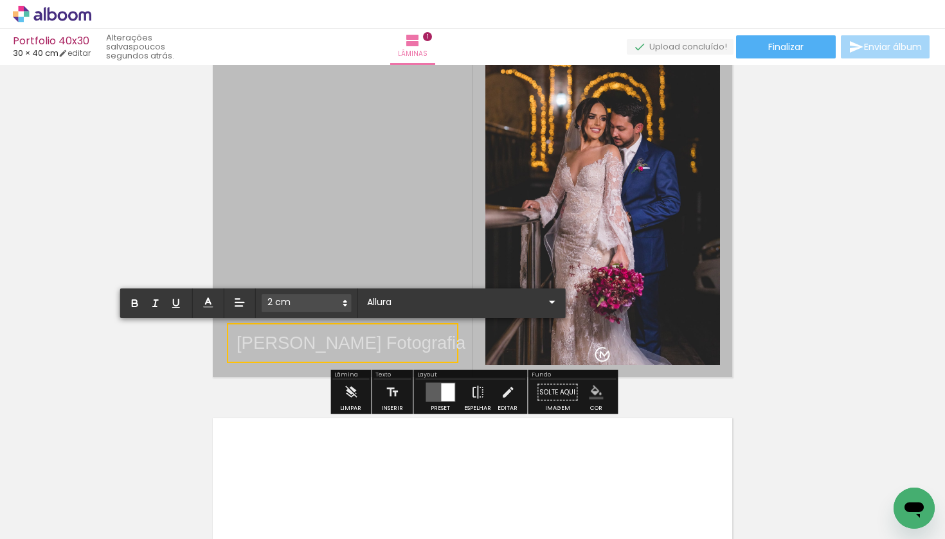
click at [409, 325] on quentale-selection at bounding box center [342, 343] width 231 height 40
click at [549, 303] on iron-icon at bounding box center [552, 301] width 15 height 15
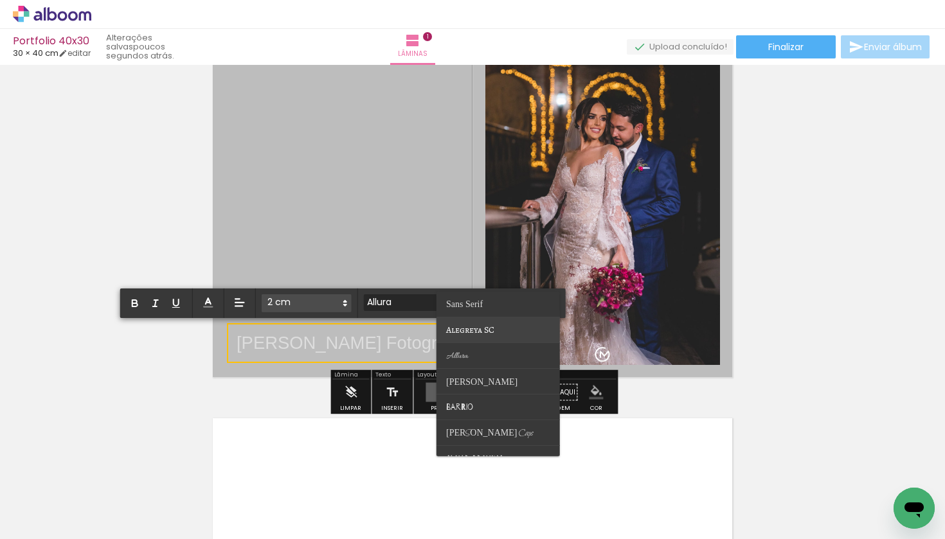
click at [505, 330] on paper-item at bounding box center [498, 331] width 123 height 26
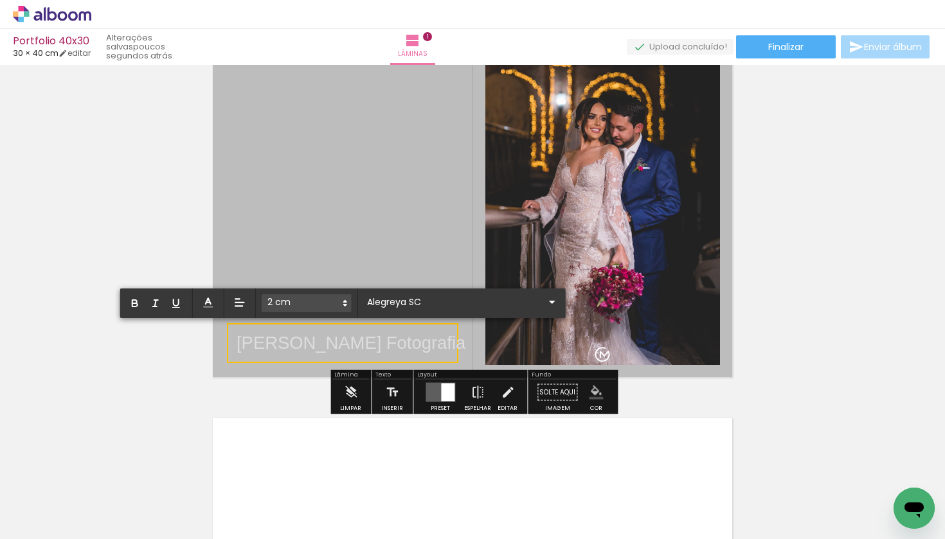
click at [424, 345] on p "Guilherme Mello Fotografia" at bounding box center [351, 343] width 229 height 25
drag, startPoint x: 446, startPoint y: 343, endPoint x: 424, endPoint y: 343, distance: 21.9
click at [424, 343] on p "Guilherme Mello Fotografia" at bounding box center [351, 343] width 229 height 25
click at [552, 302] on iron-icon at bounding box center [552, 301] width 15 height 15
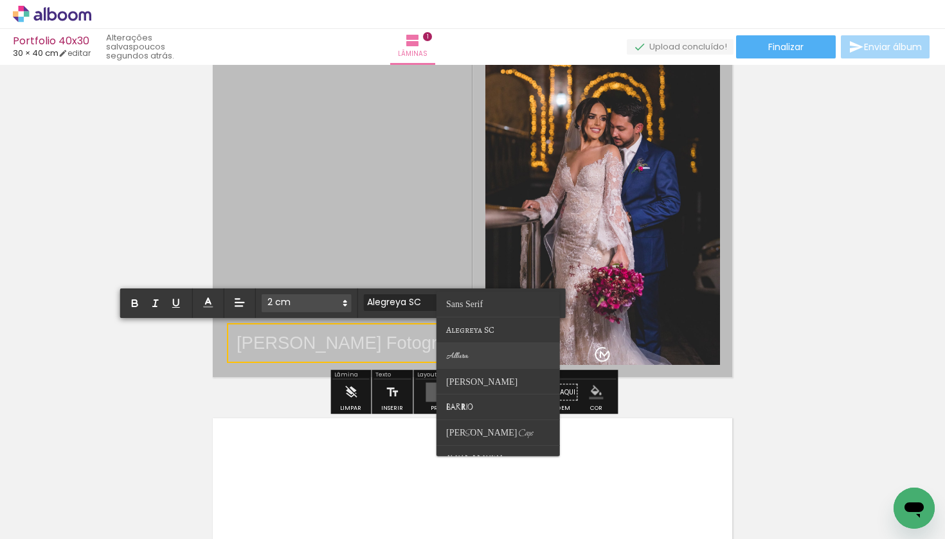
click at [486, 356] on paper-item at bounding box center [498, 356] width 123 height 26
type input "Allura"
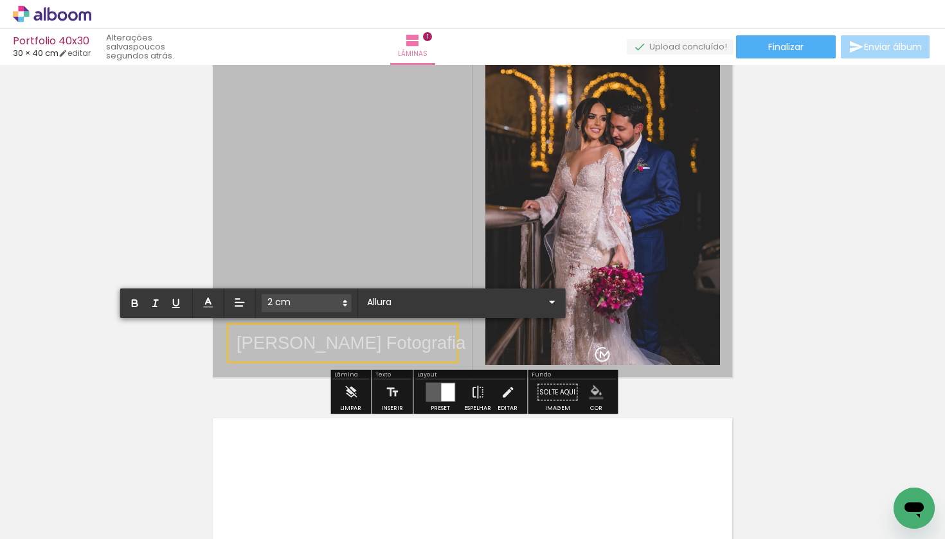
click at [422, 336] on p "Guilherme Mello Fotografia" at bounding box center [351, 343] width 229 height 25
click at [407, 260] on quentale-layouter at bounding box center [472, 206] width 528 height 352
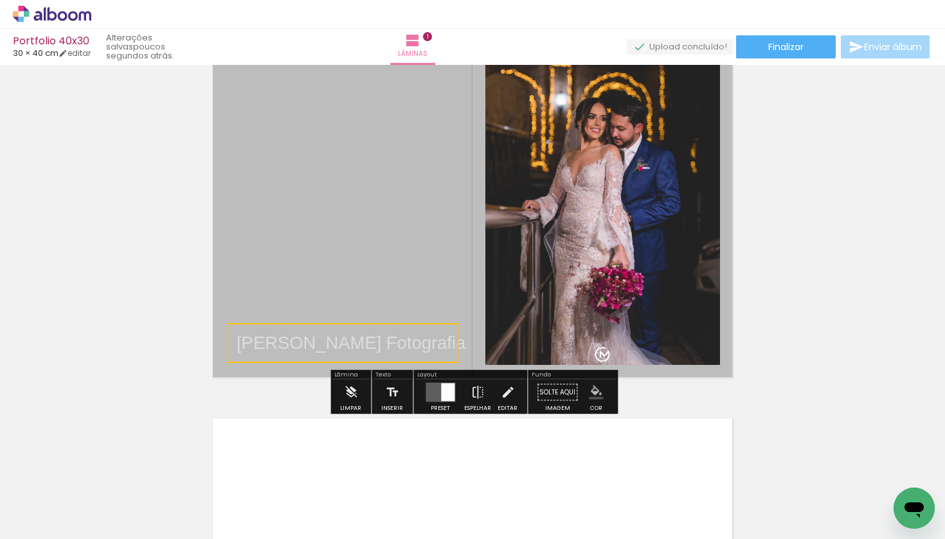
click at [367, 325] on quentale-selection at bounding box center [342, 343] width 231 height 40
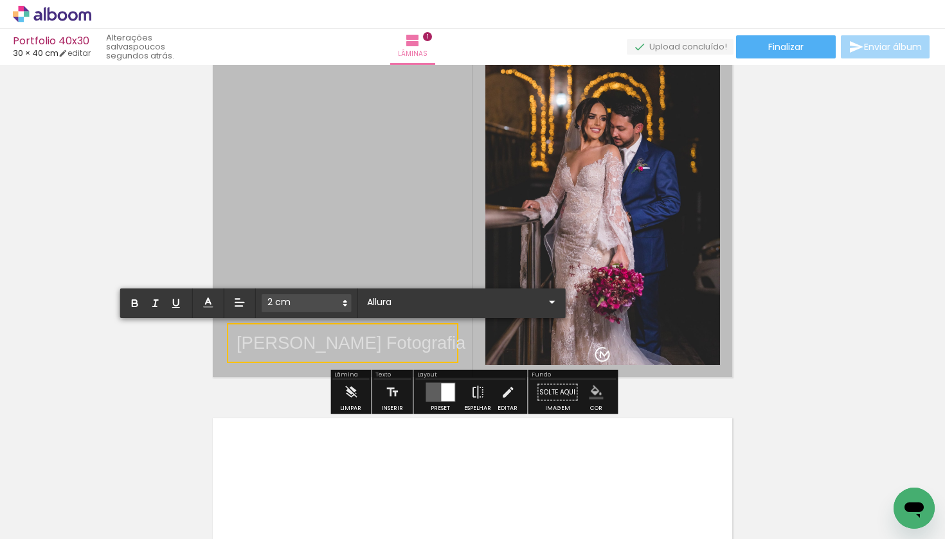
click at [360, 324] on quentale-selection at bounding box center [342, 343] width 231 height 40
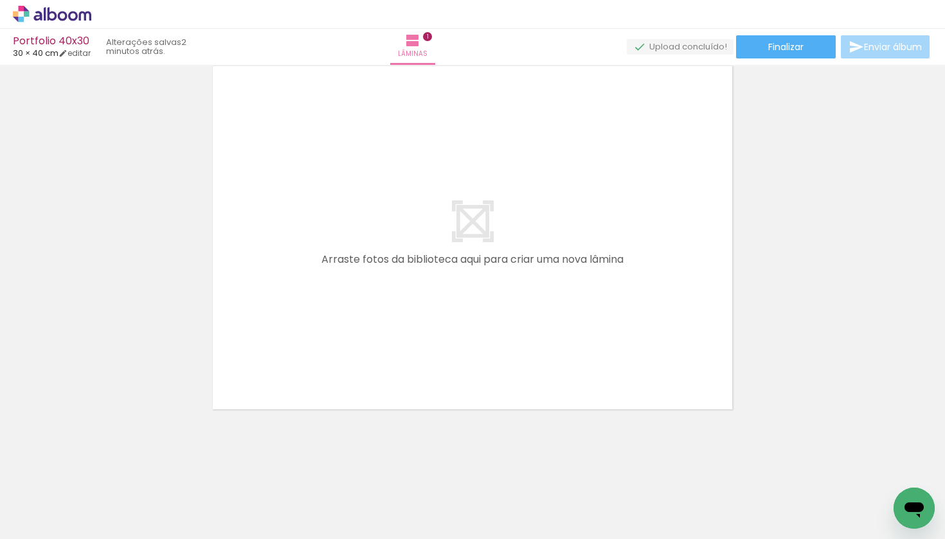
scroll to position [0, 2001]
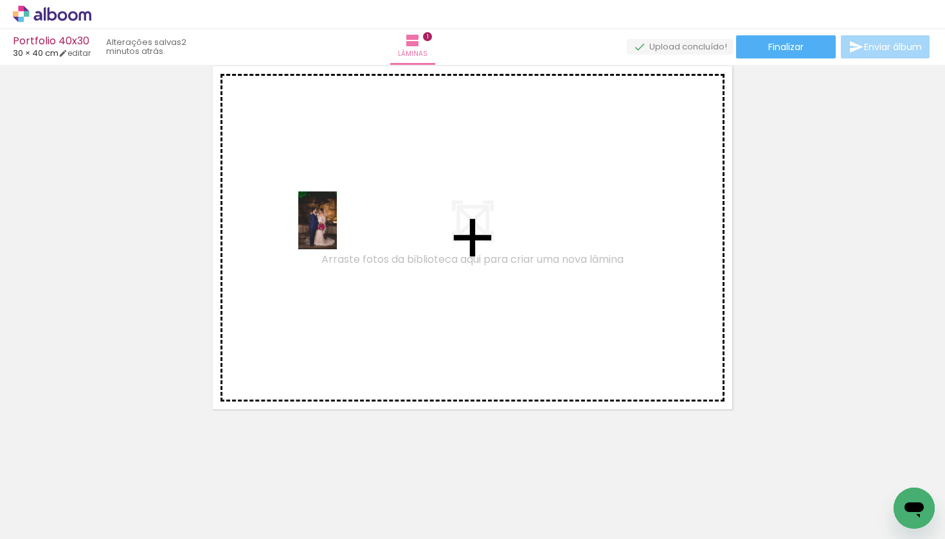
drag, startPoint x: 367, startPoint y: 491, endPoint x: 337, endPoint y: 230, distance: 262.8
click at [337, 230] on quentale-workspace at bounding box center [472, 269] width 945 height 539
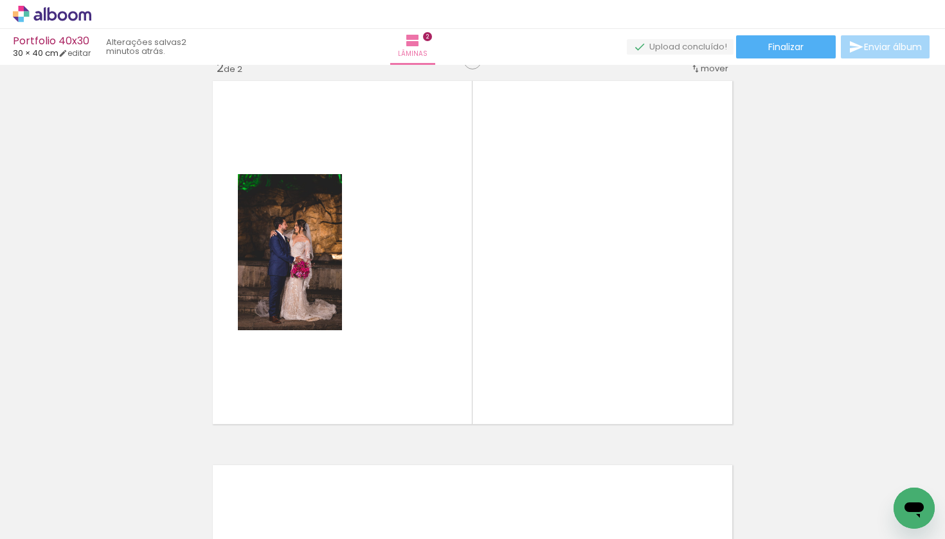
scroll to position [401, 0]
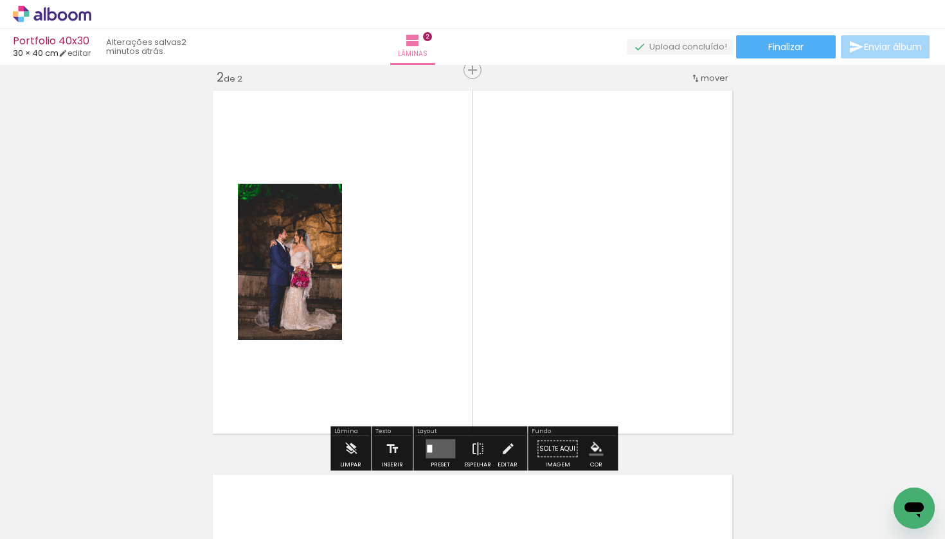
click at [53, 395] on input "Todas as fotos" at bounding box center [36, 500] width 49 height 11
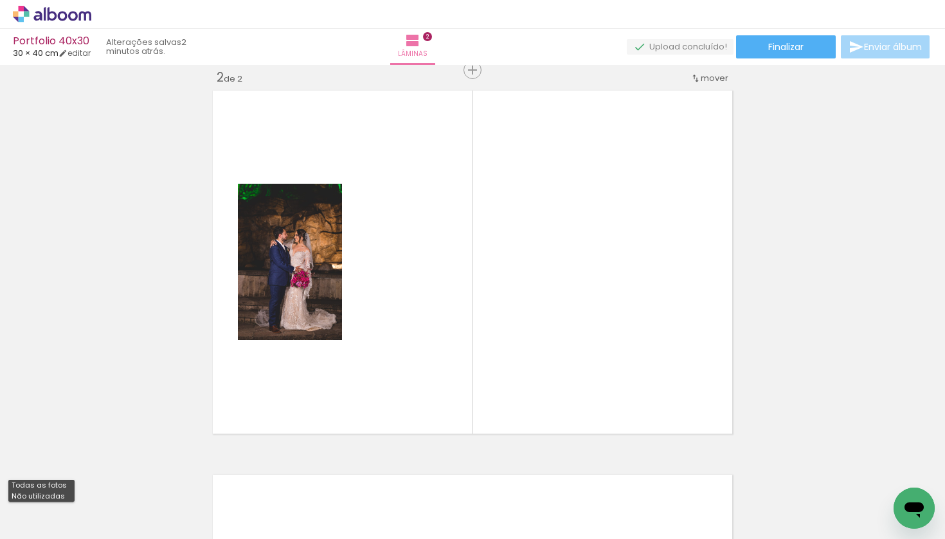
click at [0, 0] on slot "Não utilizadas" at bounding box center [0, 0] width 0 height 0
type input "Não utilizadas"
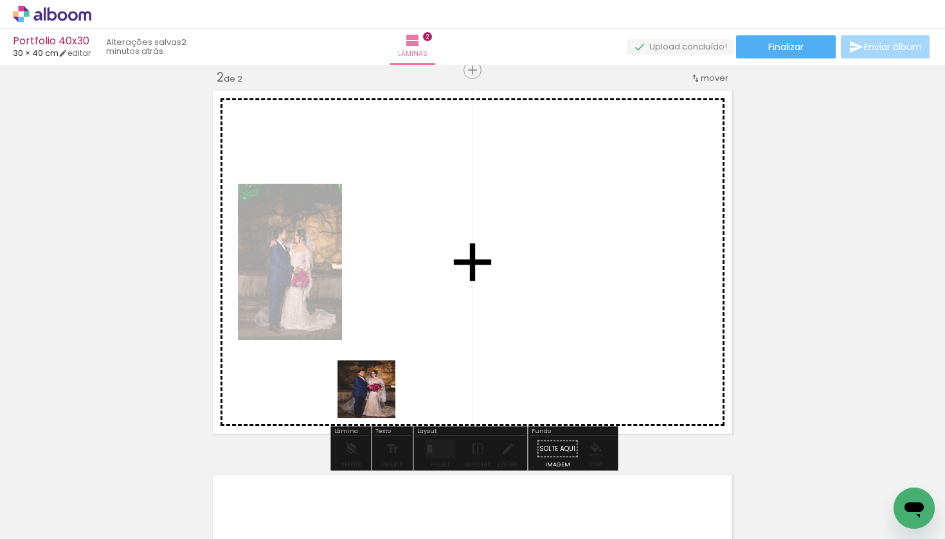
drag, startPoint x: 302, startPoint y: 509, endPoint x: 404, endPoint y: 355, distance: 184.5
click at [404, 355] on quentale-workspace at bounding box center [472, 269] width 945 height 539
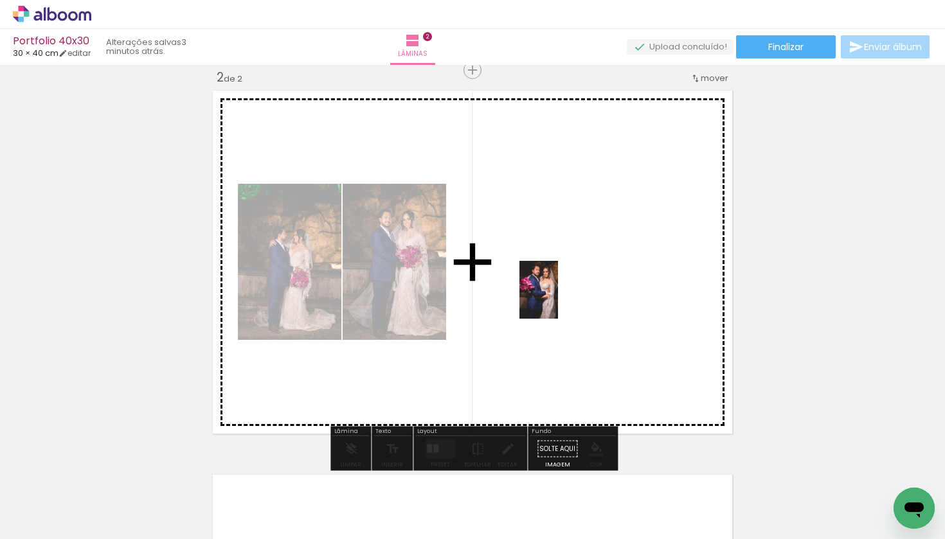
drag, startPoint x: 298, startPoint y: 493, endPoint x: 562, endPoint y: 293, distance: 331.7
click at [562, 293] on quentale-workspace at bounding box center [472, 269] width 945 height 539
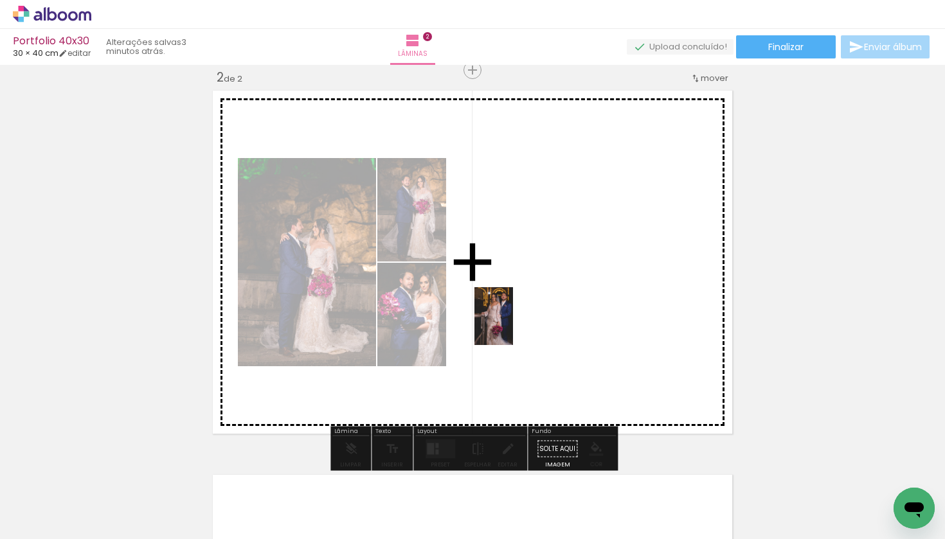
drag, startPoint x: 291, startPoint y: 491, endPoint x: 534, endPoint y: 308, distance: 303.4
click at [534, 308] on quentale-workspace at bounding box center [472, 269] width 945 height 539
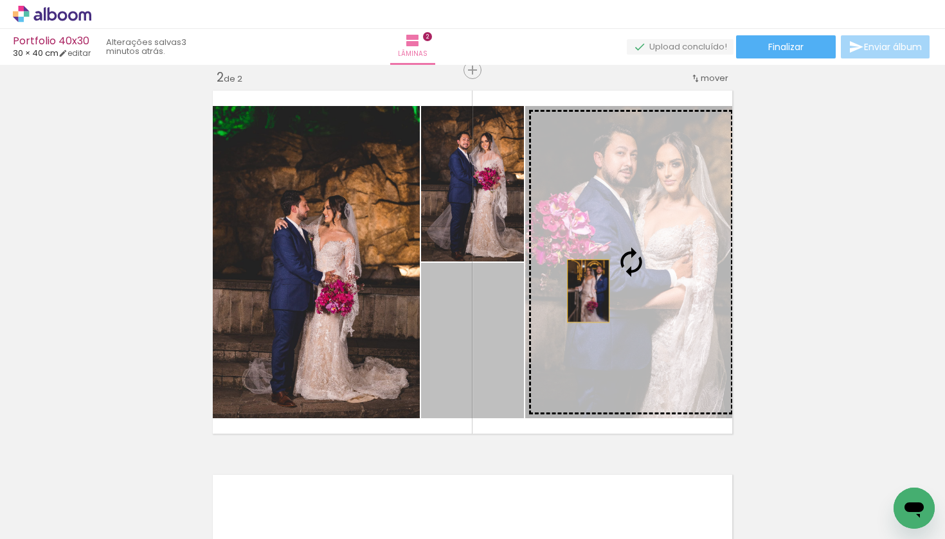
drag, startPoint x: 492, startPoint y: 325, endPoint x: 595, endPoint y: 278, distance: 113.1
click at [0, 0] on slot at bounding box center [0, 0] width 0 height 0
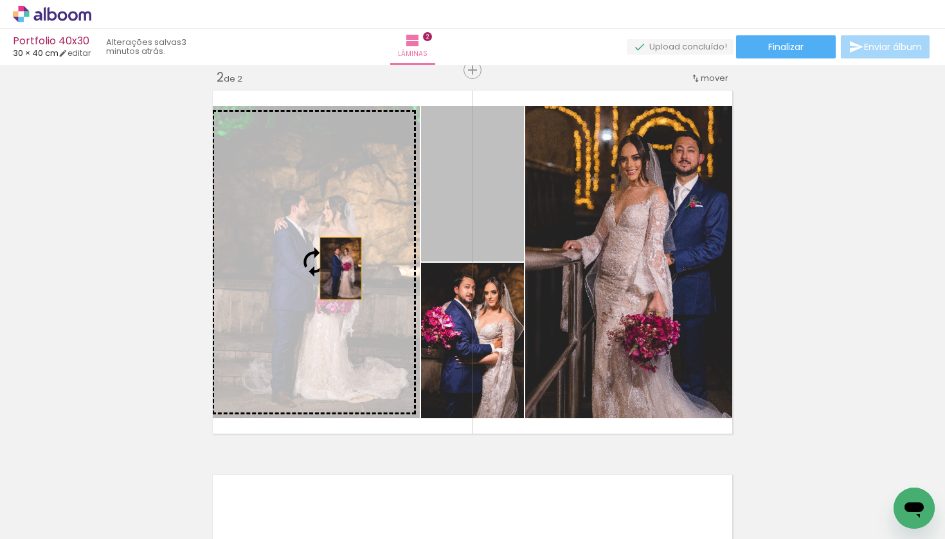
drag, startPoint x: 446, startPoint y: 188, endPoint x: 338, endPoint y: 269, distance: 134.6
click at [0, 0] on slot at bounding box center [0, 0] width 0 height 0
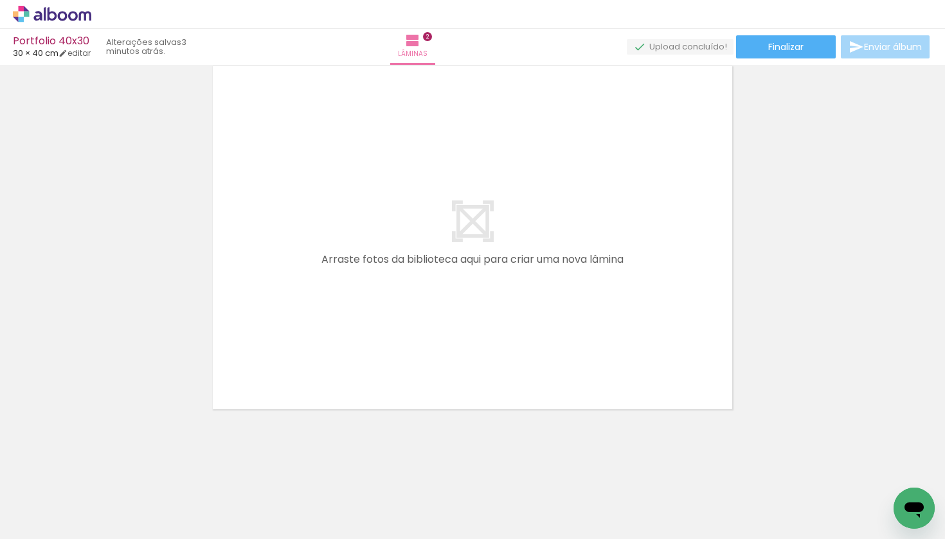
scroll to position [0, 0]
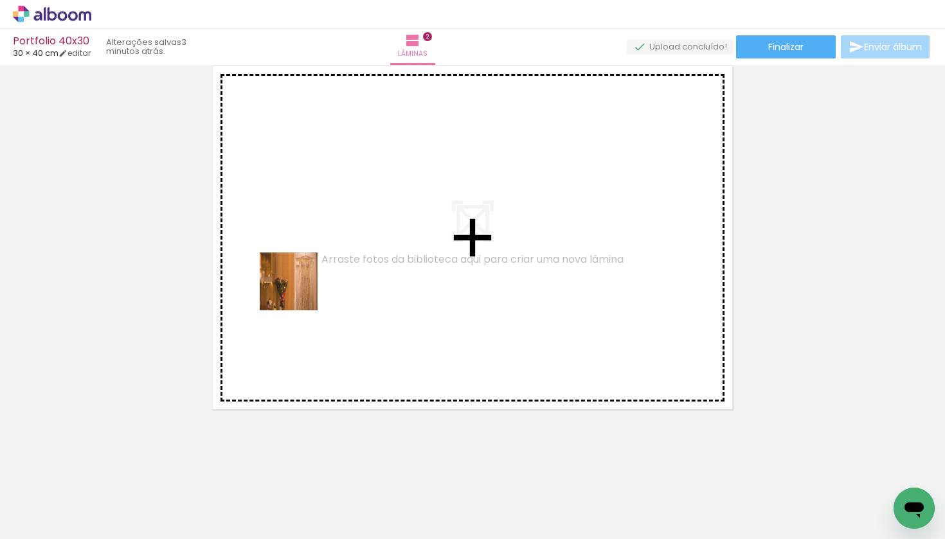
drag, startPoint x: 132, startPoint y: 501, endPoint x: 300, endPoint y: 289, distance: 270.1
click at [300, 289] on quentale-workspace at bounding box center [472, 269] width 945 height 539
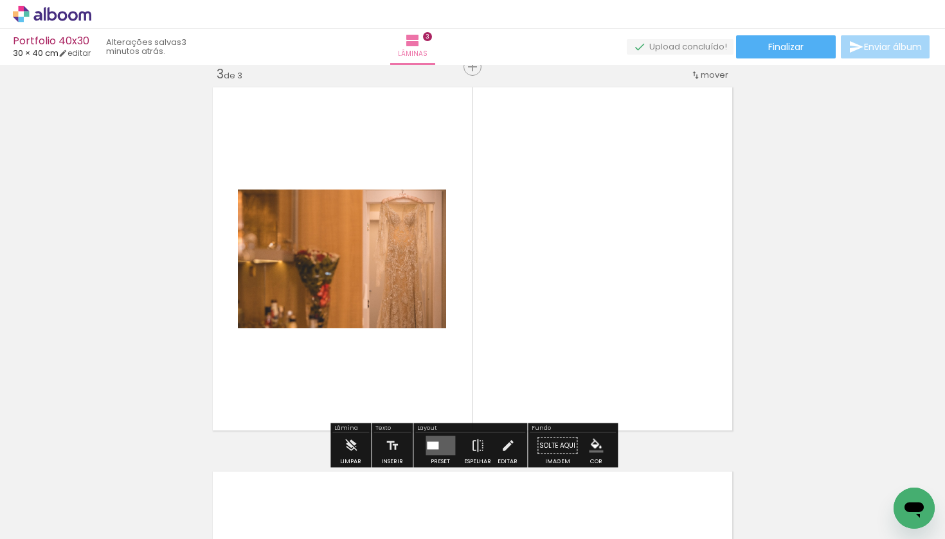
scroll to position [785, 0]
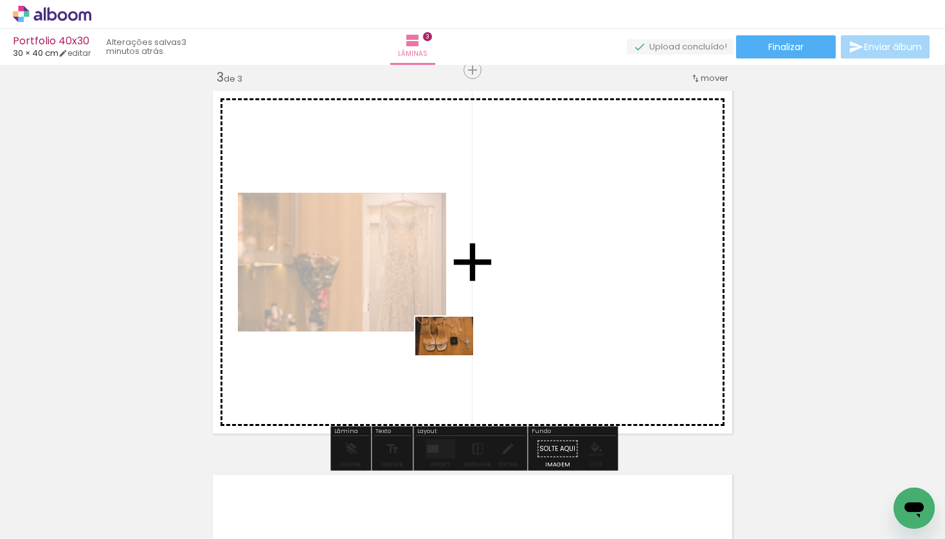
drag, startPoint x: 149, startPoint y: 494, endPoint x: 476, endPoint y: 336, distance: 362.9
click at [476, 336] on quentale-workspace at bounding box center [472, 269] width 945 height 539
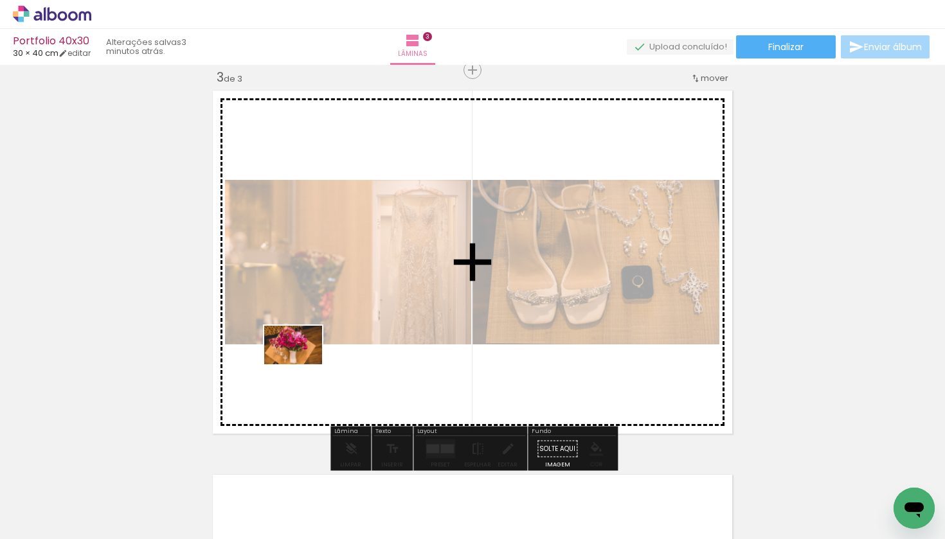
drag, startPoint x: 136, startPoint y: 498, endPoint x: 307, endPoint y: 360, distance: 219.9
click at [307, 360] on quentale-workspace at bounding box center [472, 269] width 945 height 539
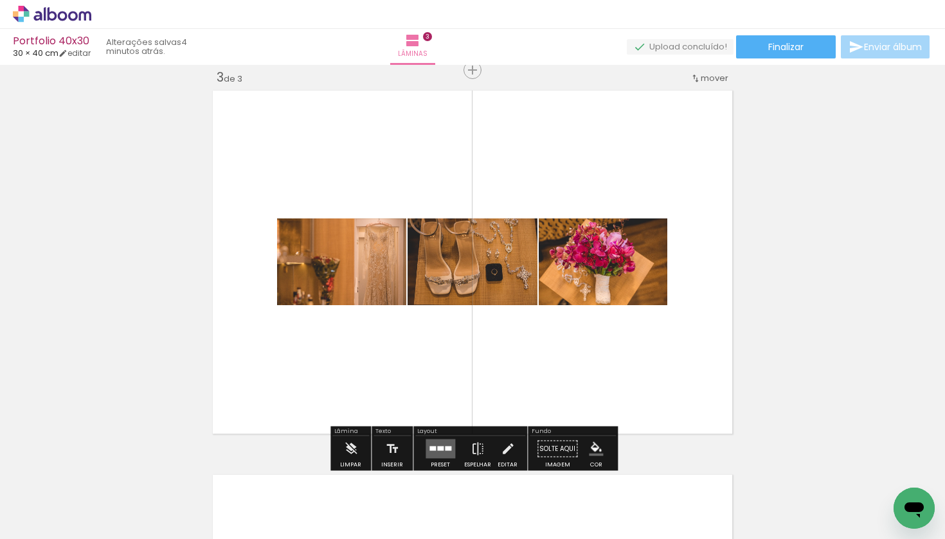
click at [434, 395] on quentale-layouter at bounding box center [441, 449] width 30 height 19
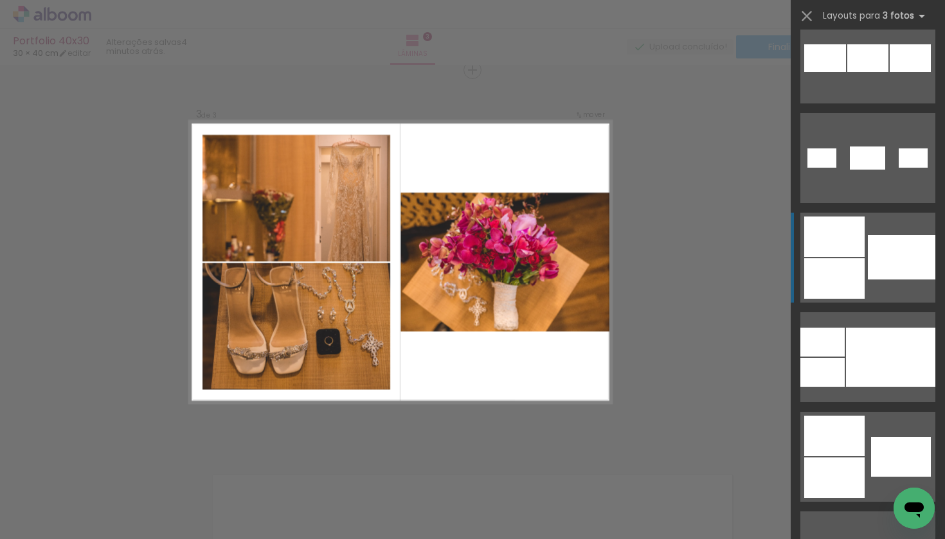
scroll to position [1124, 0]
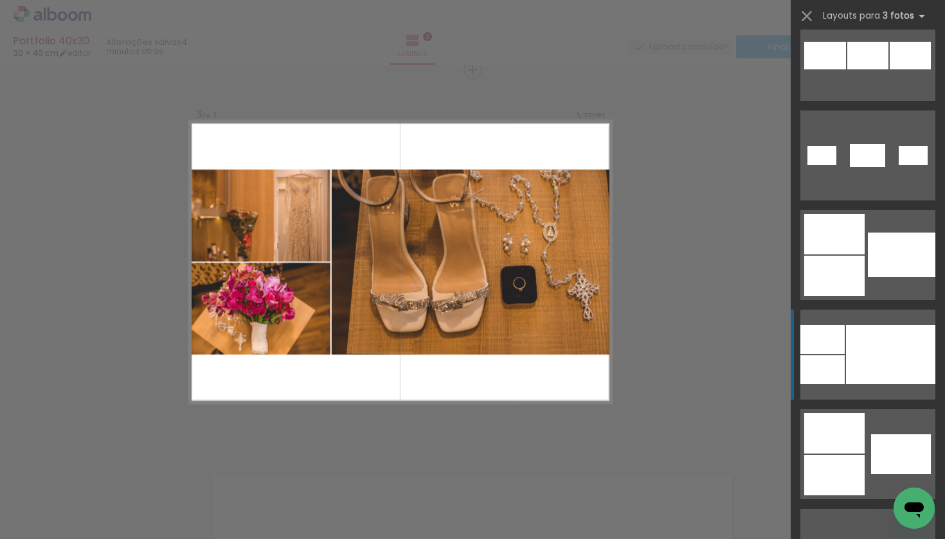
click at [822, 343] on div at bounding box center [890, 354] width 89 height 59
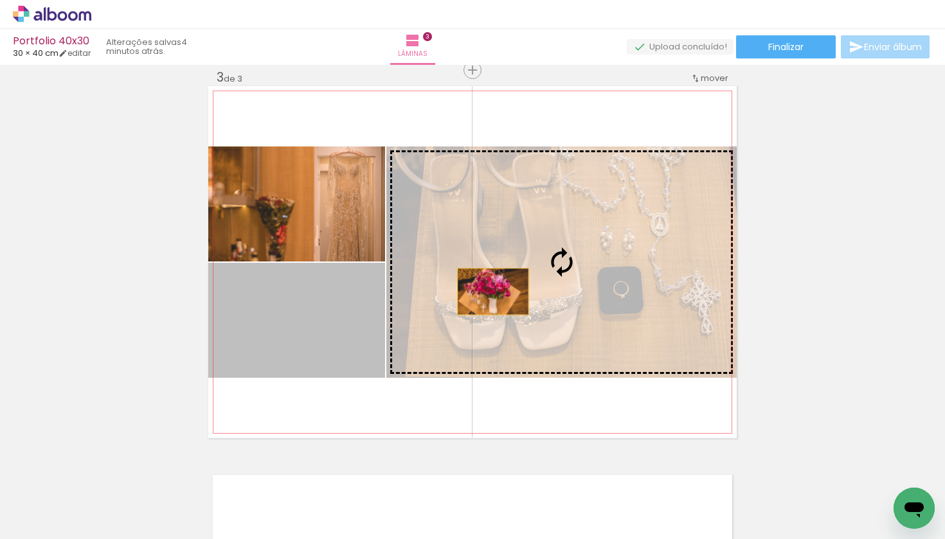
drag, startPoint x: 320, startPoint y: 322, endPoint x: 493, endPoint y: 292, distance: 176.2
click at [0, 0] on slot at bounding box center [0, 0] width 0 height 0
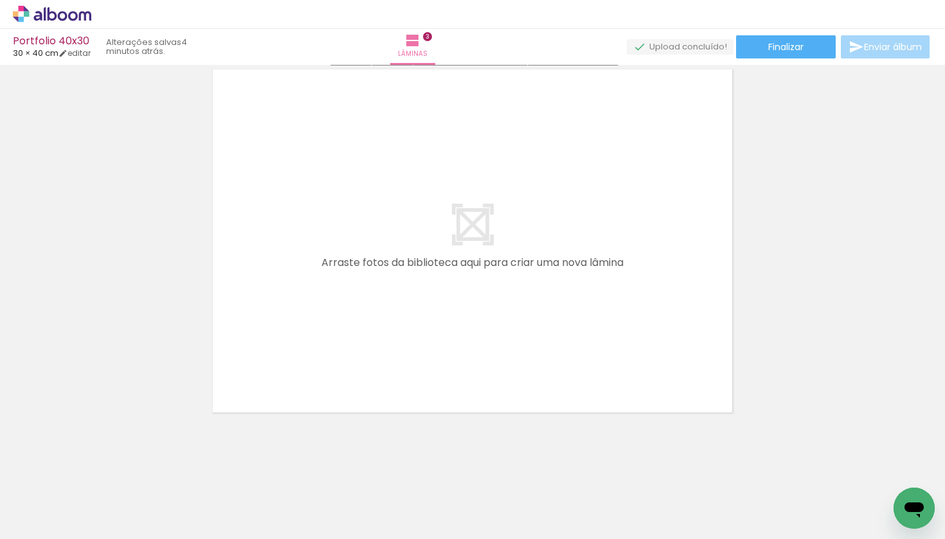
scroll to position [1190, 0]
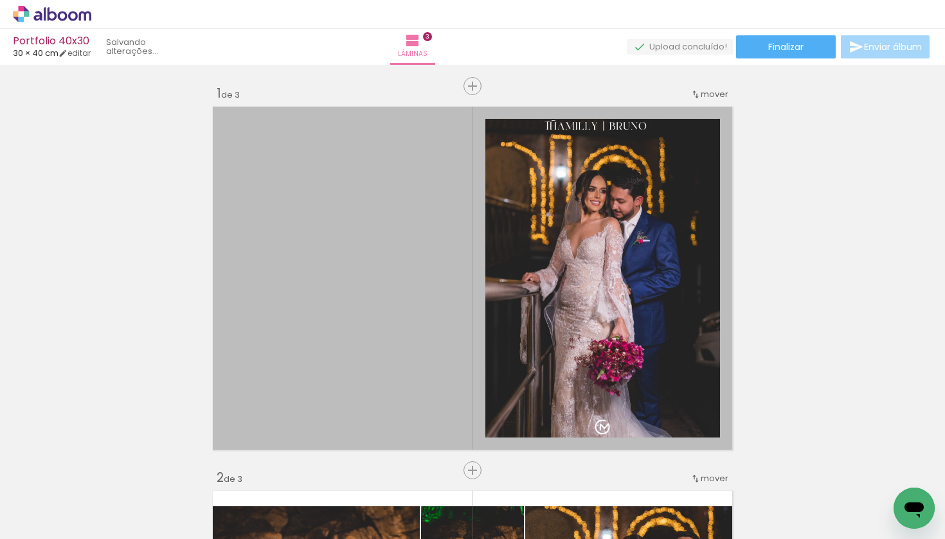
scroll to position [1124, 0]
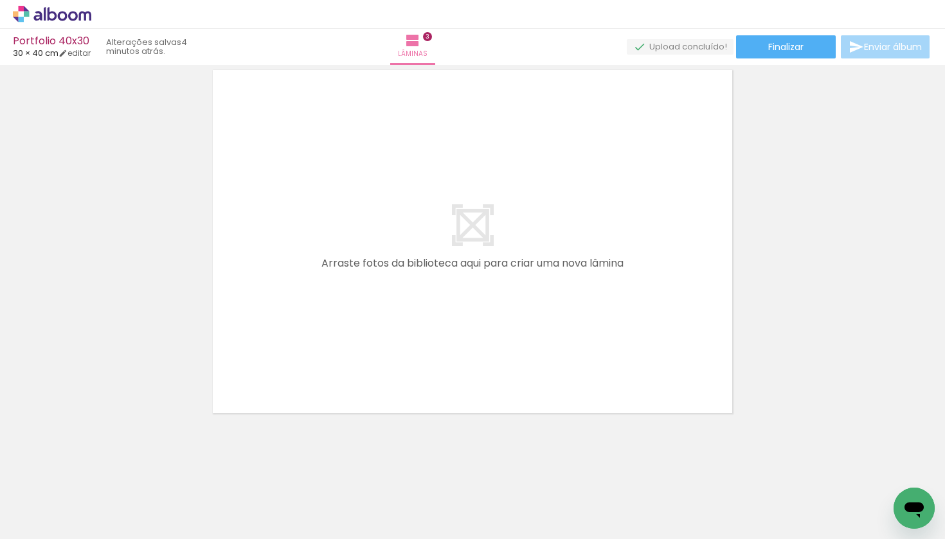
click at [179, 471] on iron-icon at bounding box center [173, 471] width 14 height 14
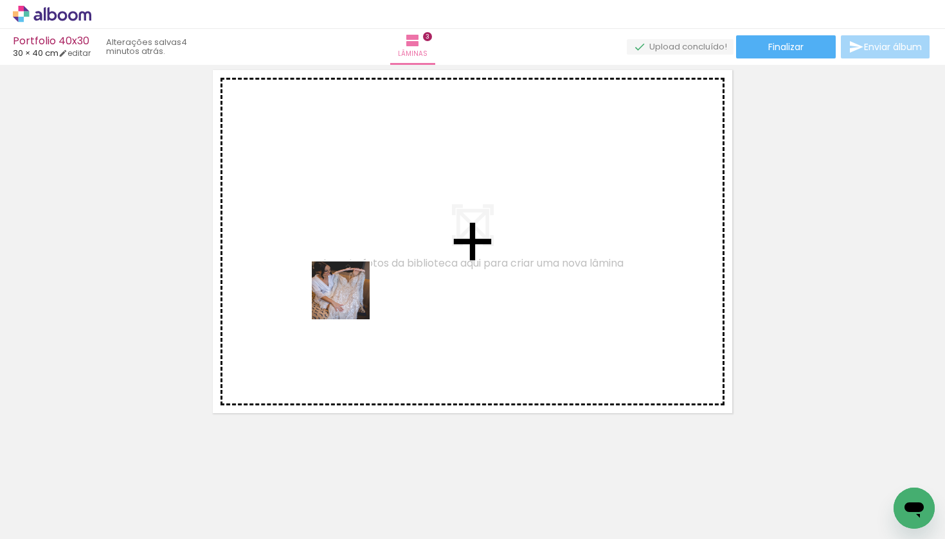
drag, startPoint x: 135, startPoint y: 490, endPoint x: 361, endPoint y: 289, distance: 302.3
click at [361, 289] on quentale-workspace at bounding box center [472, 269] width 945 height 539
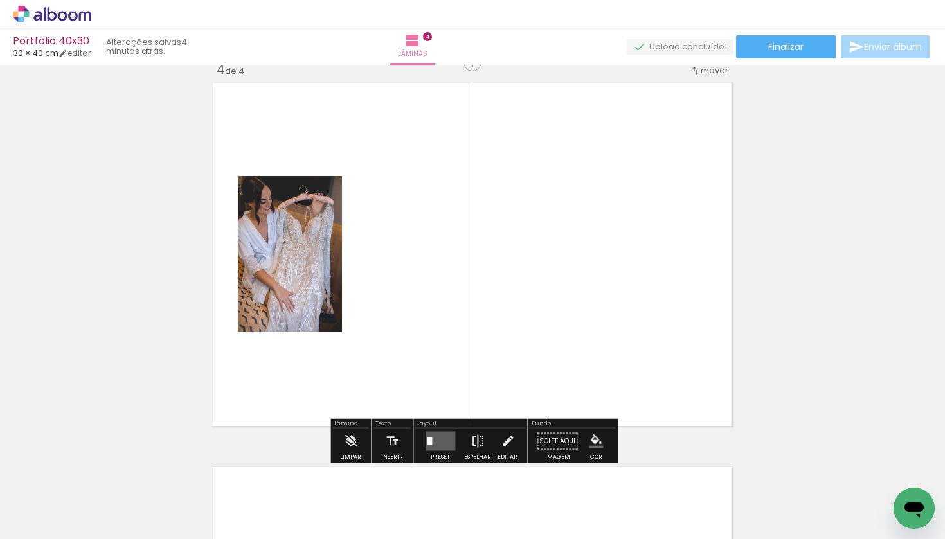
scroll to position [1169, 0]
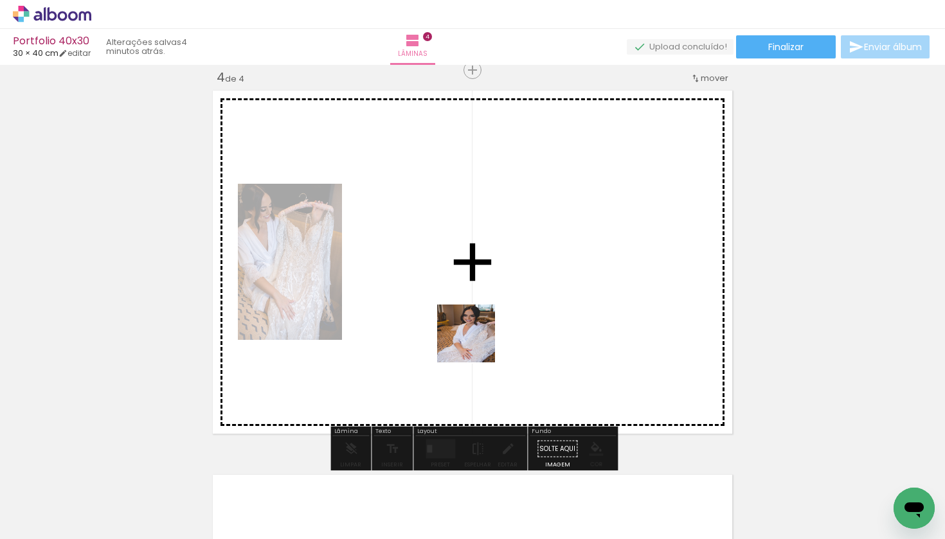
drag, startPoint x: 138, startPoint y: 494, endPoint x: 478, endPoint y: 330, distance: 377.8
click at [478, 330] on quentale-workspace at bounding box center [472, 269] width 945 height 539
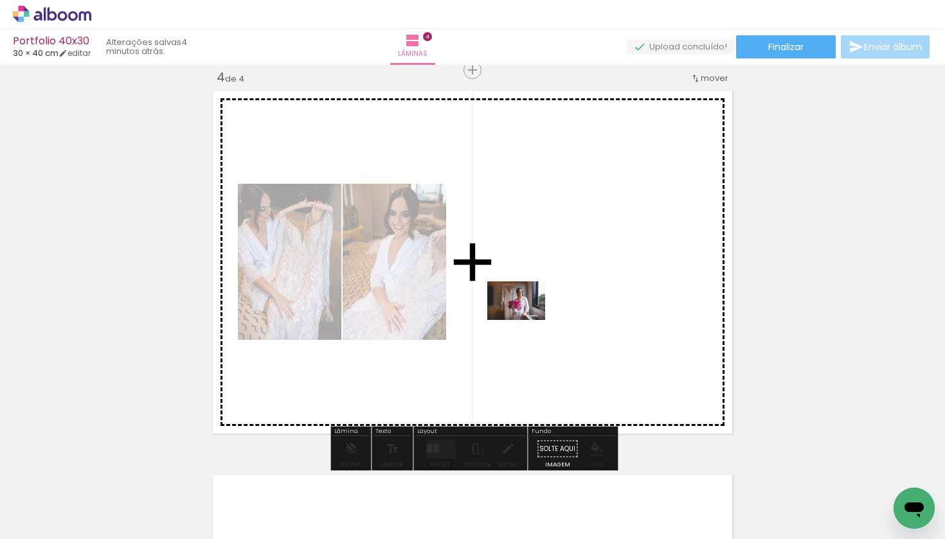
drag, startPoint x: 138, startPoint y: 502, endPoint x: 529, endPoint y: 318, distance: 432.0
click at [529, 318] on quentale-workspace at bounding box center [472, 269] width 945 height 539
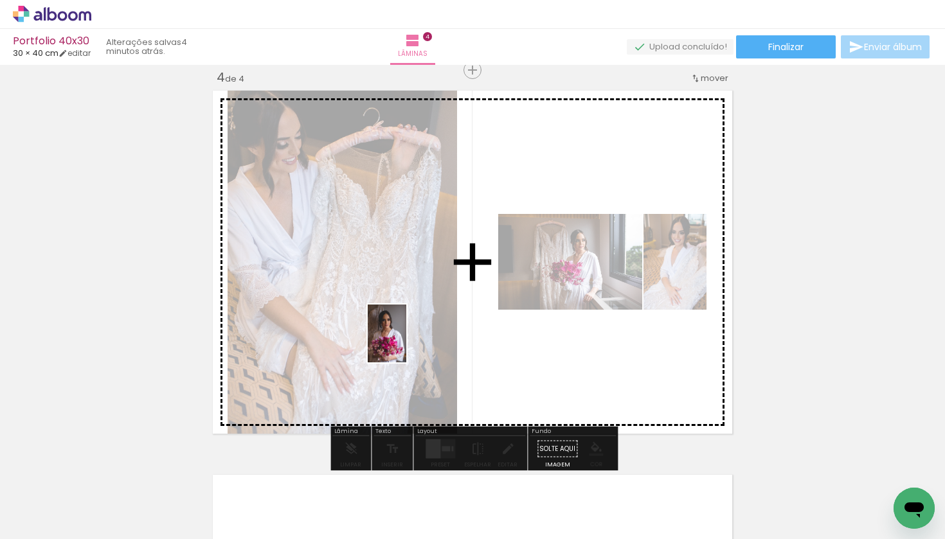
drag, startPoint x: 142, startPoint y: 492, endPoint x: 409, endPoint y: 340, distance: 306.9
click at [409, 340] on quentale-workspace at bounding box center [472, 269] width 945 height 539
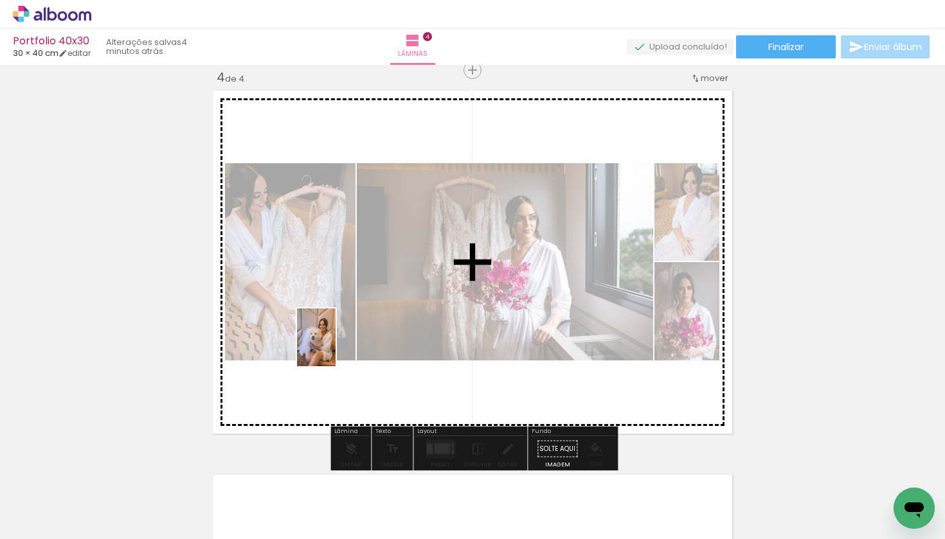
drag, startPoint x: 141, startPoint y: 502, endPoint x: 336, endPoint y: 347, distance: 248.9
click at [336, 347] on quentale-workspace at bounding box center [472, 269] width 945 height 539
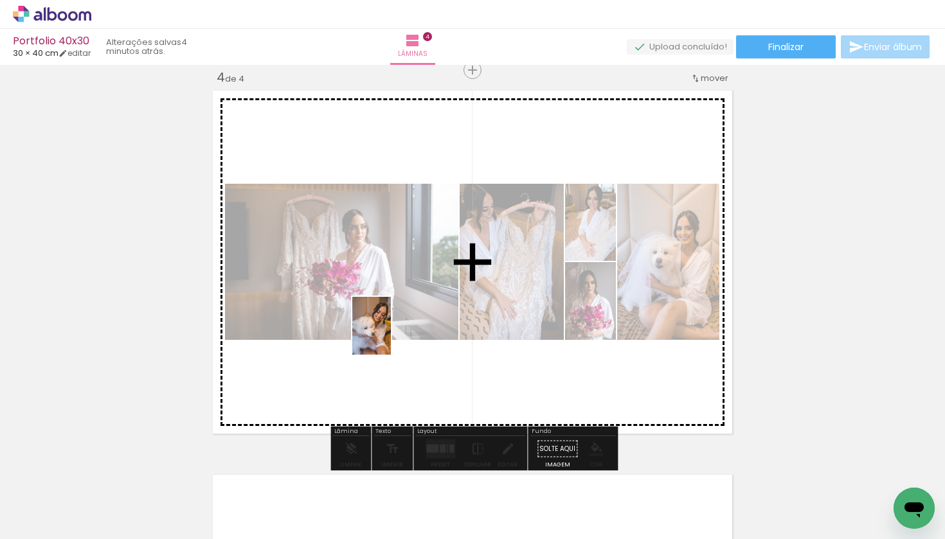
drag, startPoint x: 137, startPoint y: 495, endPoint x: 391, endPoint y: 336, distance: 299.8
click at [391, 336] on quentale-workspace at bounding box center [472, 269] width 945 height 539
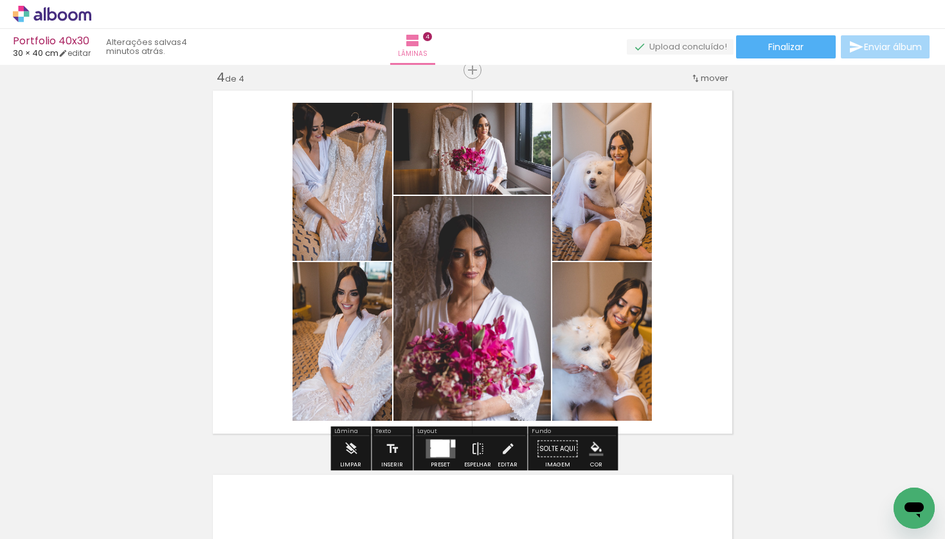
click at [437, 450] on div at bounding box center [440, 449] width 19 height 17
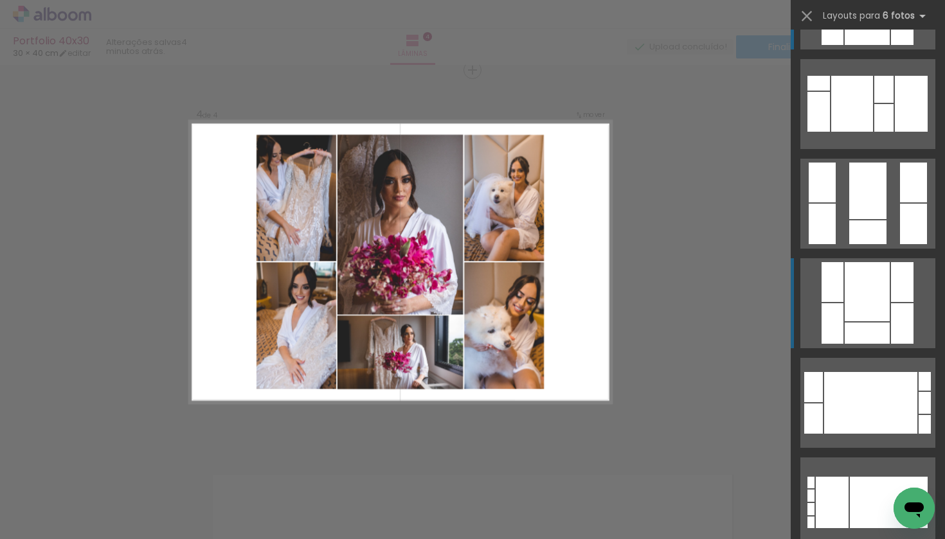
scroll to position [84, 0]
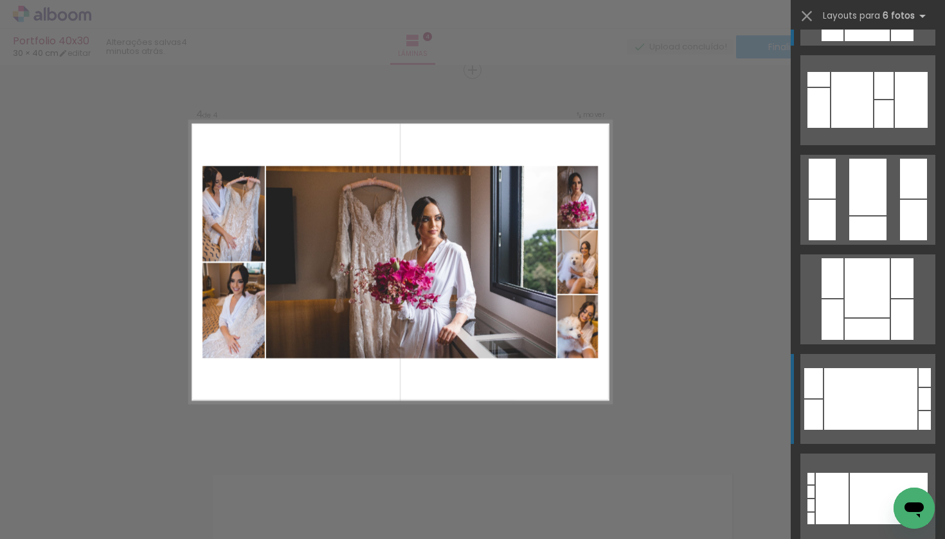
click at [881, 395] on div at bounding box center [870, 399] width 93 height 62
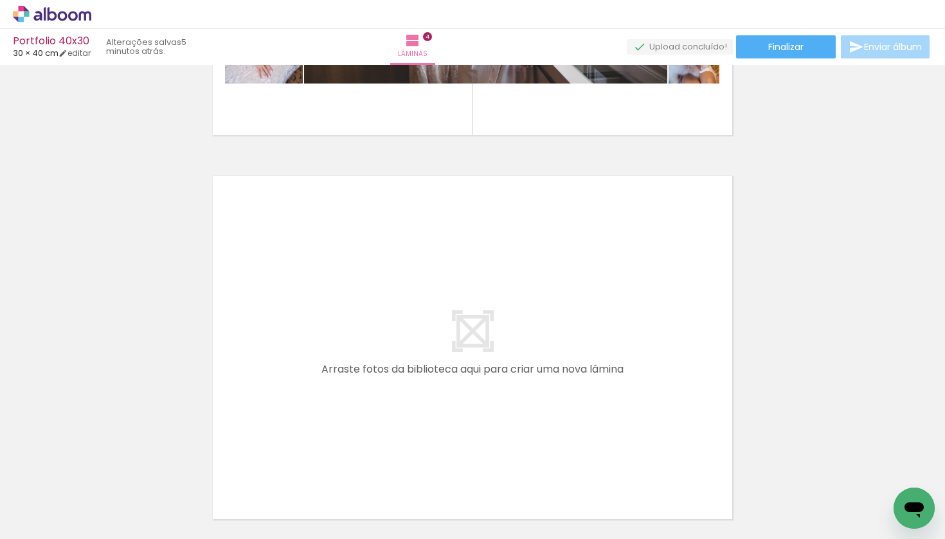
scroll to position [1473, 0]
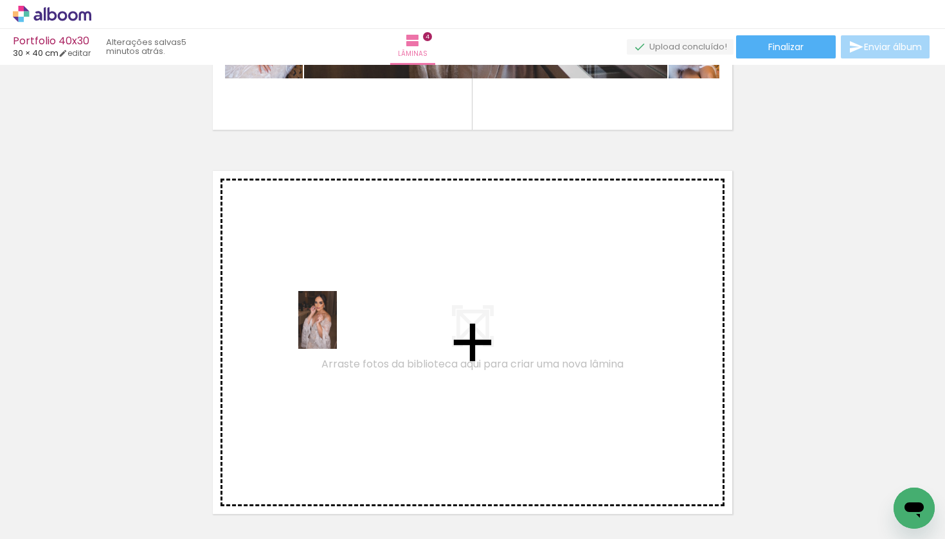
drag, startPoint x: 134, startPoint y: 495, endPoint x: 337, endPoint y: 330, distance: 261.4
click at [337, 330] on quentale-workspace at bounding box center [472, 269] width 945 height 539
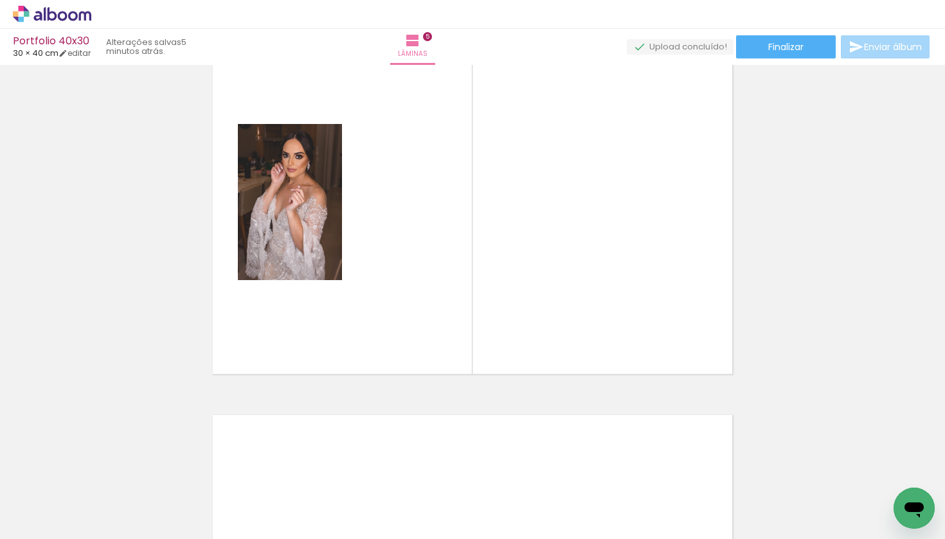
scroll to position [1615, 0]
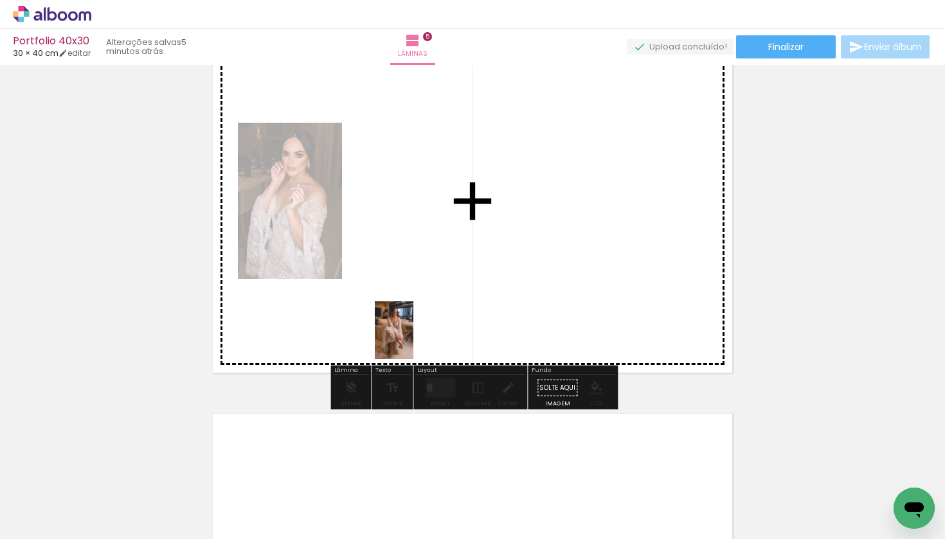
drag, startPoint x: 131, startPoint y: 507, endPoint x: 416, endPoint y: 329, distance: 336.8
click at [416, 329] on quentale-workspace at bounding box center [472, 269] width 945 height 539
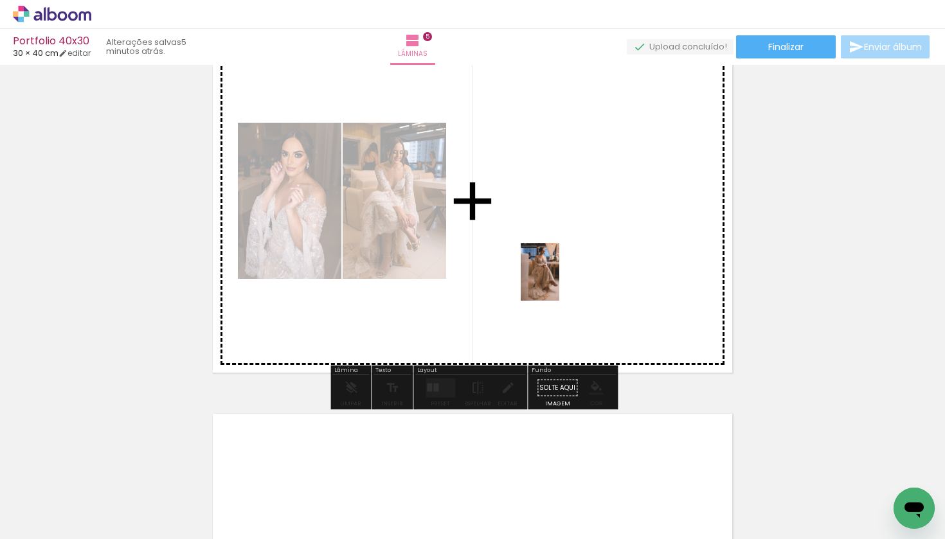
drag, startPoint x: 134, startPoint y: 493, endPoint x: 563, endPoint y: 269, distance: 483.9
click at [563, 269] on quentale-workspace at bounding box center [472, 269] width 945 height 539
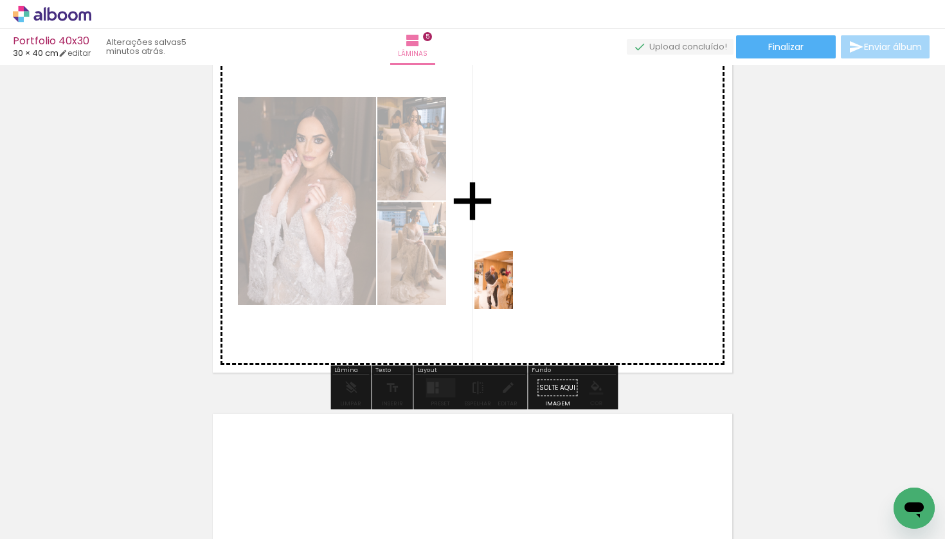
drag, startPoint x: 137, startPoint y: 498, endPoint x: 520, endPoint y: 276, distance: 442.7
click at [520, 276] on quentale-workspace at bounding box center [472, 269] width 945 height 539
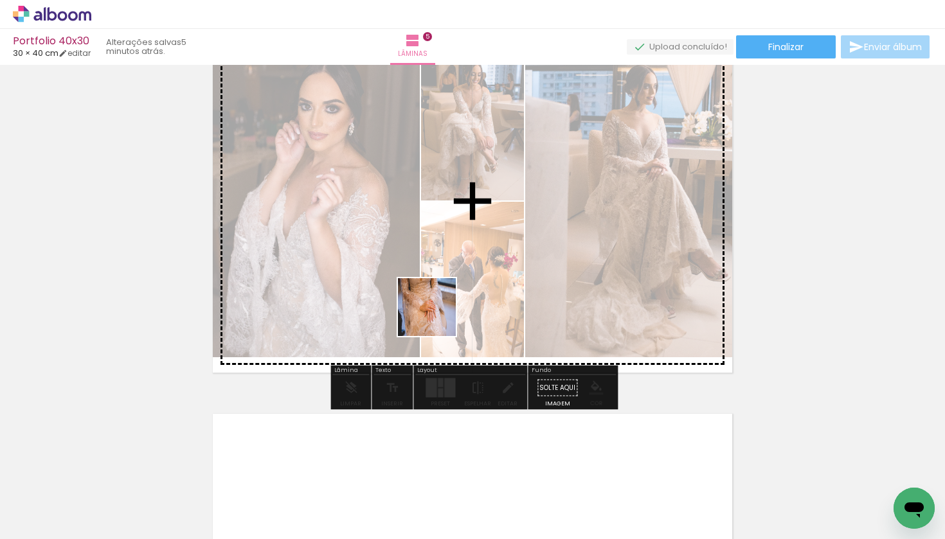
drag, startPoint x: 146, startPoint y: 496, endPoint x: 452, endPoint y: 302, distance: 362.7
click at [452, 302] on quentale-workspace at bounding box center [472, 269] width 945 height 539
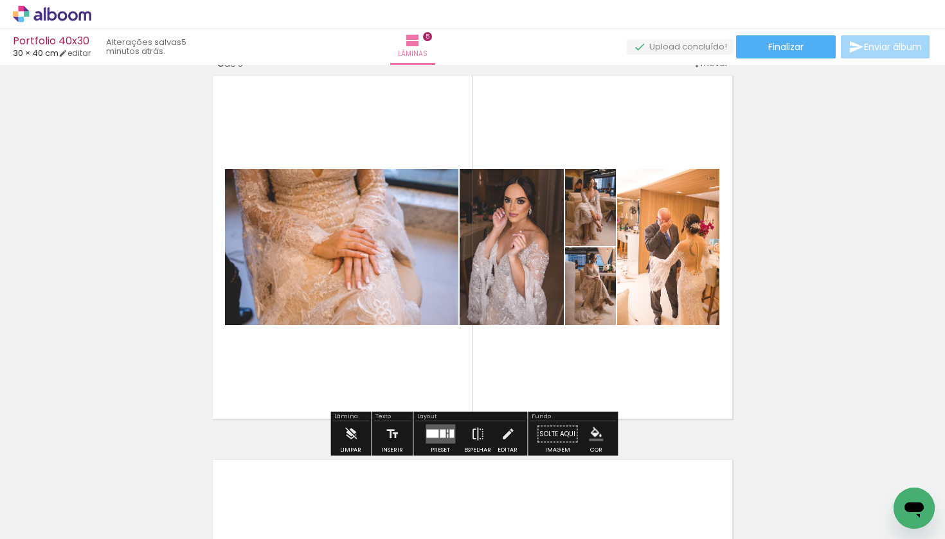
scroll to position [1549, 0]
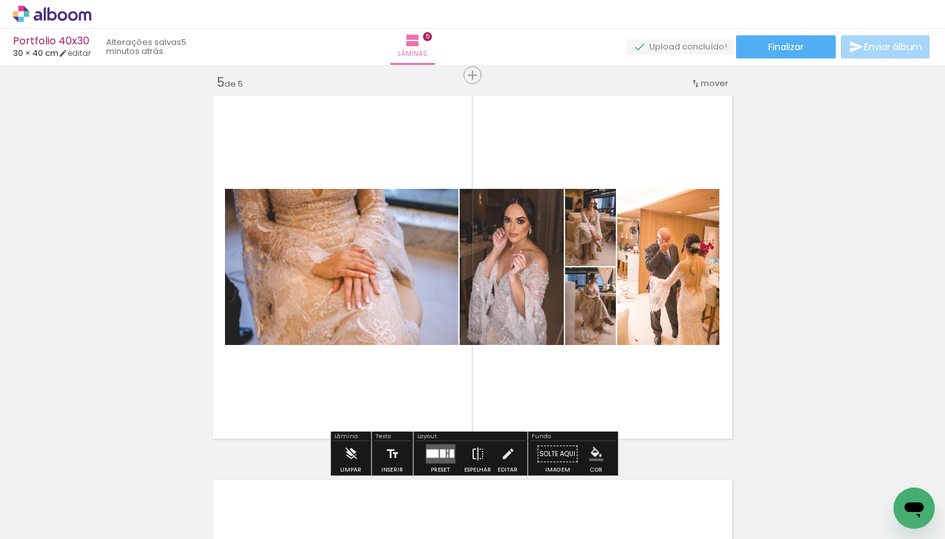
click at [436, 446] on quentale-layouter at bounding box center [441, 454] width 30 height 19
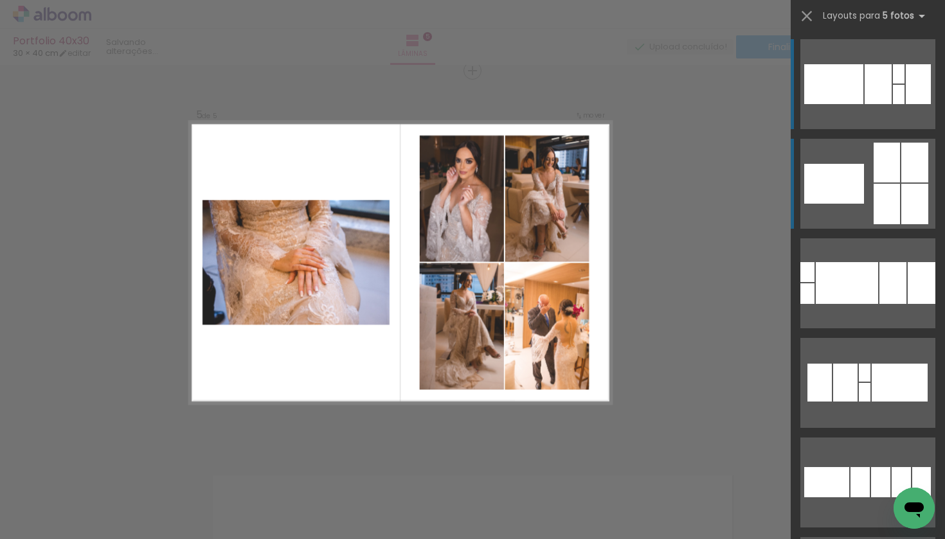
scroll to position [1554, 0]
click at [861, 176] on div at bounding box center [834, 184] width 60 height 40
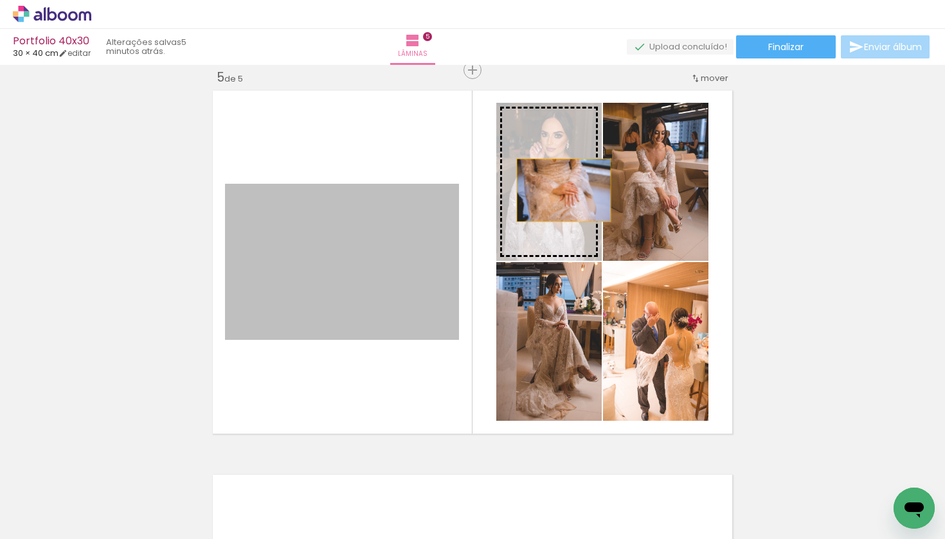
drag, startPoint x: 409, startPoint y: 270, endPoint x: 564, endPoint y: 190, distance: 174.2
click at [0, 0] on slot at bounding box center [0, 0] width 0 height 0
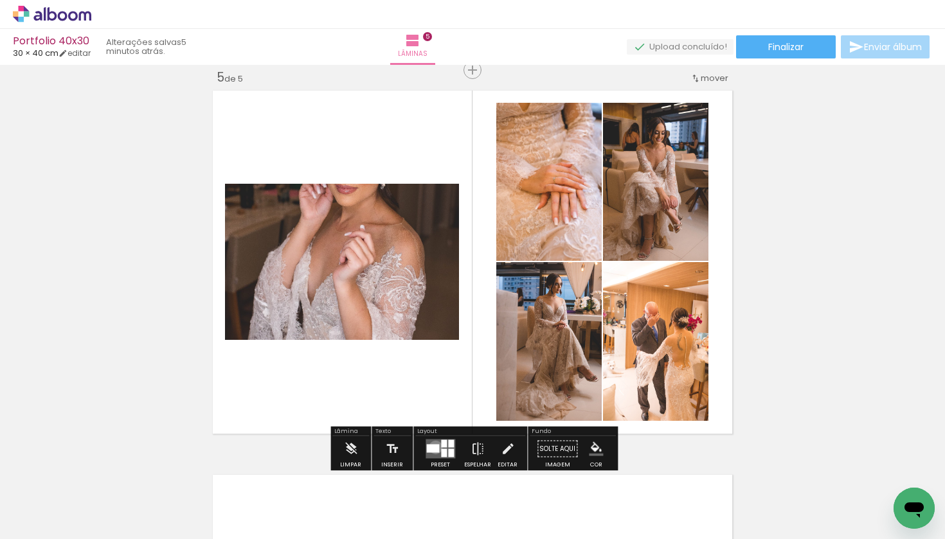
click at [433, 447] on div at bounding box center [432, 449] width 13 height 8
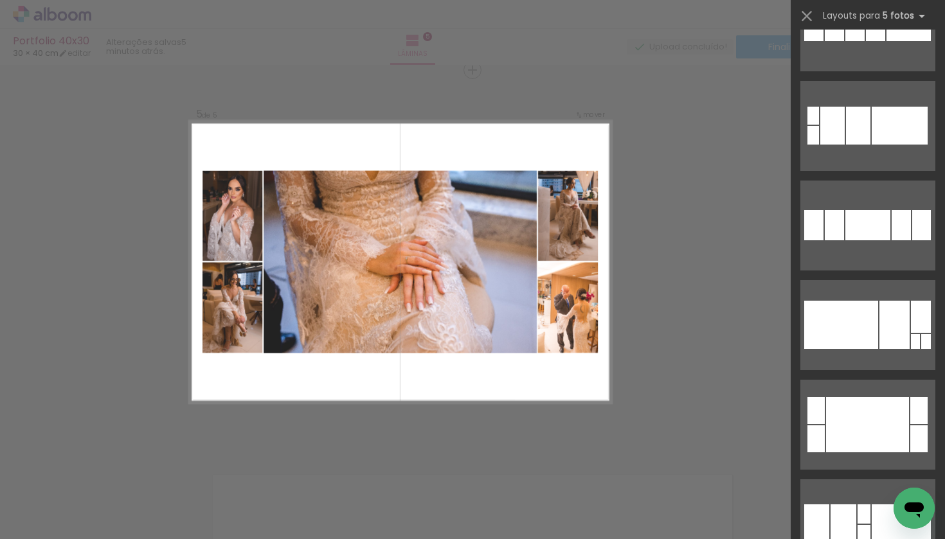
scroll to position [2454, 0]
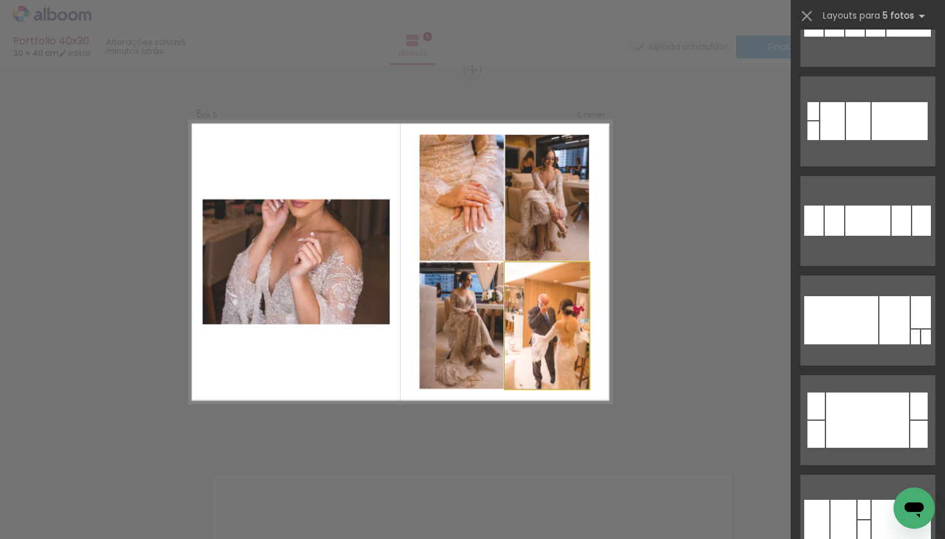
click at [553, 309] on quentale-photo at bounding box center [547, 325] width 84 height 127
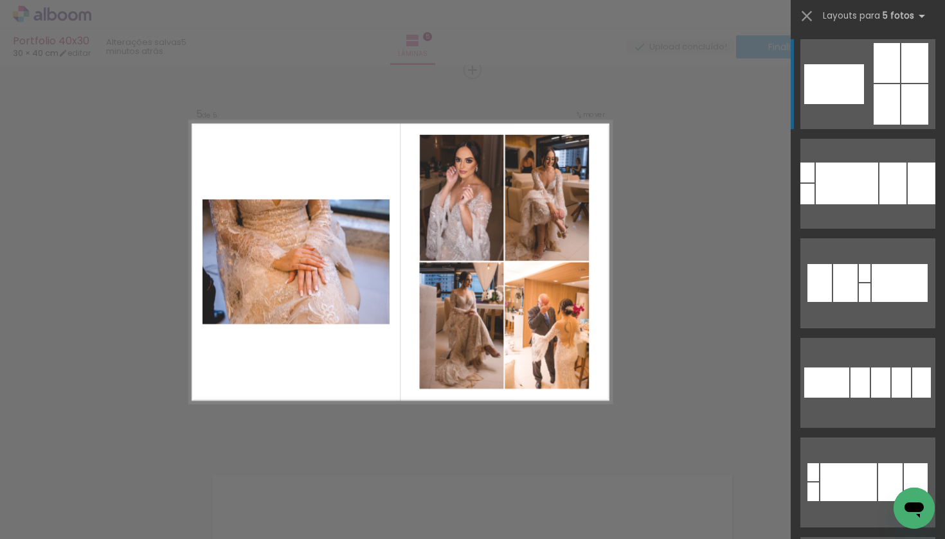
click at [469, 313] on quentale-photo at bounding box center [462, 325] width 84 height 127
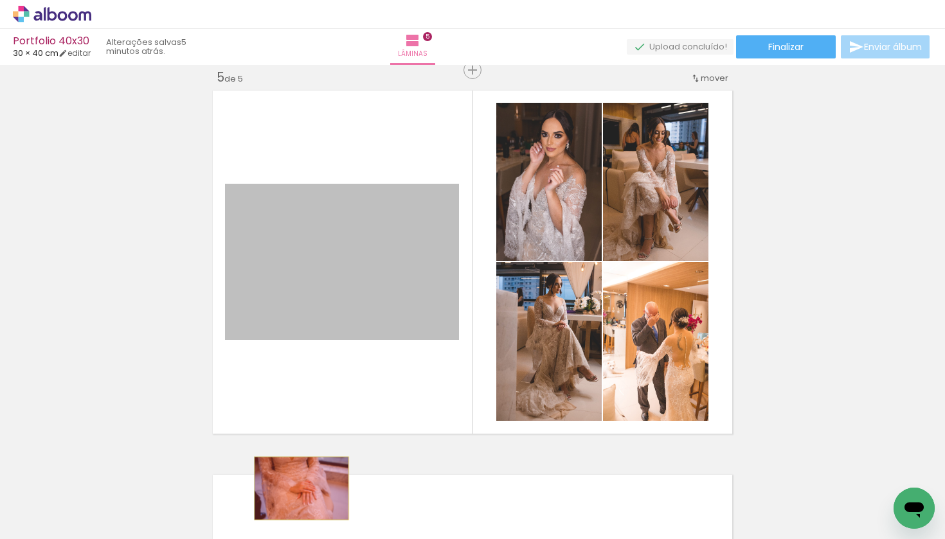
drag, startPoint x: 337, startPoint y: 269, endPoint x: 302, endPoint y: 489, distance: 222.1
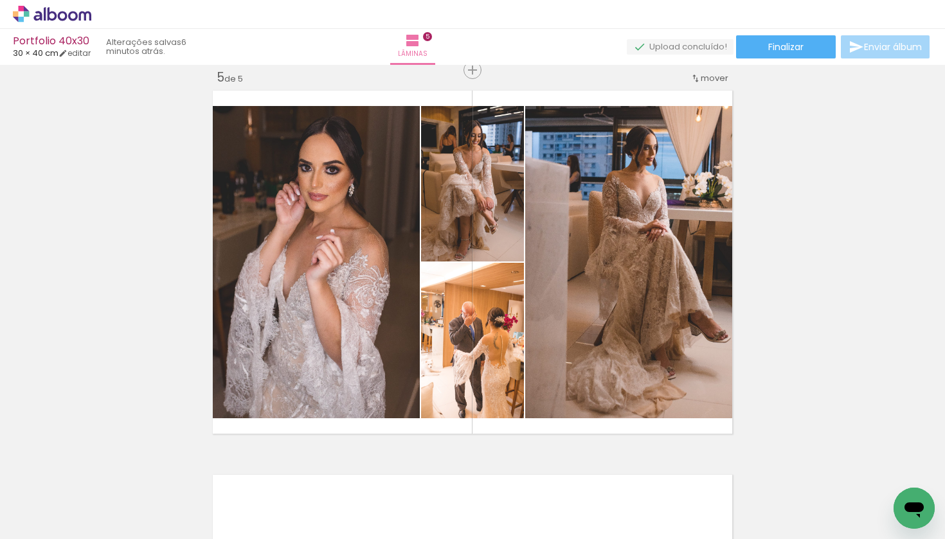
click at [166, 473] on iron-icon at bounding box center [173, 471] width 14 height 14
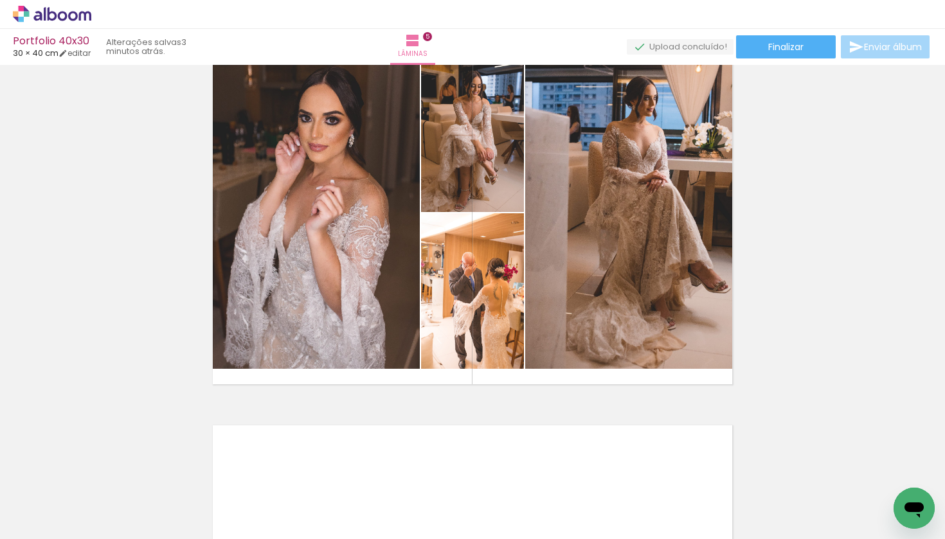
scroll to position [1592, 0]
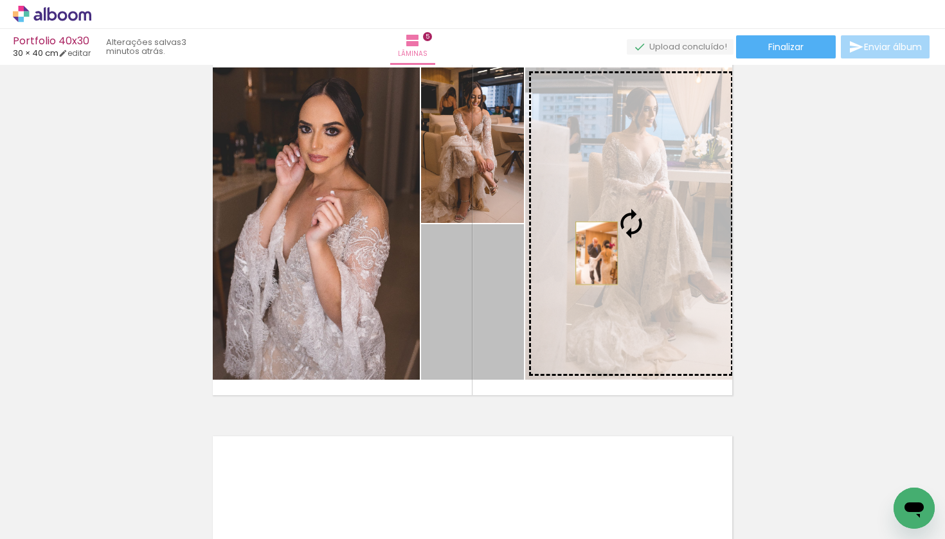
drag, startPoint x: 509, startPoint y: 311, endPoint x: 597, endPoint y: 253, distance: 104.5
click at [0, 0] on slot at bounding box center [0, 0] width 0 height 0
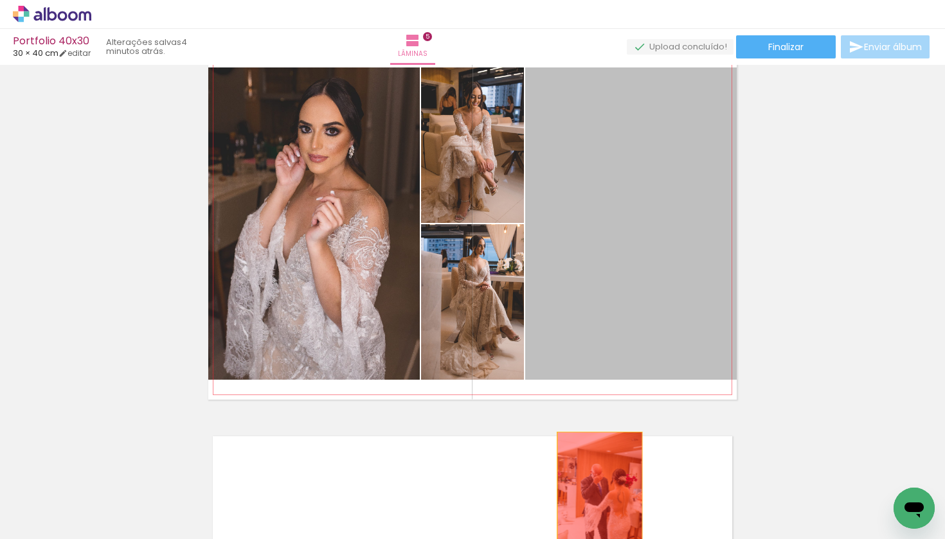
drag, startPoint x: 649, startPoint y: 218, endPoint x: 600, endPoint y: 495, distance: 281.5
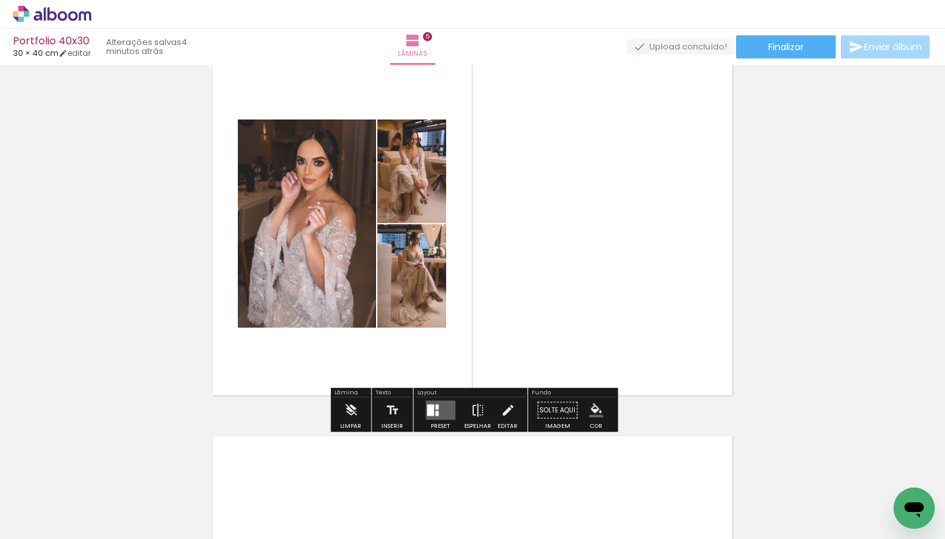
click at [166, 474] on iron-icon at bounding box center [173, 471] width 14 height 14
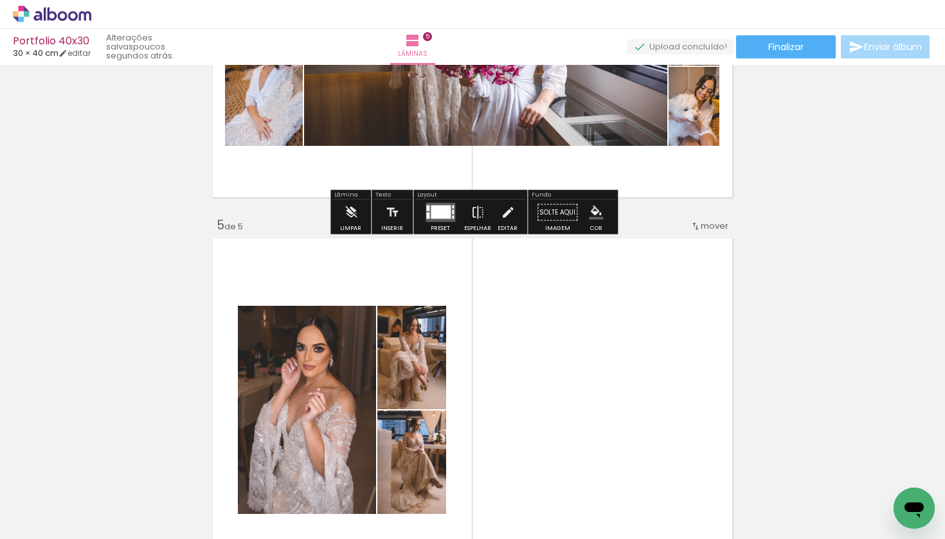
scroll to position [1410, 0]
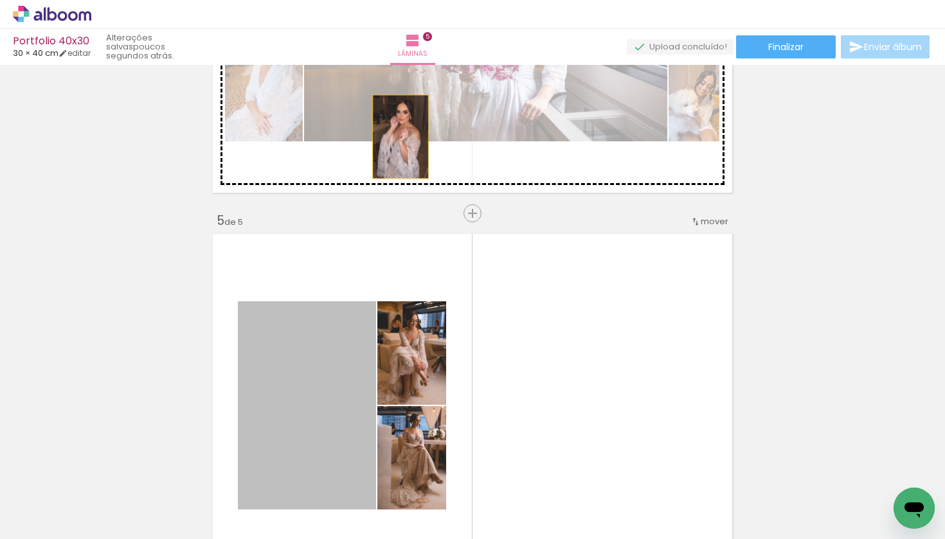
drag, startPoint x: 320, startPoint y: 372, endPoint x: 405, endPoint y: 123, distance: 262.9
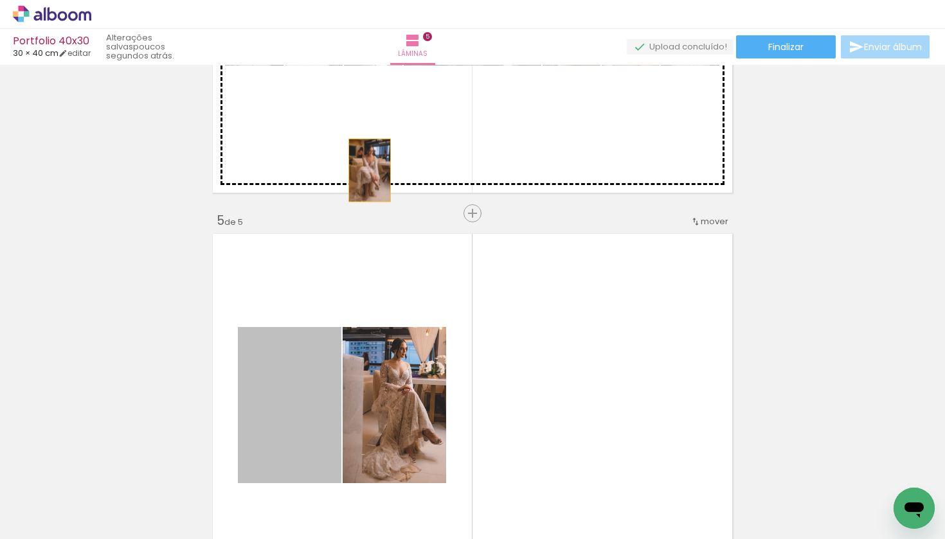
drag, startPoint x: 293, startPoint y: 387, endPoint x: 370, endPoint y: 166, distance: 234.4
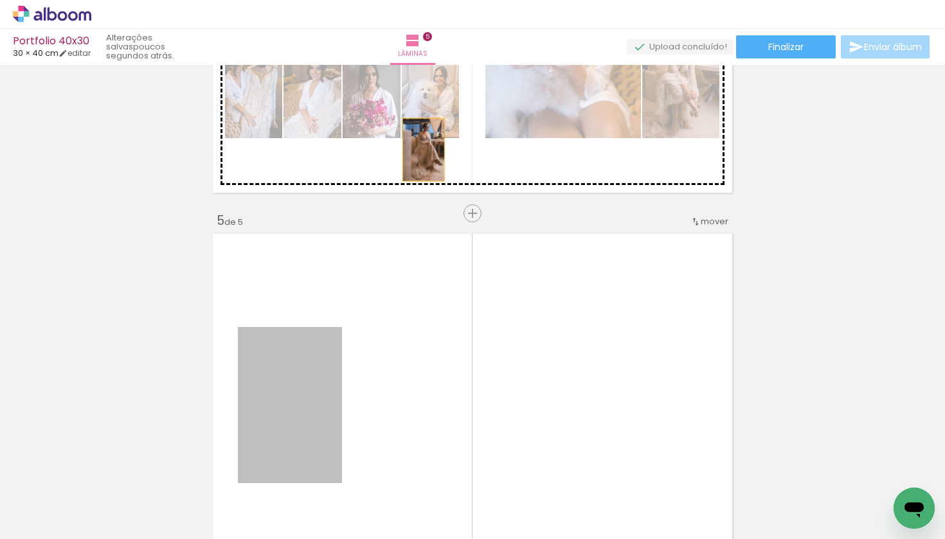
drag, startPoint x: 309, startPoint y: 406, endPoint x: 424, endPoint y: 150, distance: 280.3
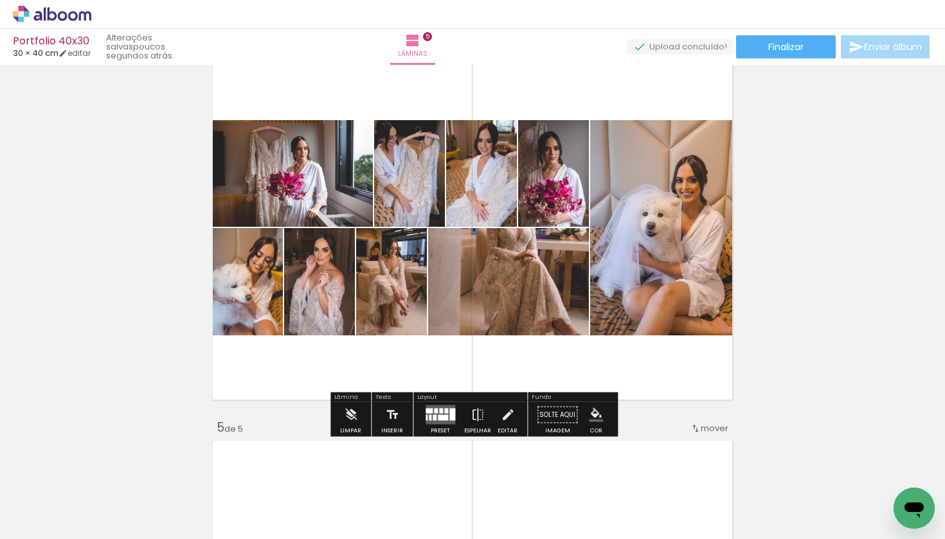
scroll to position [1202, 0]
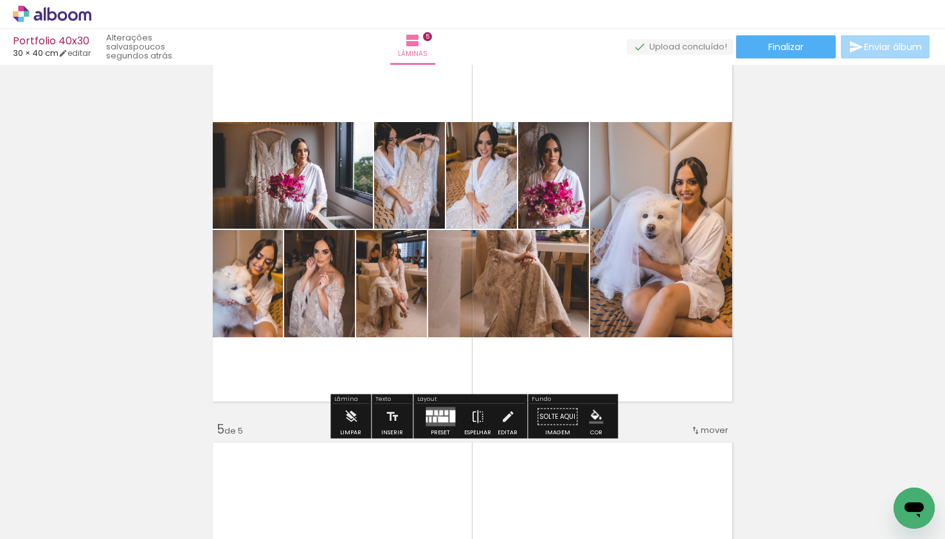
click at [436, 415] on quentale-layouter at bounding box center [441, 417] width 30 height 19
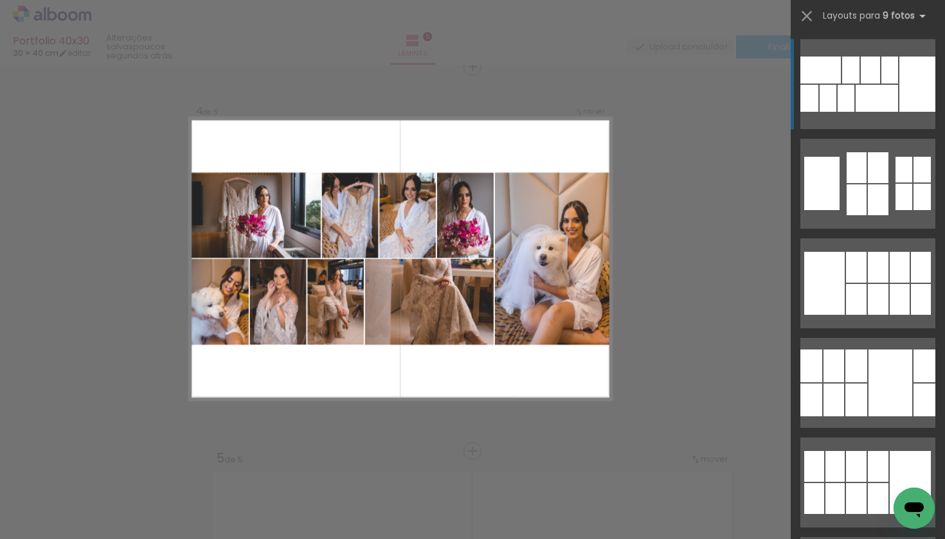
scroll to position [1169, 0]
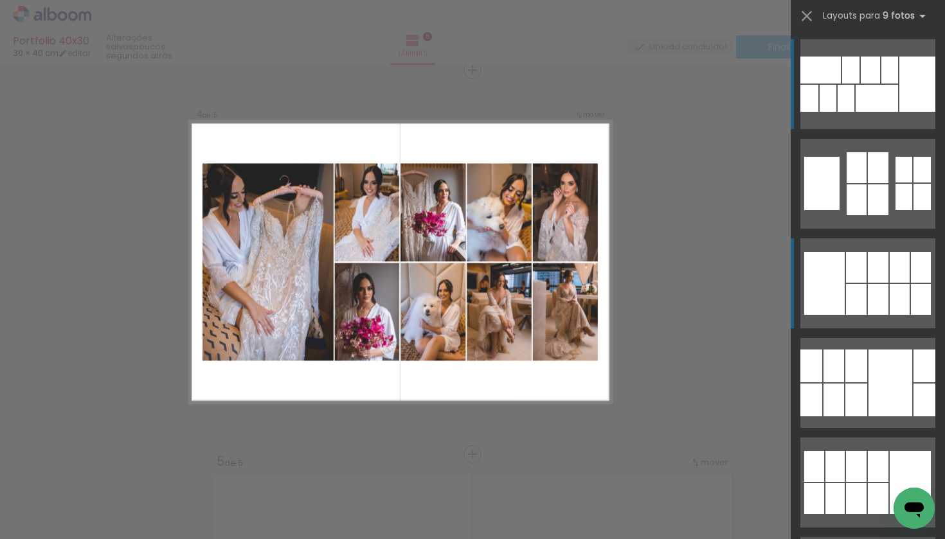
click at [871, 215] on div at bounding box center [878, 200] width 21 height 31
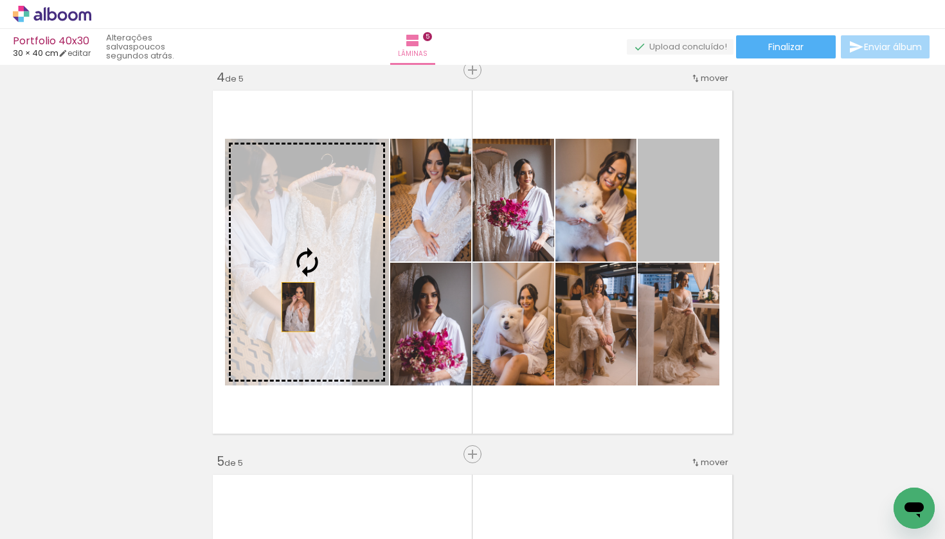
drag, startPoint x: 689, startPoint y: 214, endPoint x: 298, endPoint y: 307, distance: 401.2
click at [0, 0] on slot at bounding box center [0, 0] width 0 height 0
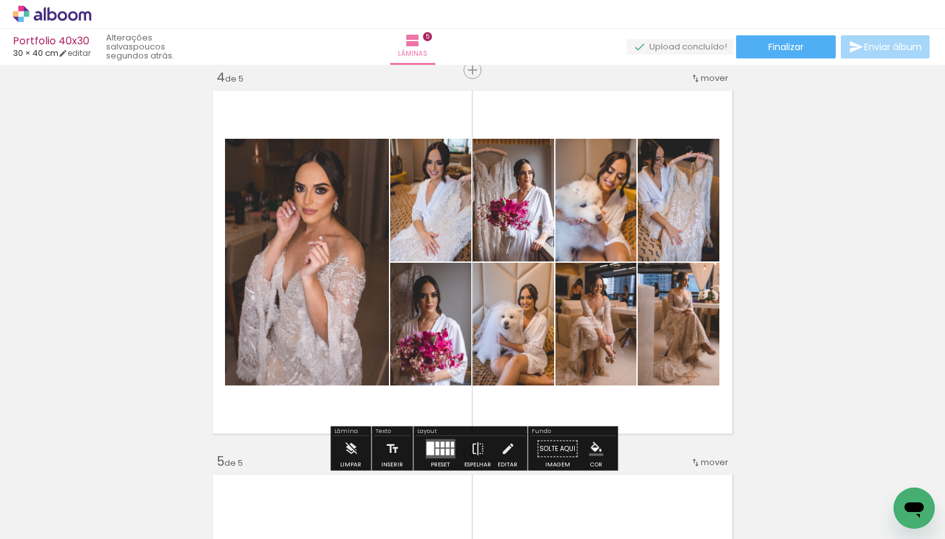
click at [435, 462] on quentale-thumb at bounding box center [413, 496] width 72 height 74
click at [436, 449] on div at bounding box center [437, 452] width 4 height 6
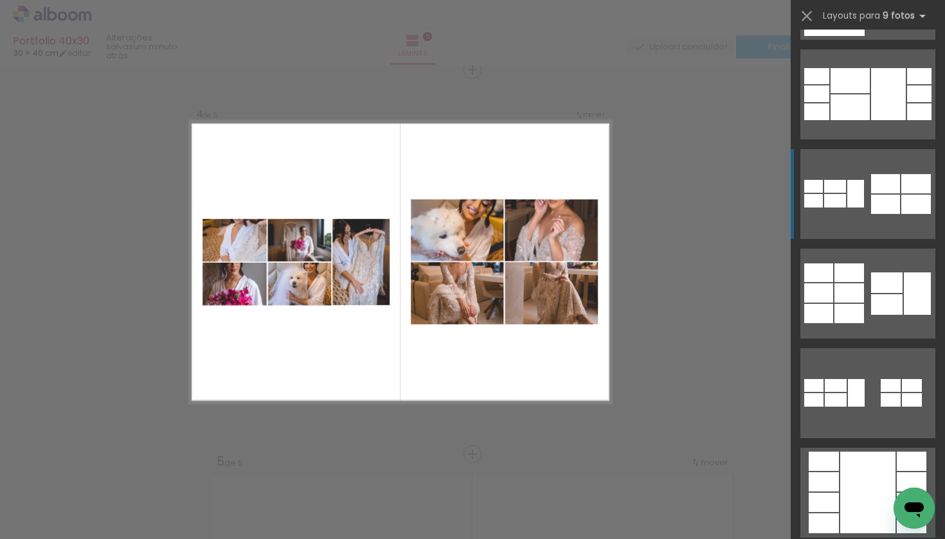
scroll to position [1884, 0]
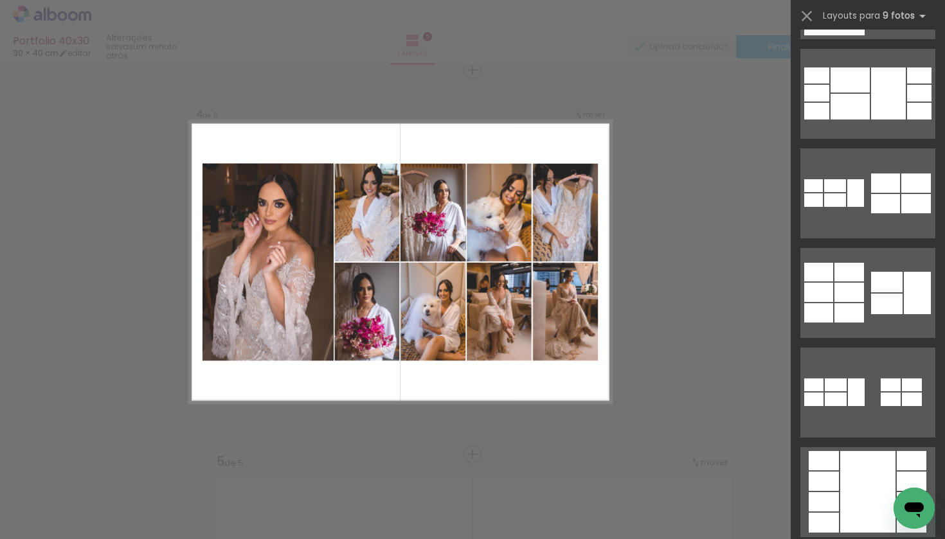
click at [626, 246] on div "Confirmar Cancelar" at bounding box center [472, 64] width 945 height 2337
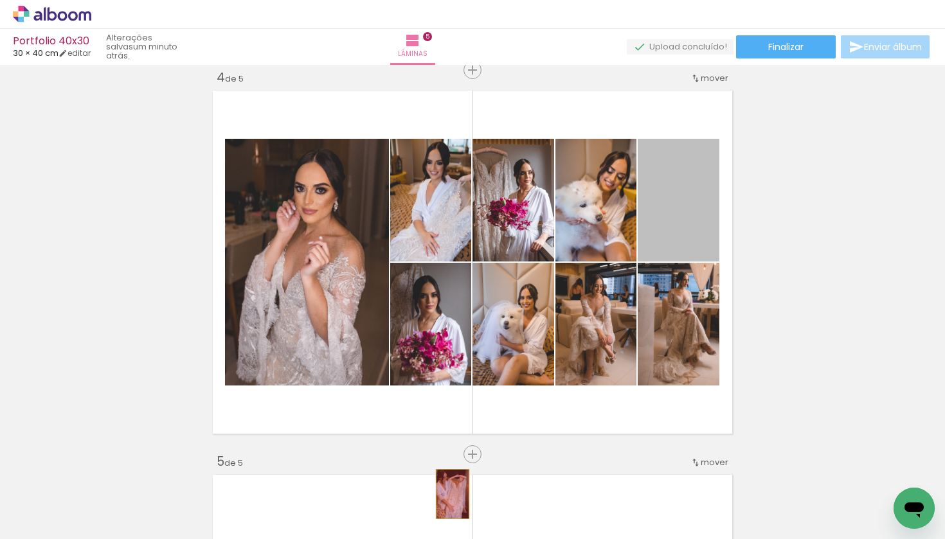
drag, startPoint x: 650, startPoint y: 204, endPoint x: 453, endPoint y: 494, distance: 350.7
click at [453, 494] on quentale-workspace at bounding box center [472, 269] width 945 height 539
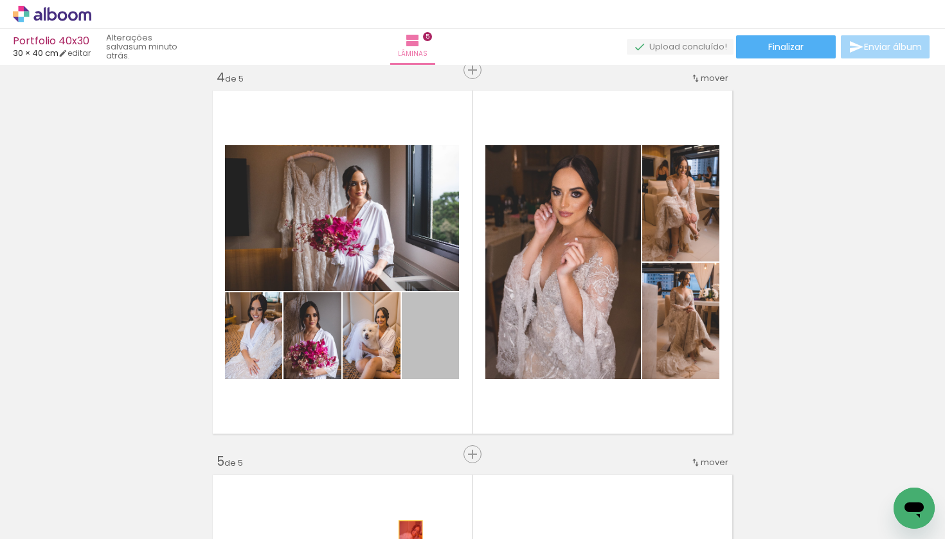
scroll to position [1203, 0]
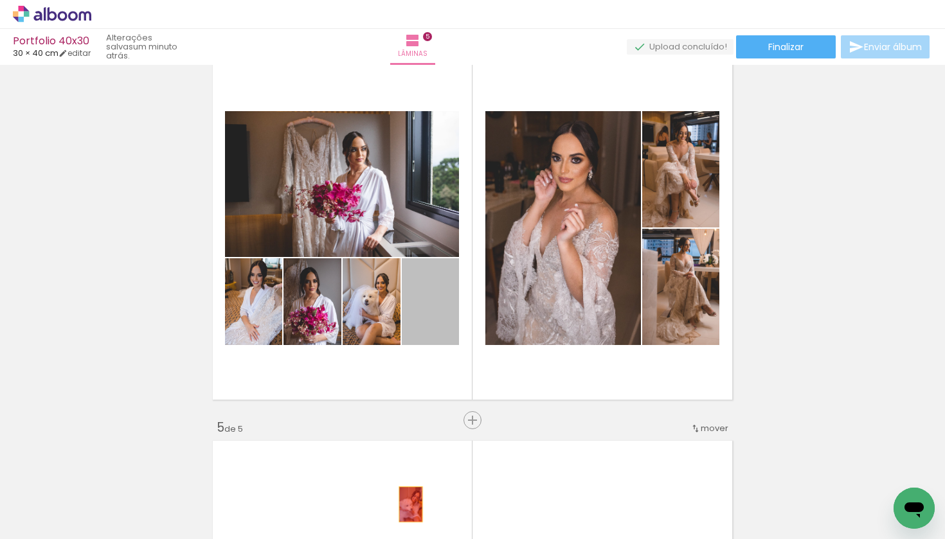
drag, startPoint x: 427, startPoint y: 351, endPoint x: 411, endPoint y: 539, distance: 188.4
click at [411, 539] on quentale-workspace at bounding box center [472, 269] width 945 height 539
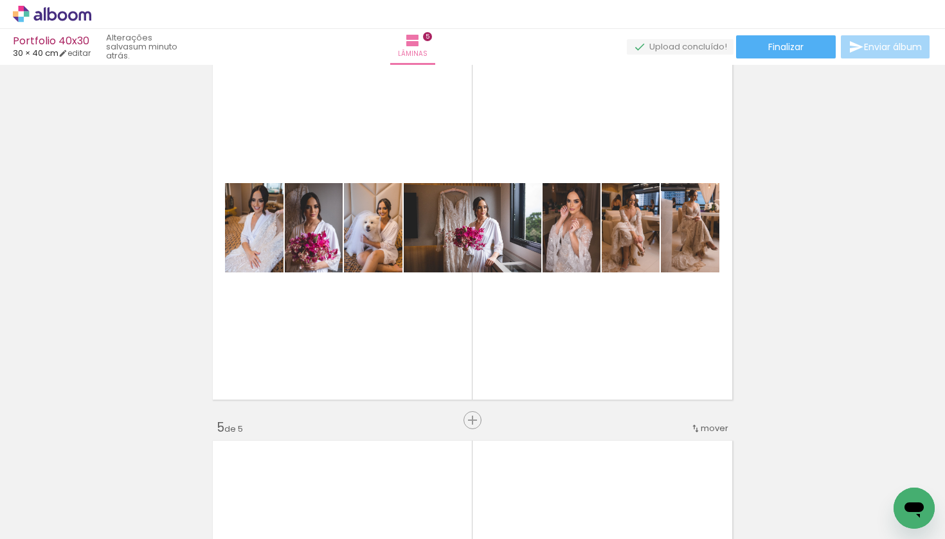
scroll to position [0, 0]
click at [166, 472] on iron-icon at bounding box center [173, 471] width 14 height 14
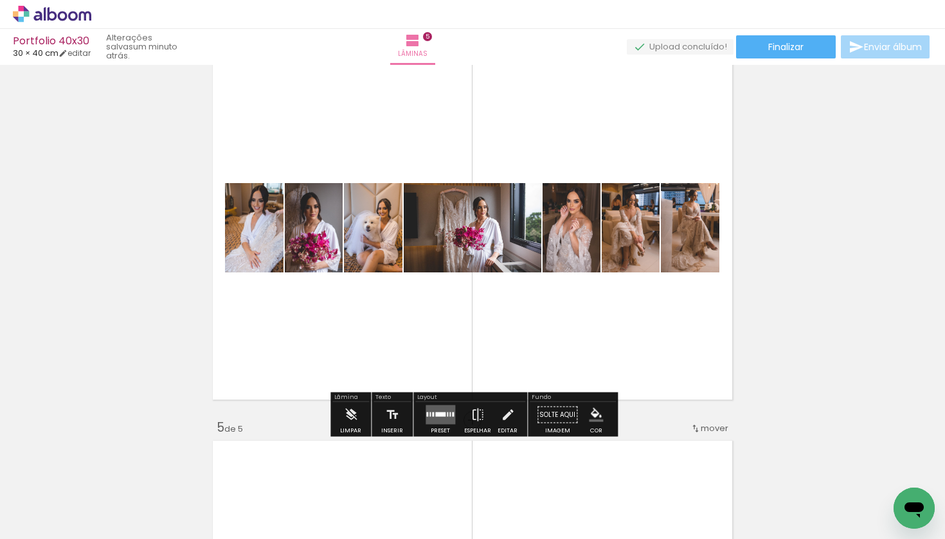
click at [433, 420] on quentale-layouter at bounding box center [441, 415] width 30 height 19
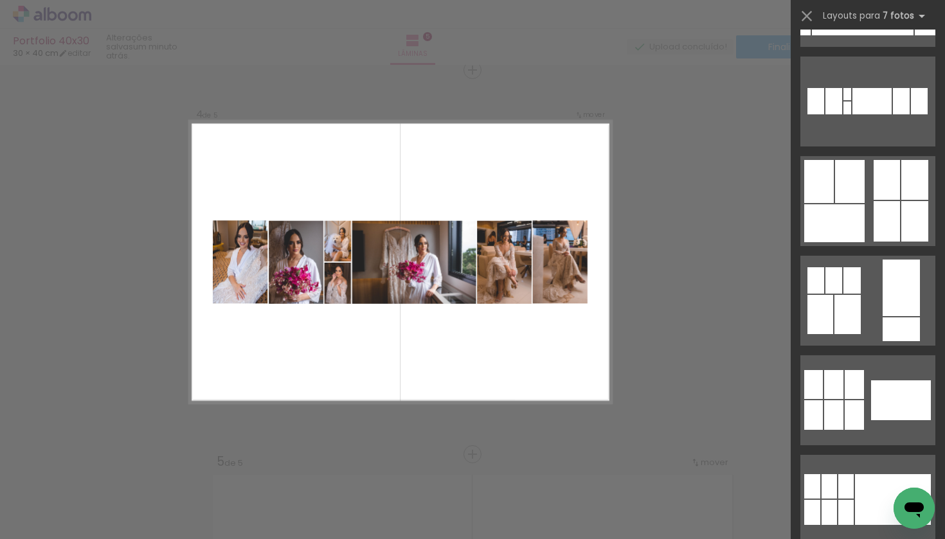
scroll to position [296, 0]
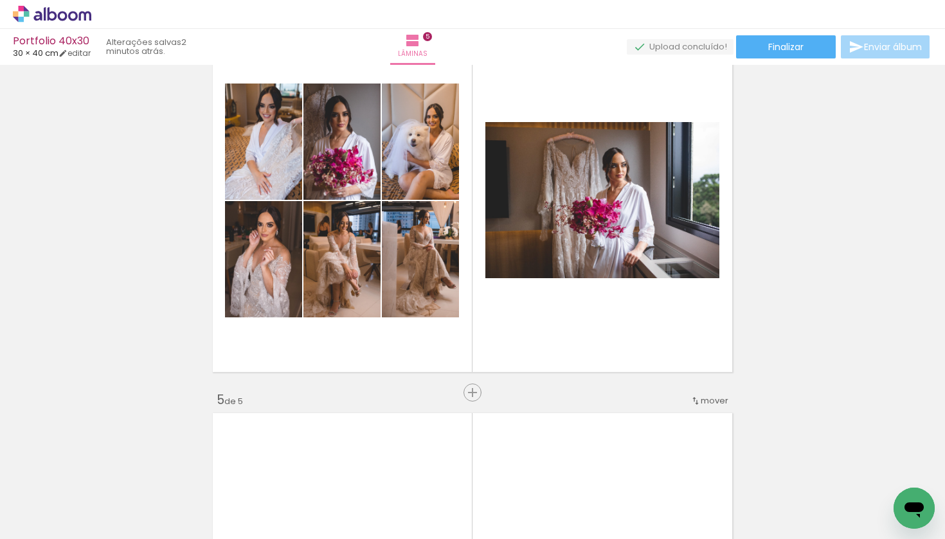
scroll to position [1227, 0]
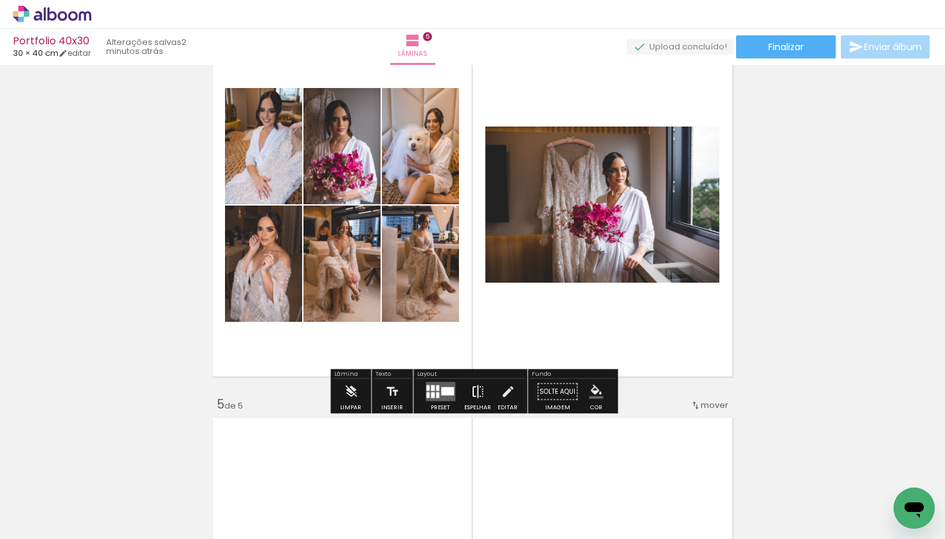
click at [475, 394] on iron-icon at bounding box center [478, 392] width 14 height 26
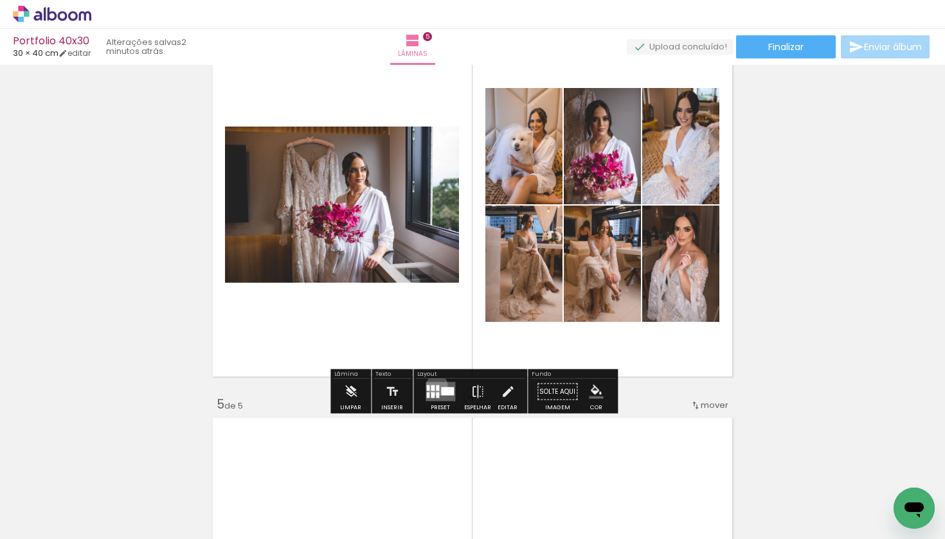
click at [434, 385] on quentale-layouter at bounding box center [441, 392] width 30 height 19
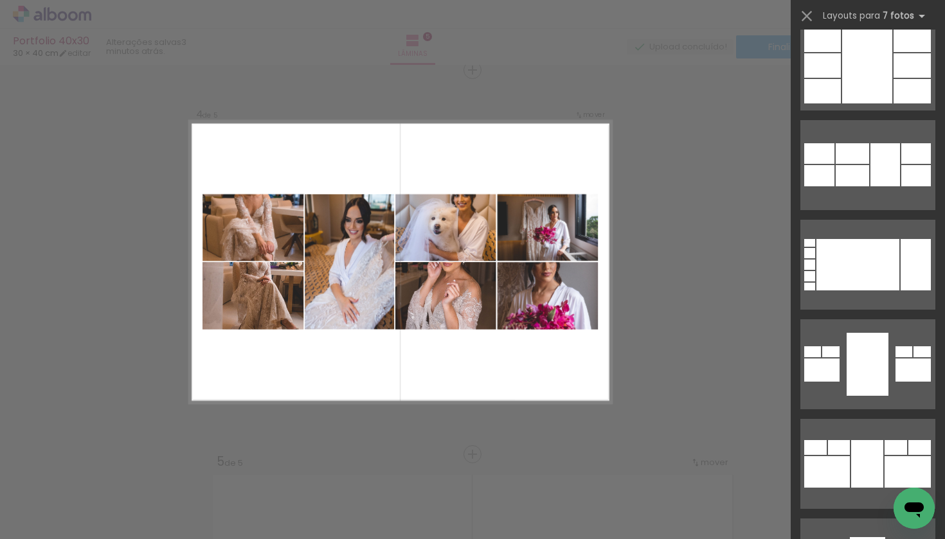
scroll to position [11977, 0]
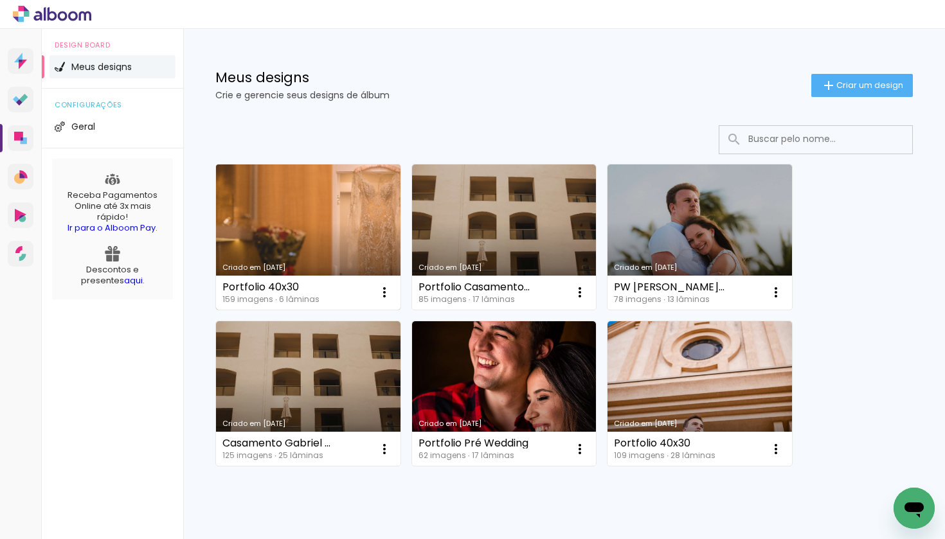
click at [314, 213] on link "Criado em [DATE]" at bounding box center [308, 237] width 185 height 145
click at [321, 215] on link "Criado em [DATE]" at bounding box center [308, 237] width 185 height 145
click at [295, 182] on link "Criado em [DATE]" at bounding box center [308, 237] width 185 height 145
click at [299, 204] on link "Criado em [DATE]" at bounding box center [308, 237] width 185 height 145
